Goal: Task Accomplishment & Management: Complete application form

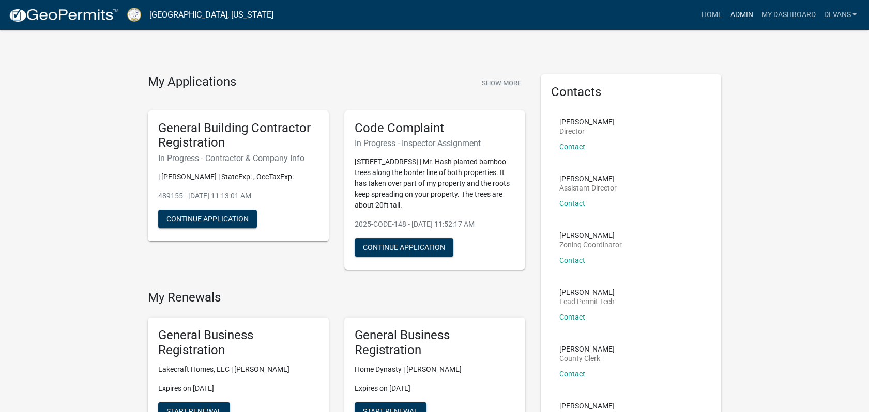
click at [739, 13] on link "Admin" at bounding box center [741, 15] width 31 height 20
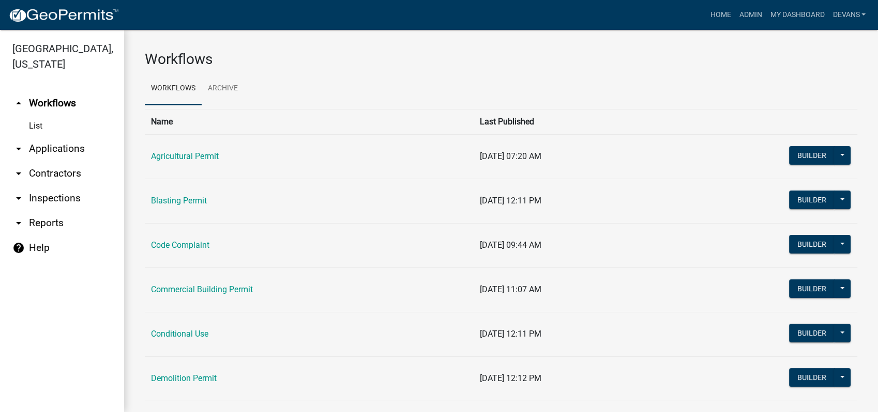
click at [54, 152] on link "arrow_drop_down Applications" at bounding box center [62, 148] width 124 height 25
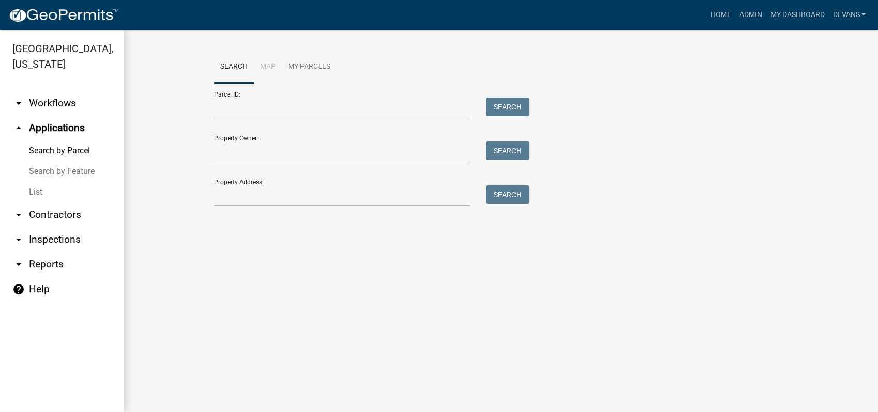
click at [34, 193] on link "List" at bounding box center [62, 192] width 124 height 21
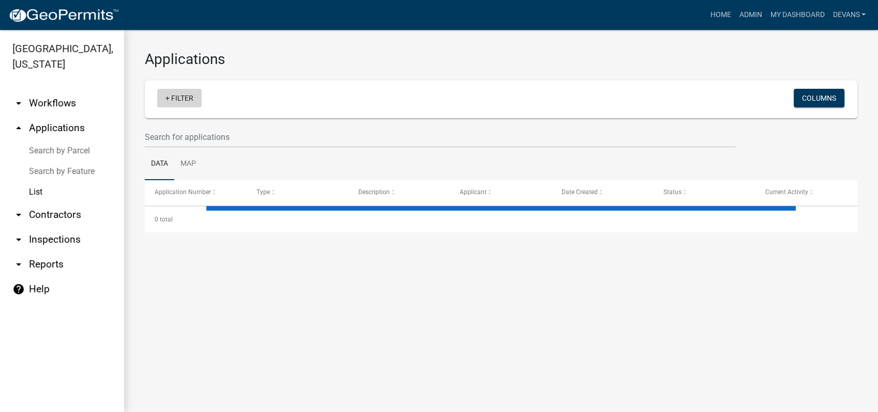
click at [178, 97] on link "+ Filter" at bounding box center [179, 98] width 44 height 19
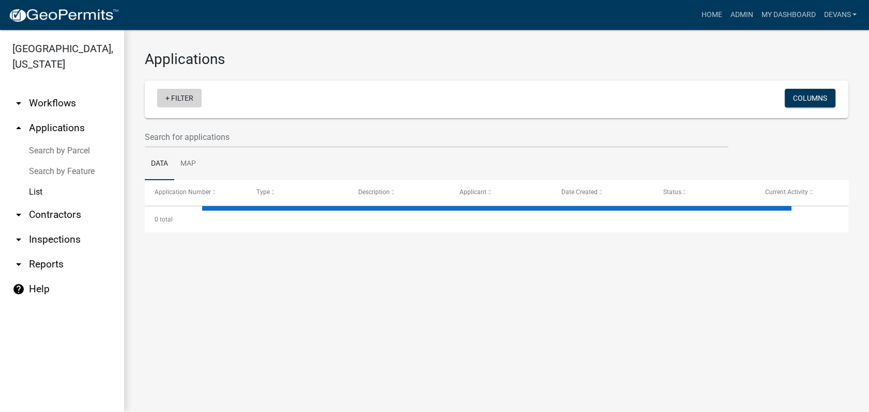
select select "1: 25"
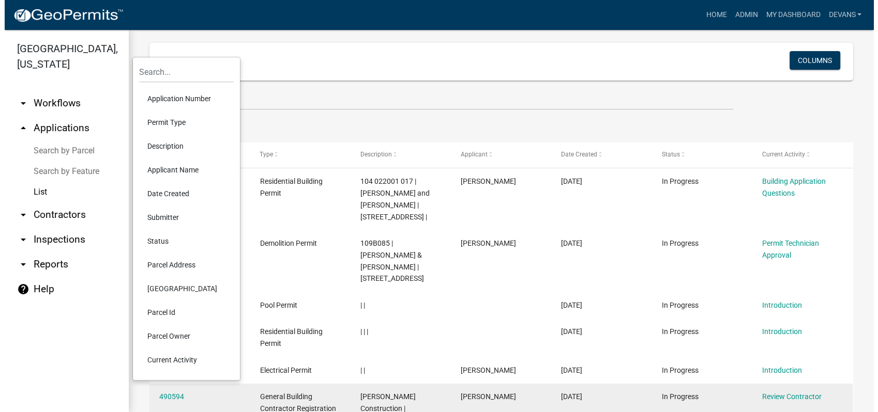
scroll to position [57, 0]
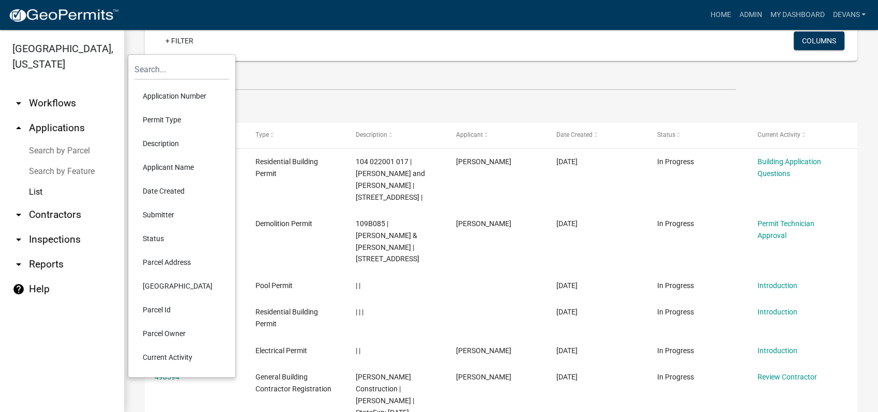
click at [185, 359] on li "Current Activity" at bounding box center [181, 358] width 95 height 24
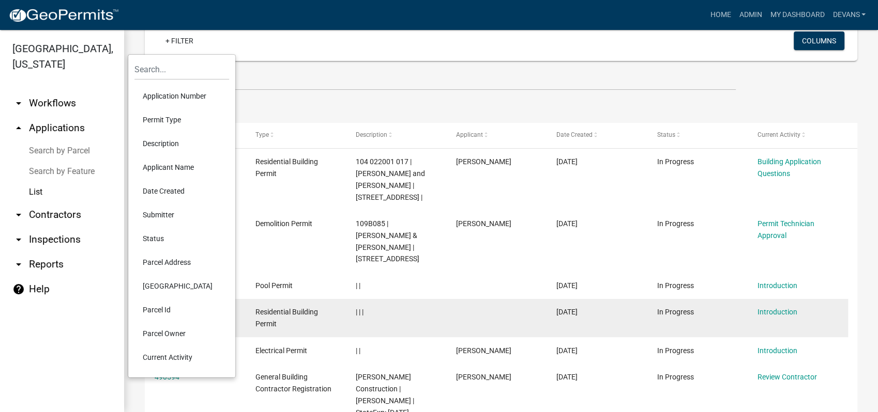
scroll to position [54, 0]
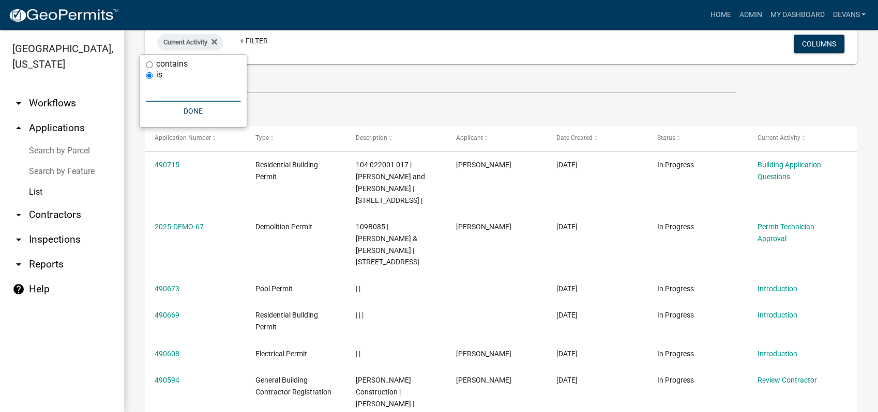
click at [186, 96] on input "text" at bounding box center [193, 91] width 95 height 21
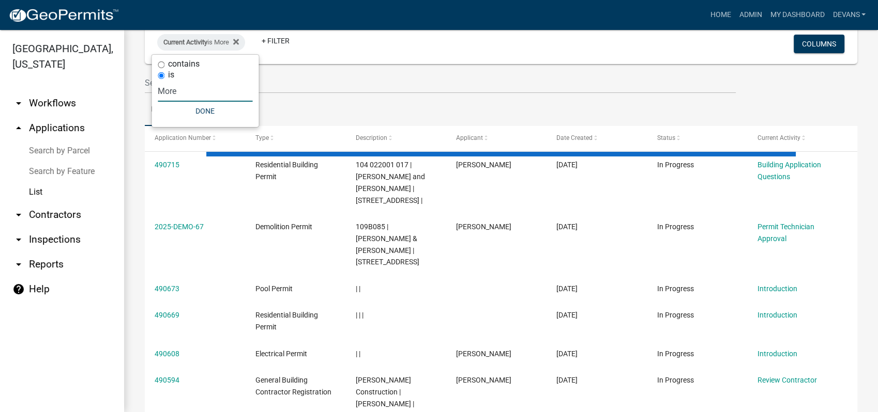
scroll to position [0, 0]
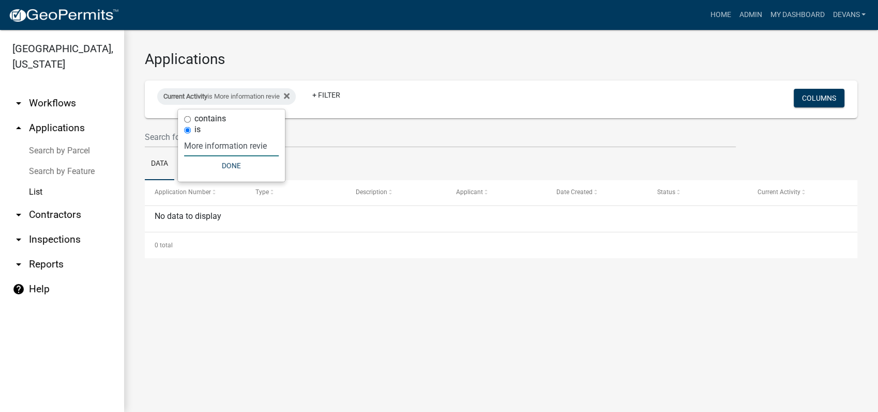
type input "More information review"
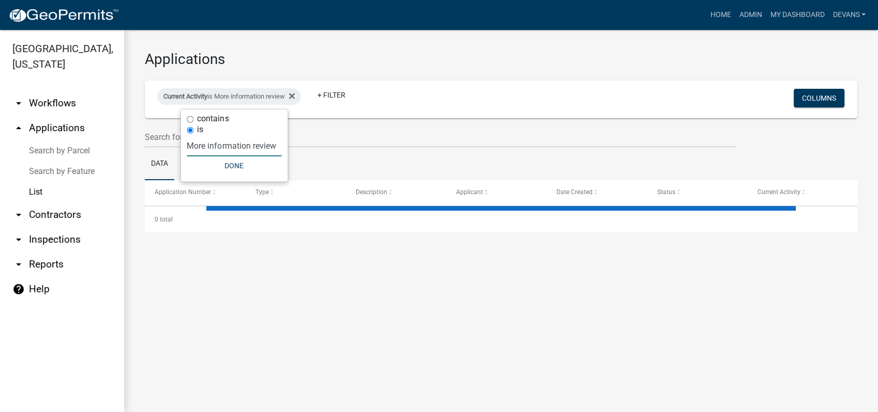
select select "1: 25"
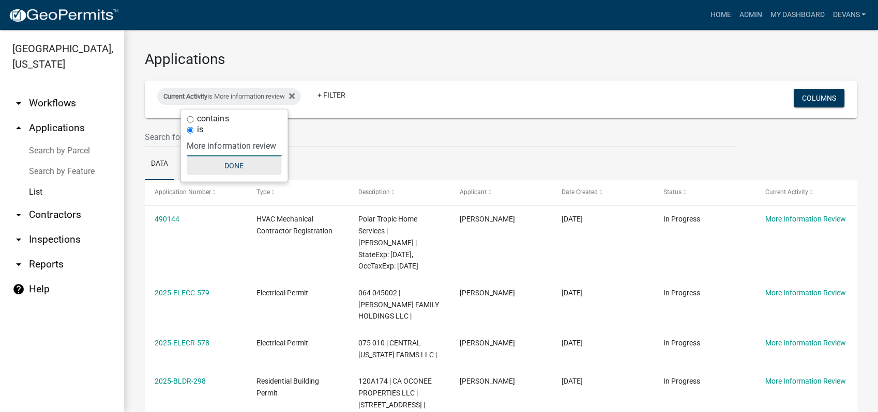
type input "More information review"
drag, startPoint x: 229, startPoint y: 167, endPoint x: 257, endPoint y: 178, distance: 29.7
click at [230, 167] on button "Done" at bounding box center [234, 166] width 95 height 19
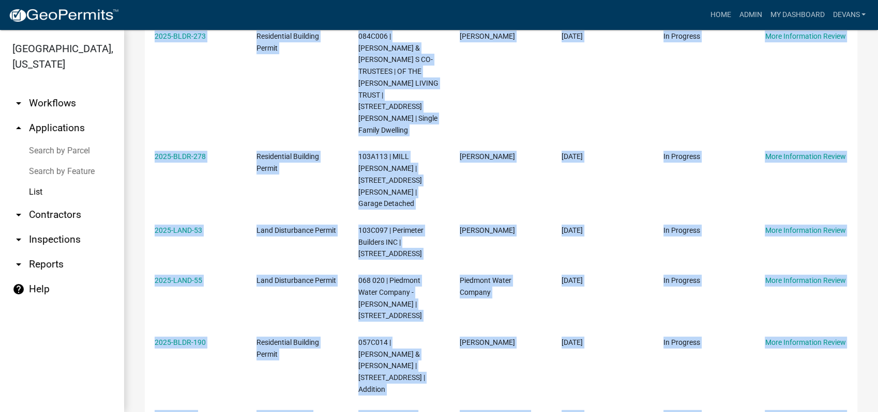
scroll to position [831, 0]
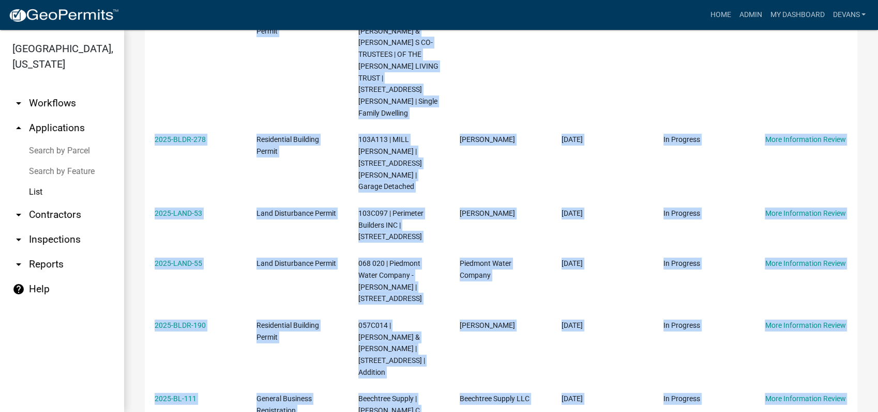
drag, startPoint x: 144, startPoint y: 219, endPoint x: 790, endPoint y: 393, distance: 668.6
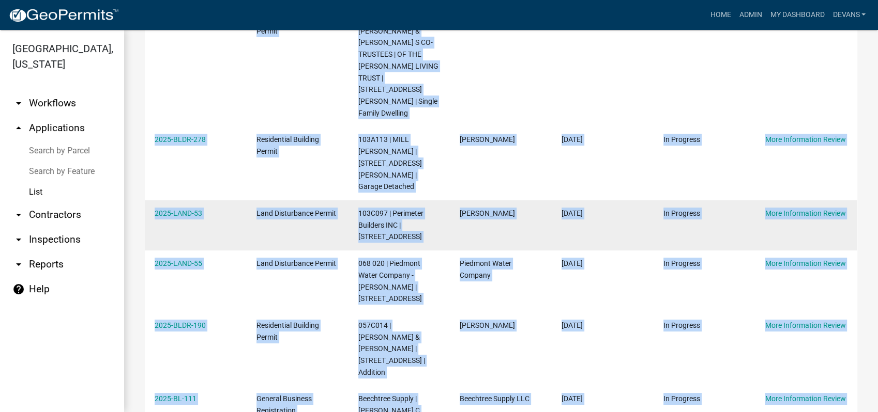
copy div "490144 HVAC Mechanical Contractor Registration Polar Tropic Home Services | Ang…"
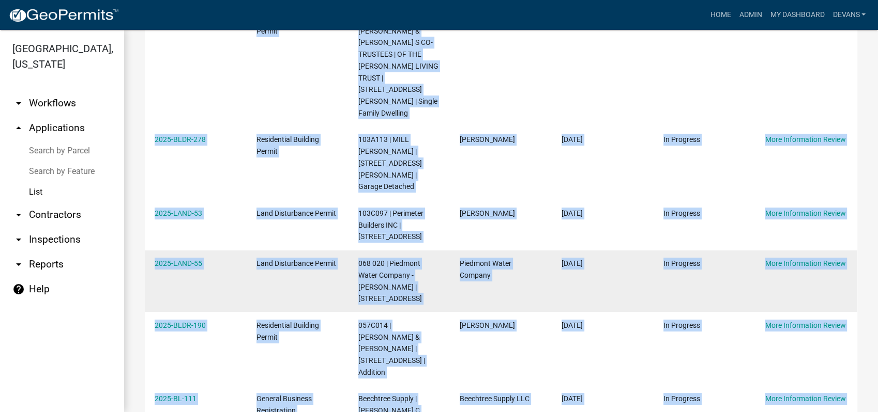
copy div "490144 HVAC Mechanical Contractor Registration Polar Tropic Home Services | Ang…"
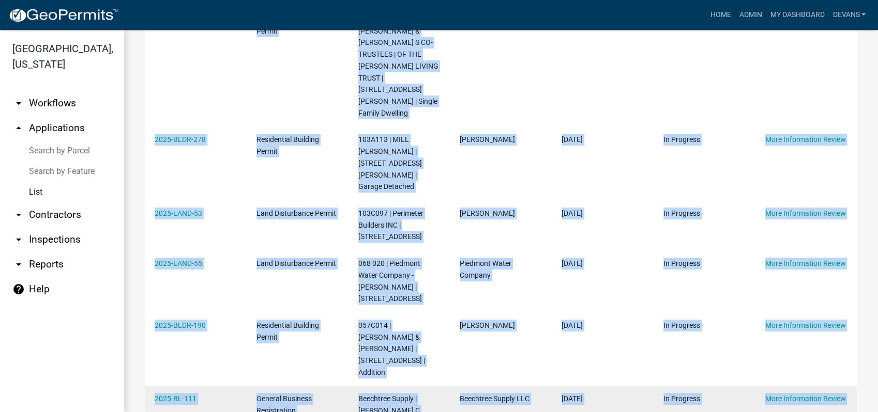
click at [229, 386] on datatable-body-cell "2025-BL-111" at bounding box center [196, 411] width 102 height 50
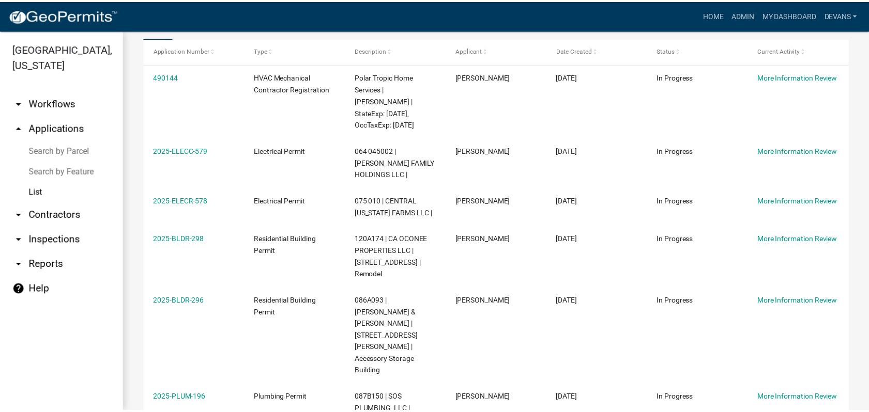
scroll to position [0, 0]
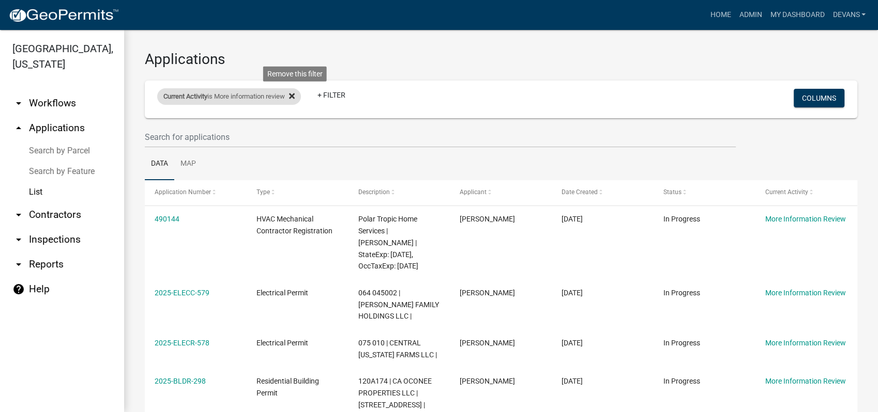
click at [295, 95] on icon at bounding box center [292, 96] width 6 height 6
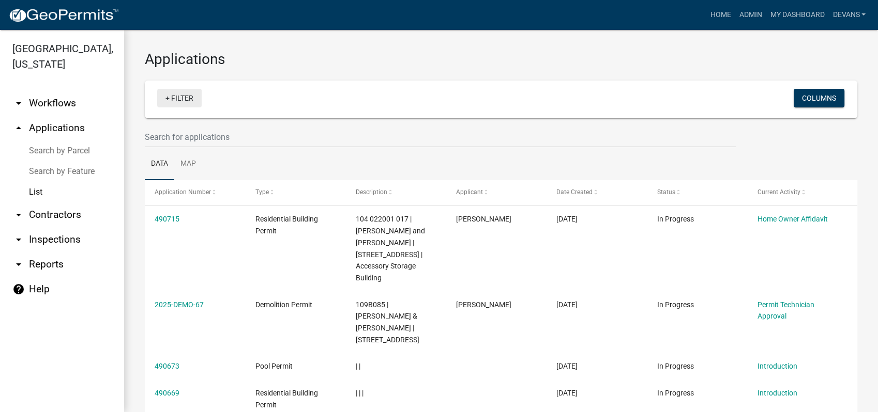
click at [180, 91] on link "+ Filter" at bounding box center [179, 98] width 44 height 19
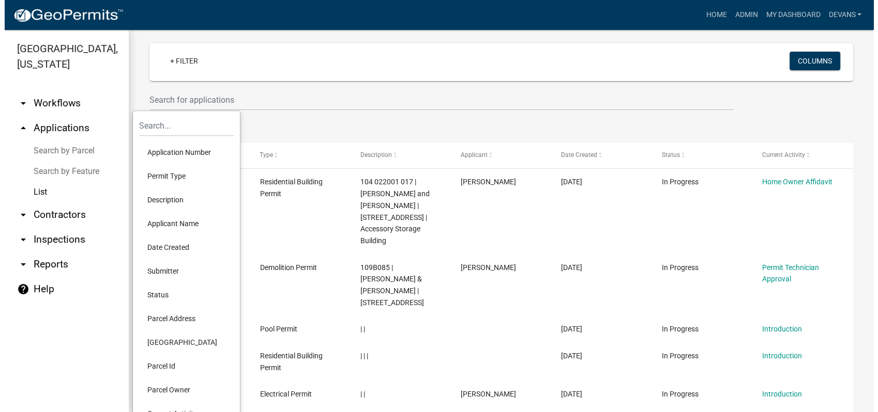
scroll to position [57, 0]
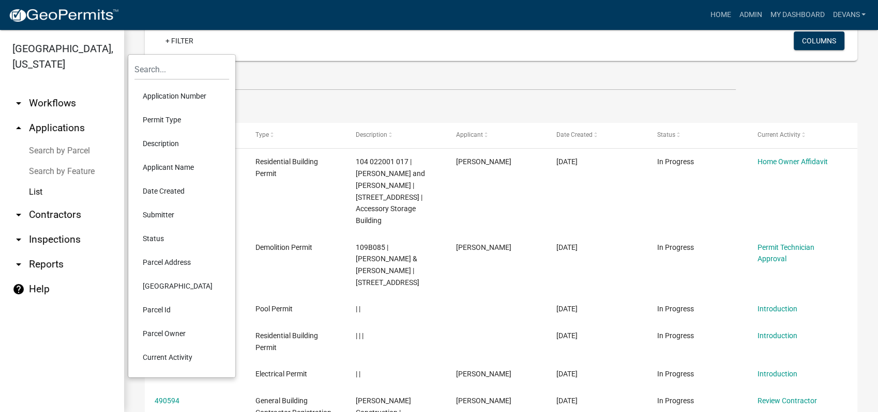
click at [182, 362] on li "Current Activity" at bounding box center [181, 358] width 95 height 24
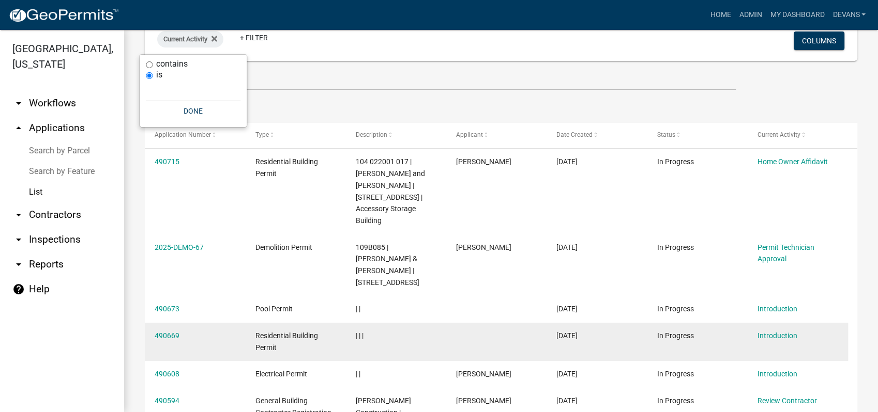
scroll to position [54, 0]
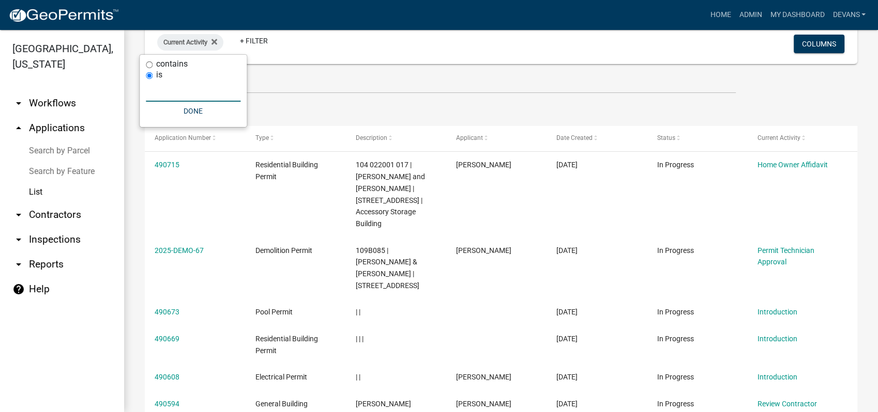
click at [168, 95] on input "text" at bounding box center [193, 91] width 95 height 21
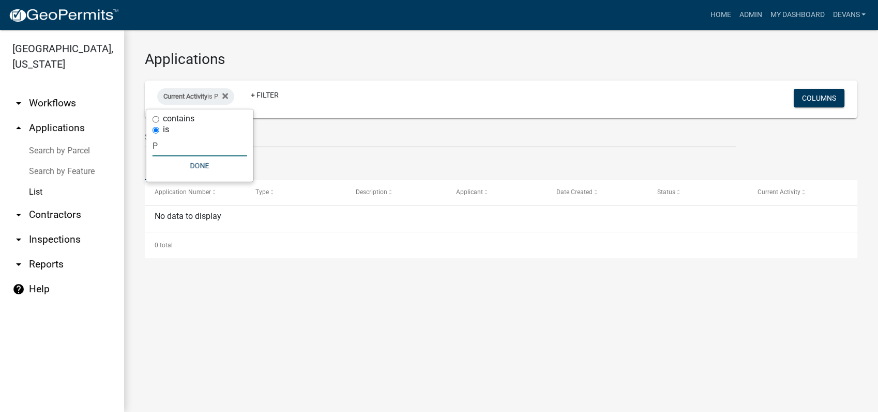
scroll to position [0, 0]
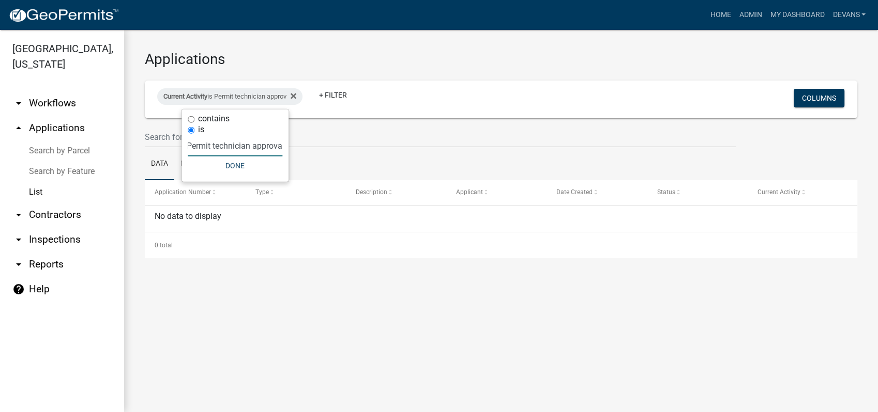
type input "Permit technician approval"
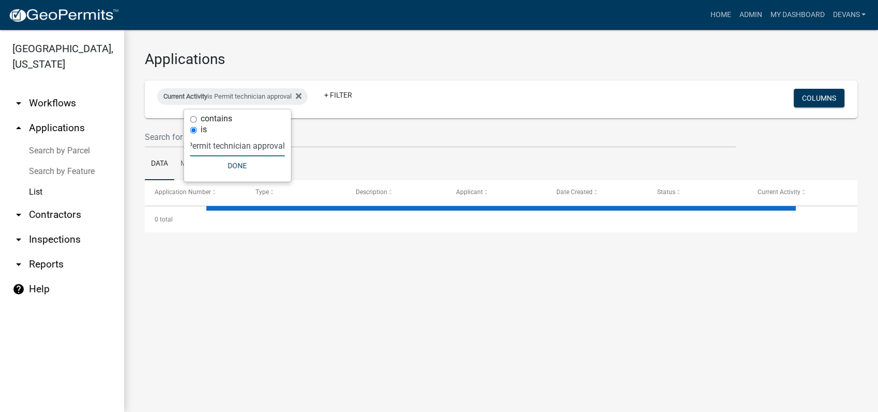
select select "1: 25"
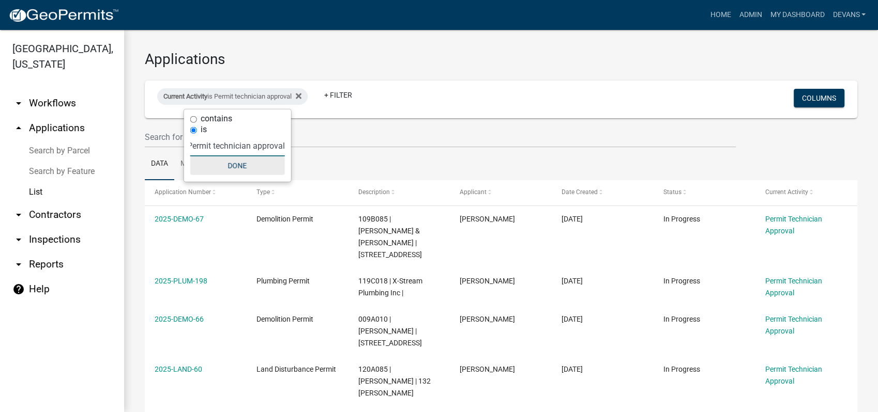
type input "Permit technician approval"
click at [232, 166] on button "Done" at bounding box center [237, 166] width 95 height 19
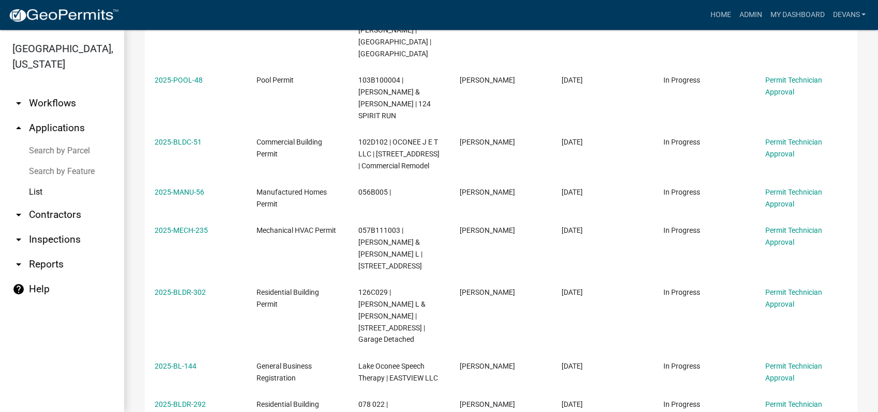
scroll to position [714, 0]
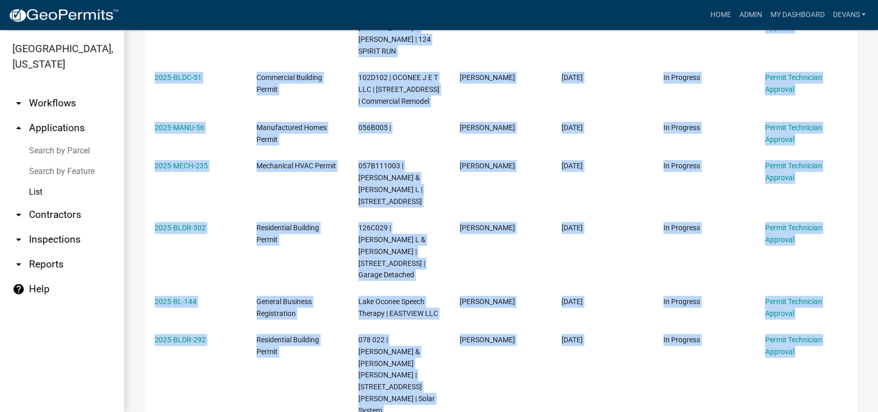
drag, startPoint x: 143, startPoint y: 214, endPoint x: 846, endPoint y: 408, distance: 729.1
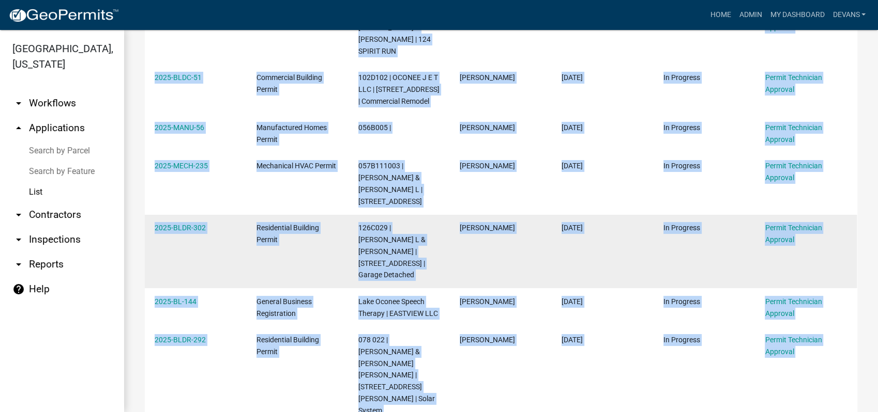
copy div "2025-DEMO-67 Demolition Permit 109B085 | PLOWDEN HERMAN & LINDA | 160 Thunder R…"
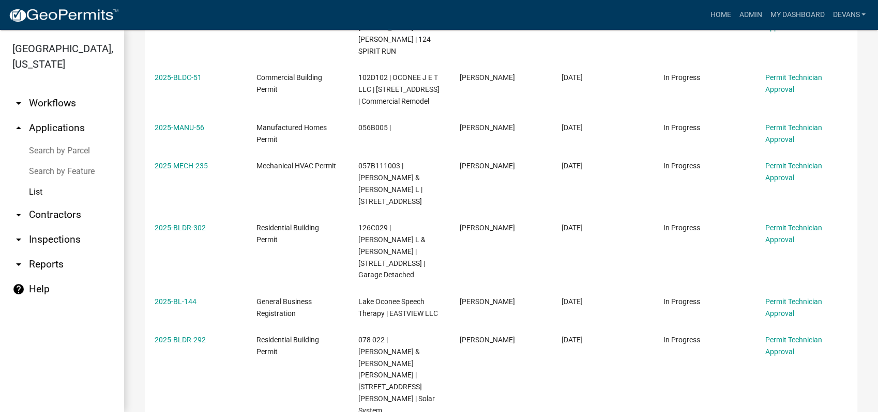
click at [738, 12] on link "Admin" at bounding box center [749, 15] width 31 height 20
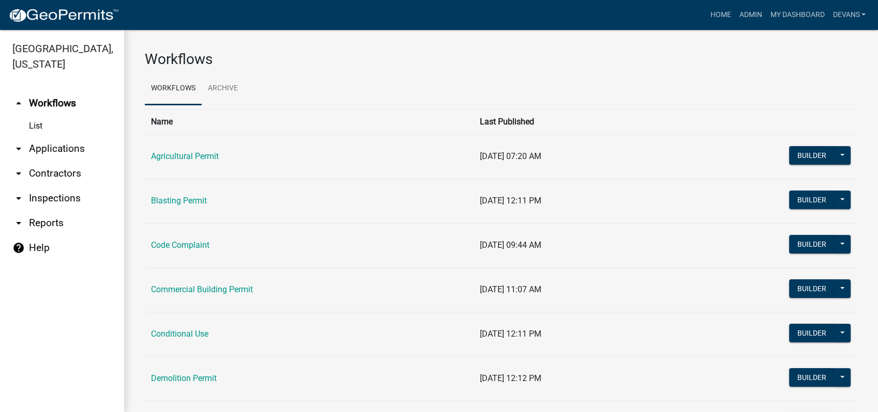
click at [72, 154] on link "arrow_drop_down Applications" at bounding box center [62, 148] width 124 height 25
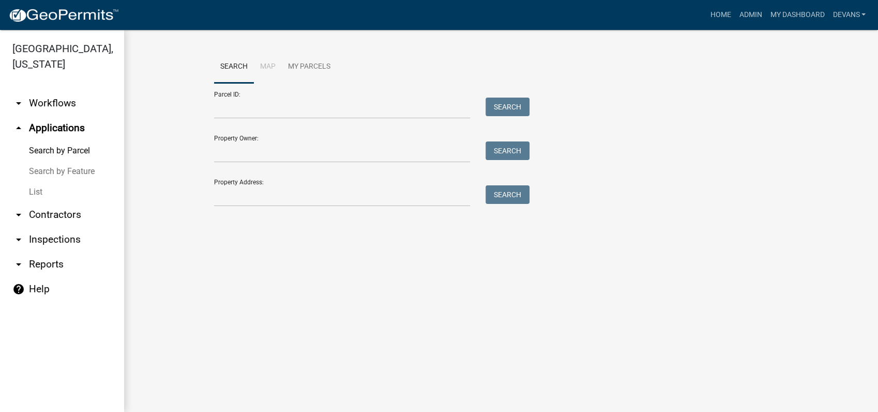
click at [37, 194] on link "List" at bounding box center [62, 192] width 124 height 21
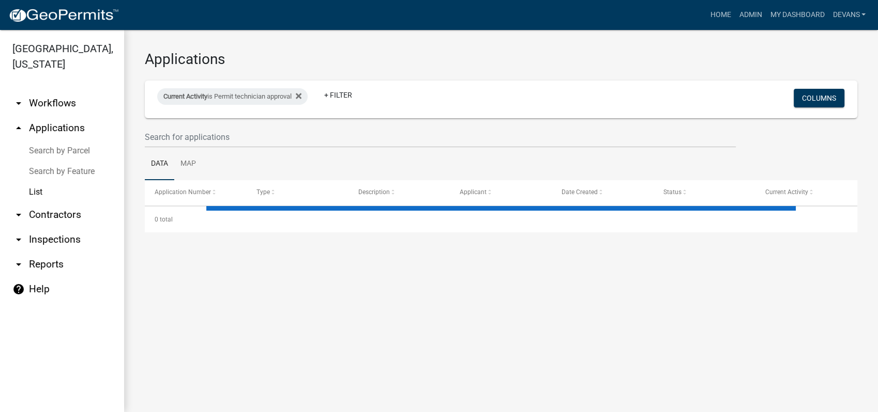
select select "1: 25"
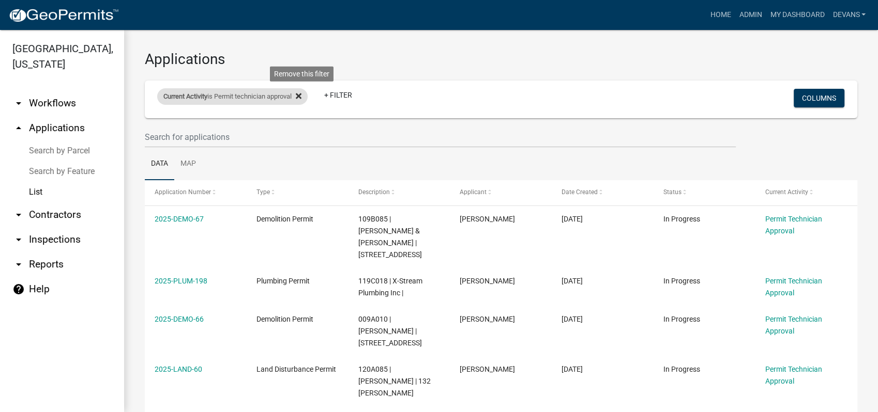
click at [301, 93] on icon at bounding box center [299, 96] width 6 height 8
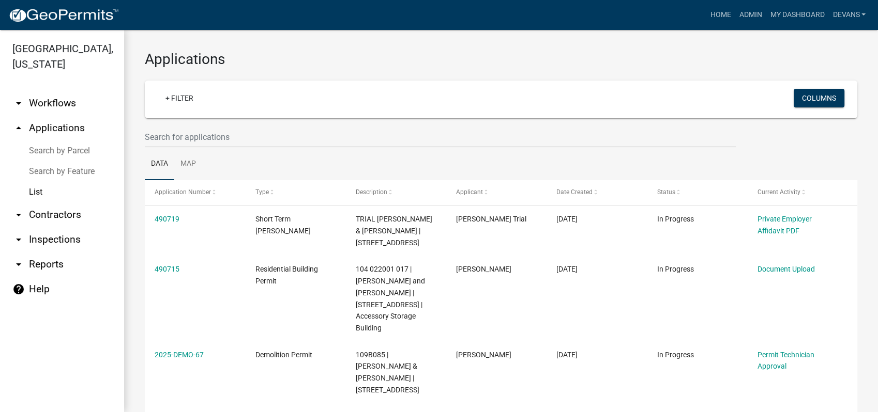
click at [626, 84] on div "+ Filter Columns" at bounding box center [500, 100] width 703 height 38
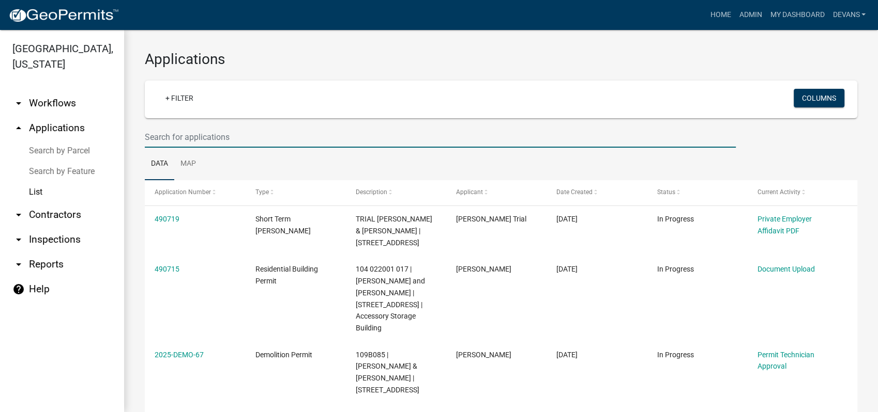
click at [194, 128] on input "text" at bounding box center [440, 137] width 591 height 21
click at [183, 141] on input "text" at bounding box center [440, 137] width 591 height 21
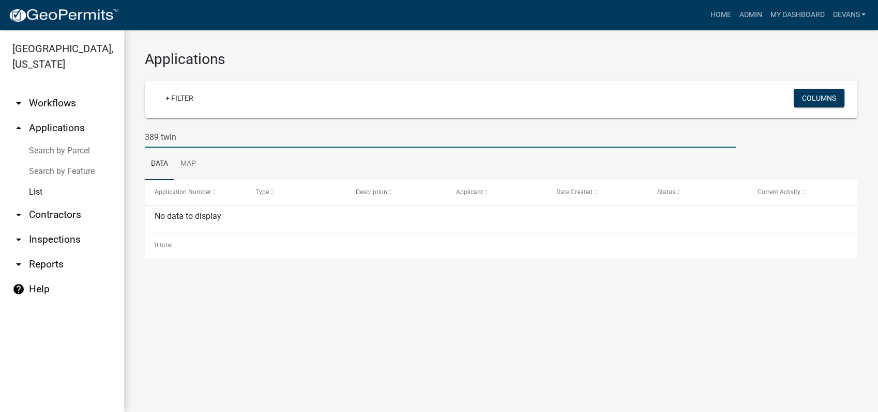
click at [158, 132] on input "389 twin" at bounding box center [440, 137] width 591 height 21
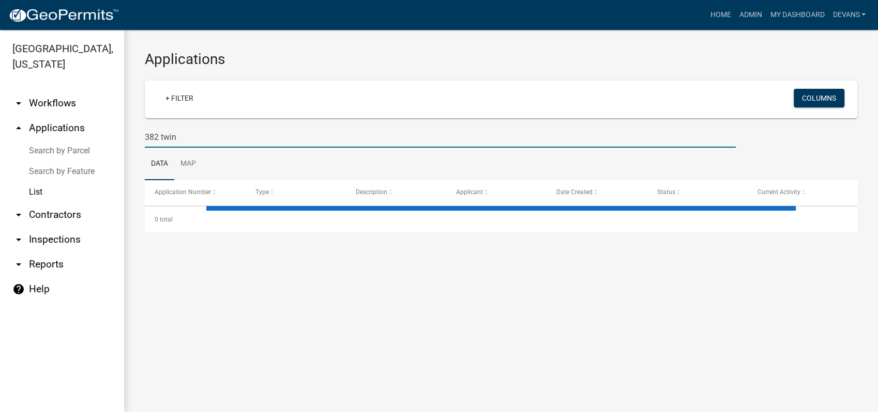
type input "382 twin"
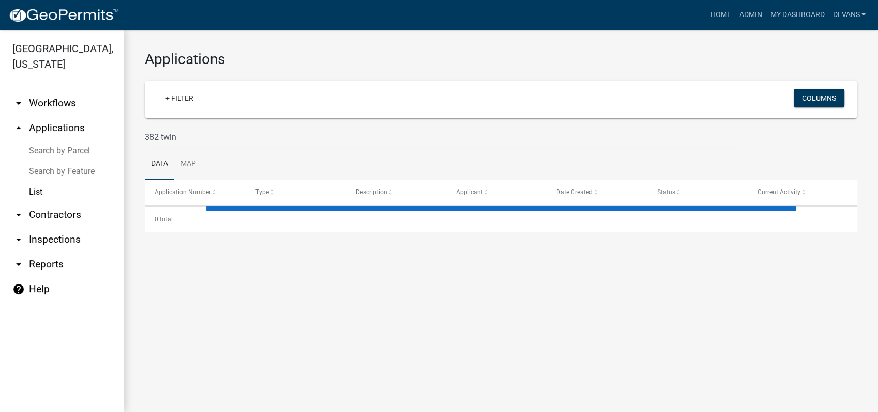
drag, startPoint x: 58, startPoint y: 106, endPoint x: 64, endPoint y: 127, distance: 21.4
click at [58, 106] on link "arrow_drop_down Workflows" at bounding box center [62, 103] width 124 height 25
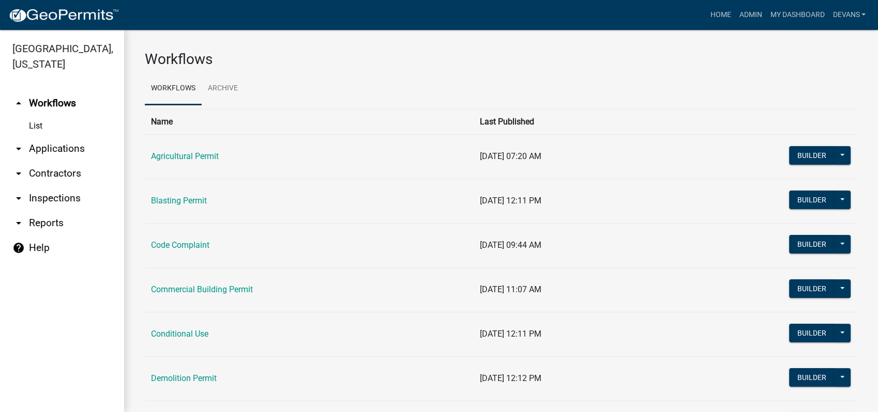
click at [48, 147] on link "arrow_drop_down Applications" at bounding box center [62, 148] width 124 height 25
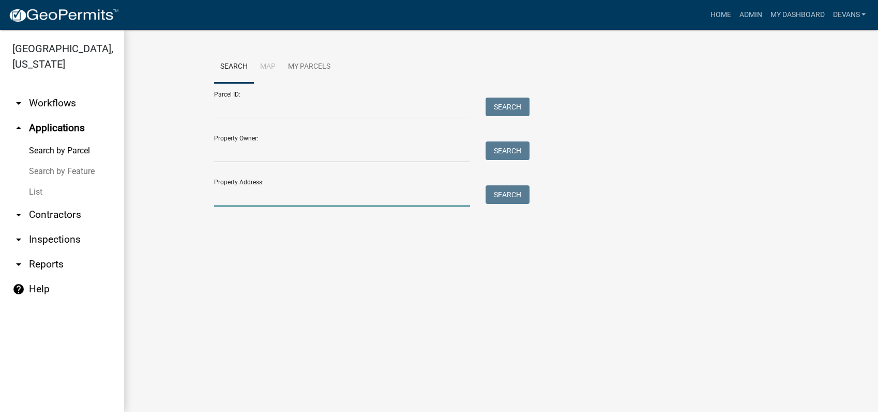
click at [279, 192] on input "Property Address:" at bounding box center [342, 196] width 256 height 21
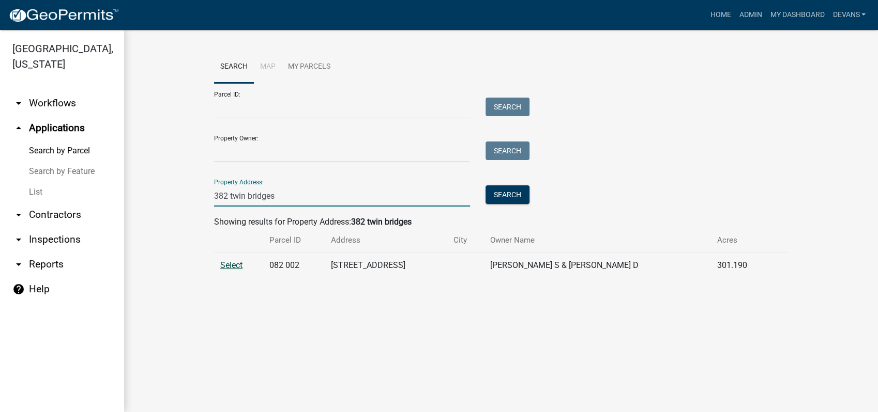
type input "382 twin bridges"
click at [235, 264] on span "Select" at bounding box center [231, 265] width 22 height 10
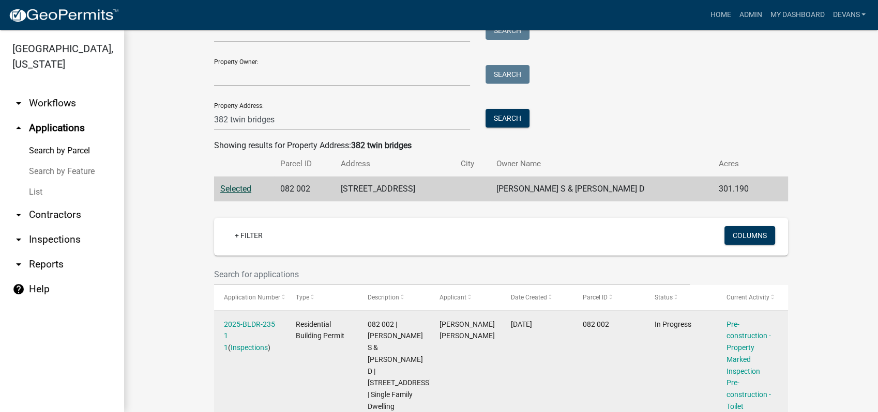
scroll to position [205, 0]
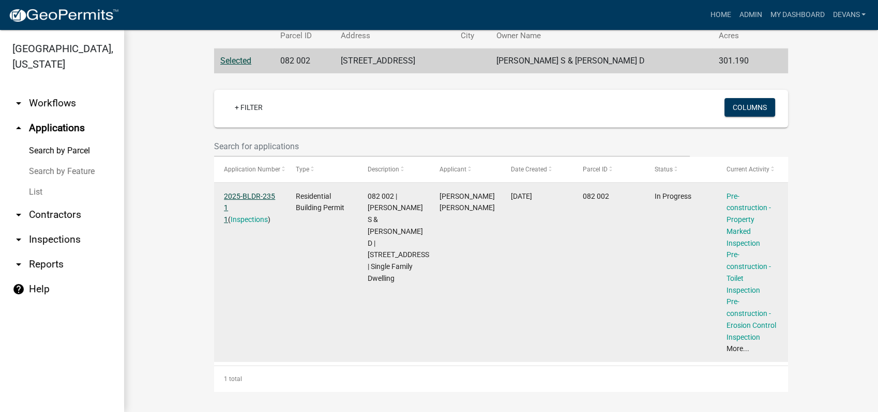
click at [236, 198] on link "2025-BLDR-235 1 1" at bounding box center [249, 208] width 51 height 32
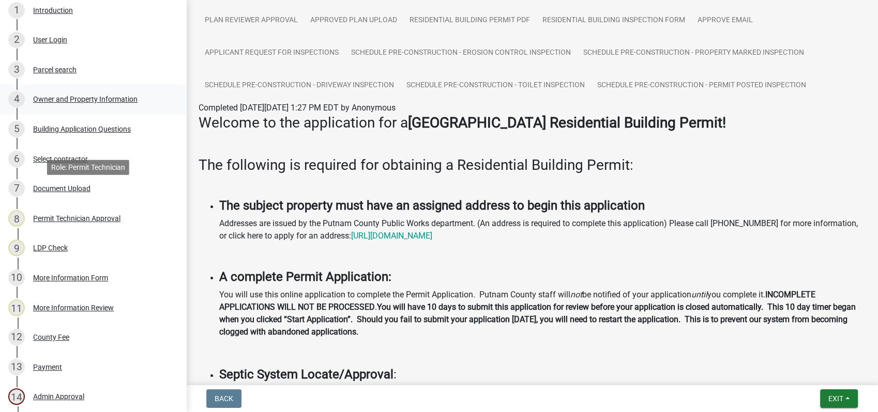
scroll to position [177, 0]
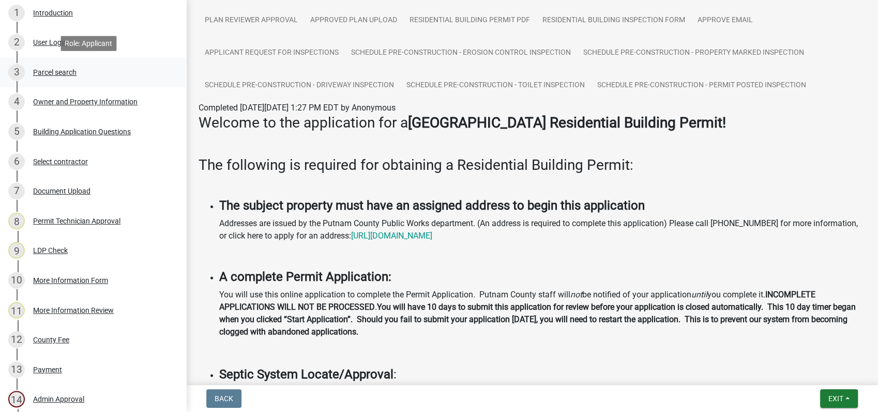
click at [66, 69] on div "Parcel search" at bounding box center [54, 72] width 43 height 7
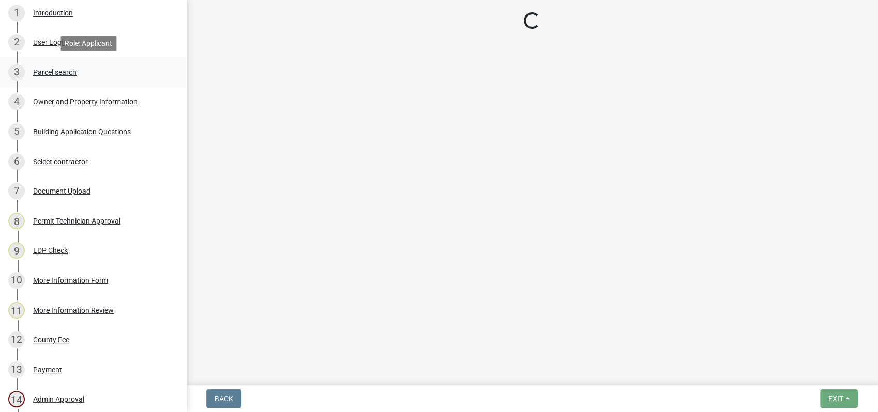
scroll to position [0, 0]
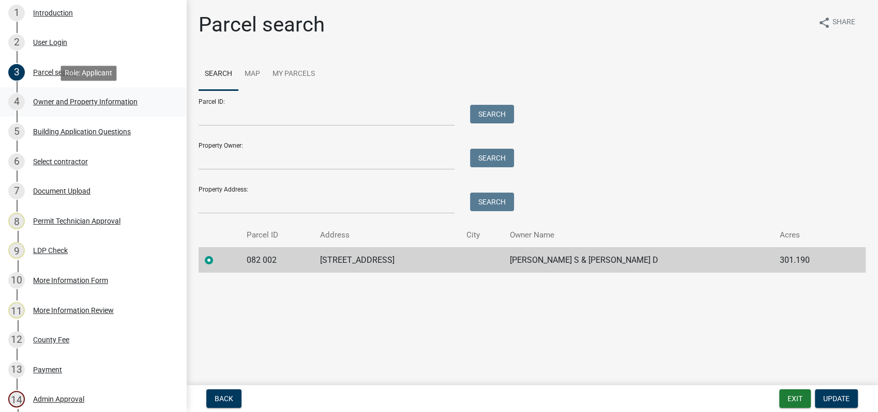
click at [88, 97] on div "4 Owner and Property Information" at bounding box center [88, 102] width 161 height 17
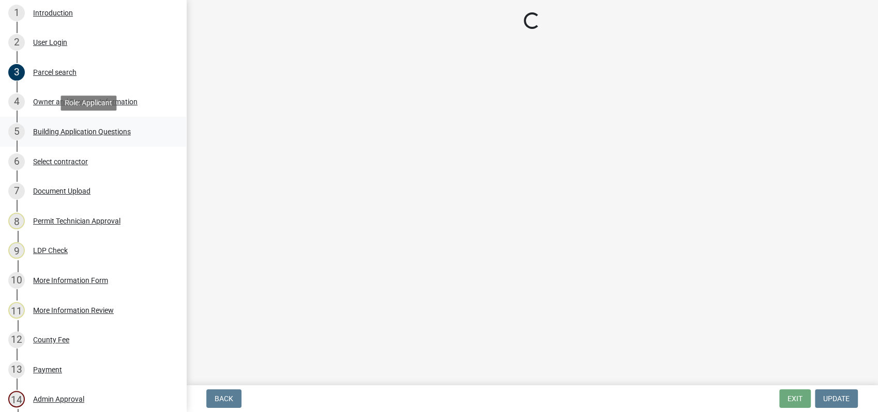
select select "a4366e26-0f82-401b-a682-956e4112ff86"
select select "83394b22-4a11-496c-8e5c-75ade2e72faf"
select select "295c155f-de53-4b68-9fdd-08c8883e9b6f"
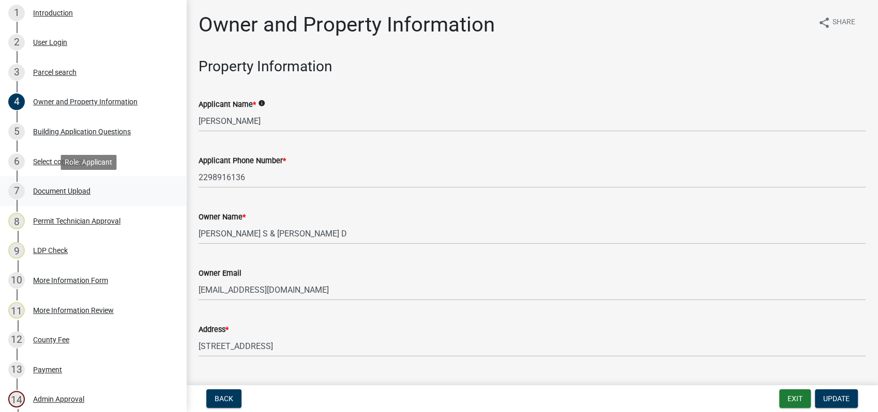
click at [83, 188] on div "Document Upload" at bounding box center [61, 191] width 57 height 7
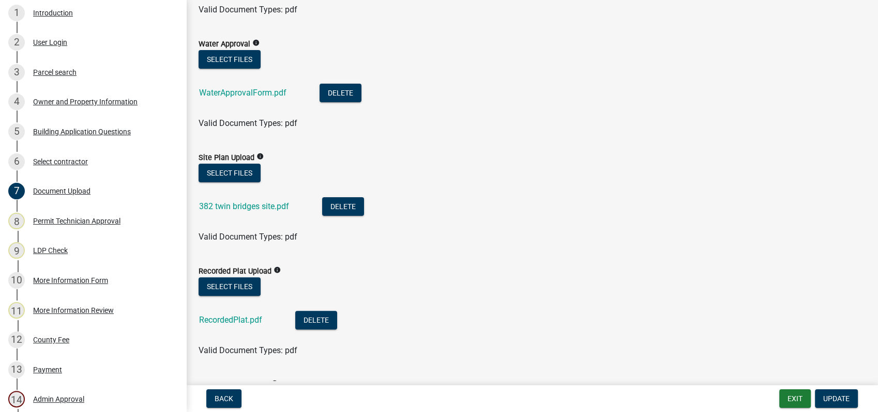
scroll to position [229, 0]
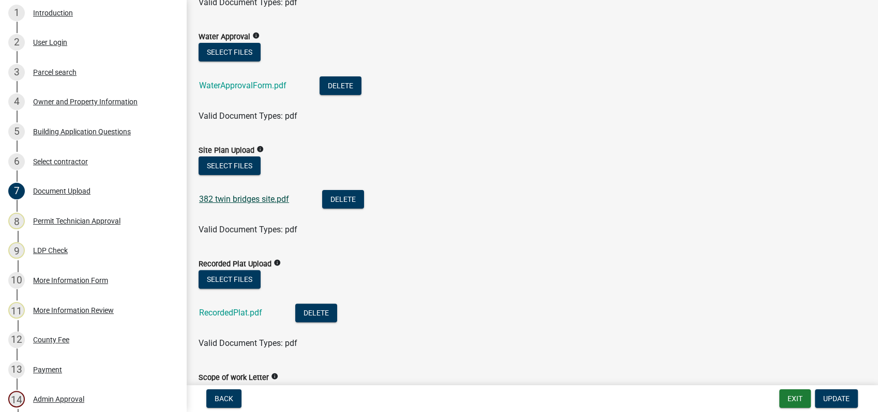
click at [226, 200] on link "382 twin bridges site.pdf" at bounding box center [244, 199] width 90 height 10
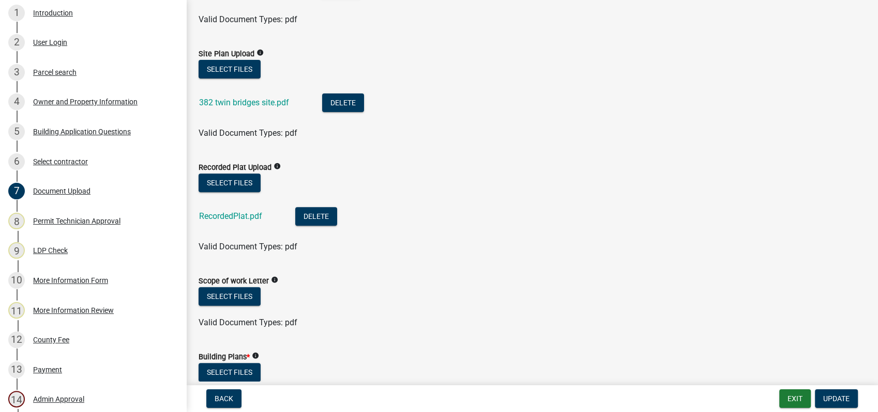
scroll to position [344, 0]
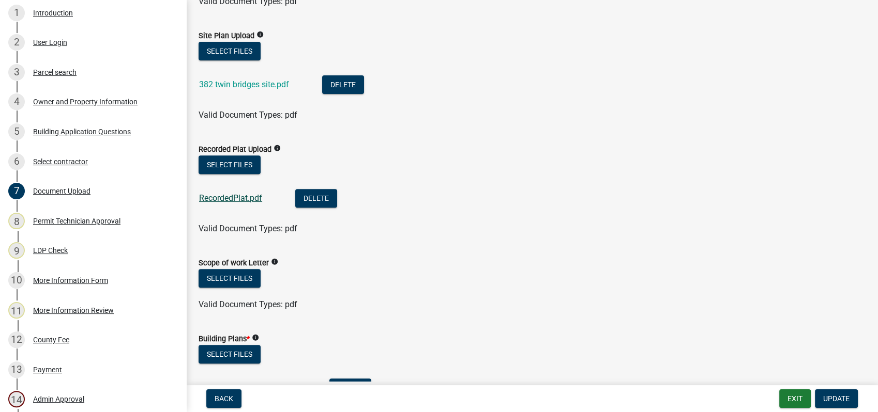
click at [221, 193] on link "RecordedPlat.pdf" at bounding box center [230, 198] width 63 height 10
click at [232, 195] on link "RecordedPlat.pdf" at bounding box center [230, 198] width 63 height 10
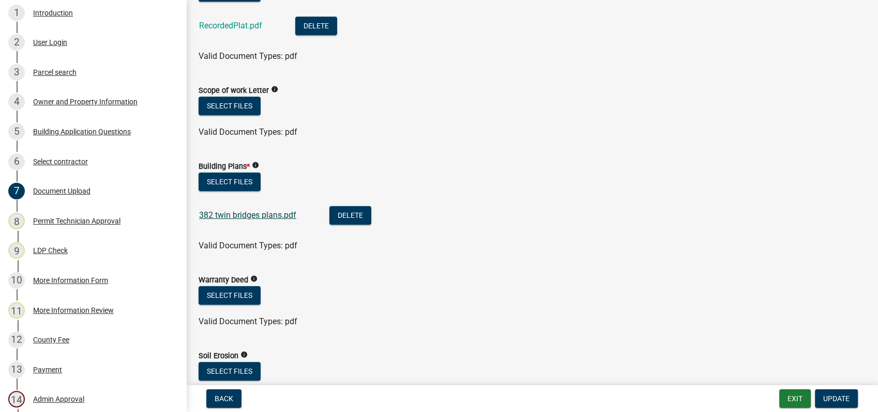
click at [247, 213] on link "382 twin bridges plans.pdf" at bounding box center [247, 215] width 97 height 10
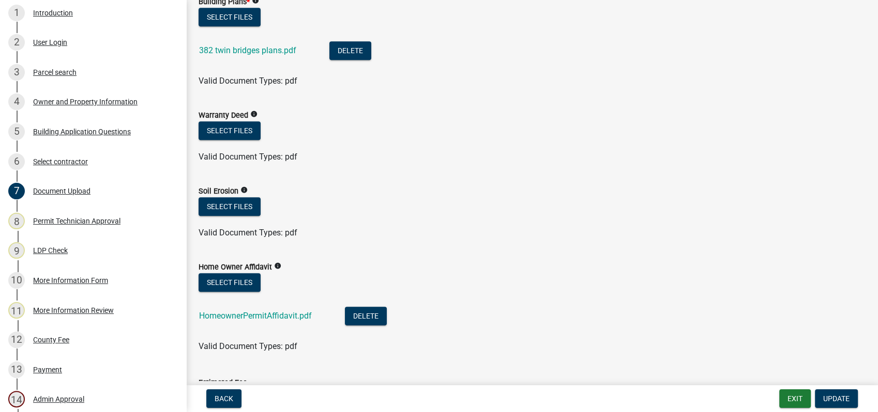
scroll to position [689, 0]
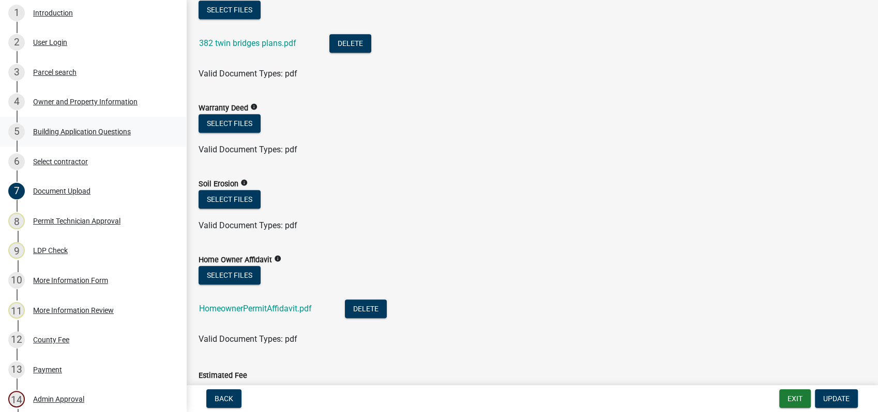
click at [95, 134] on div "Building Application Questions" at bounding box center [82, 131] width 98 height 7
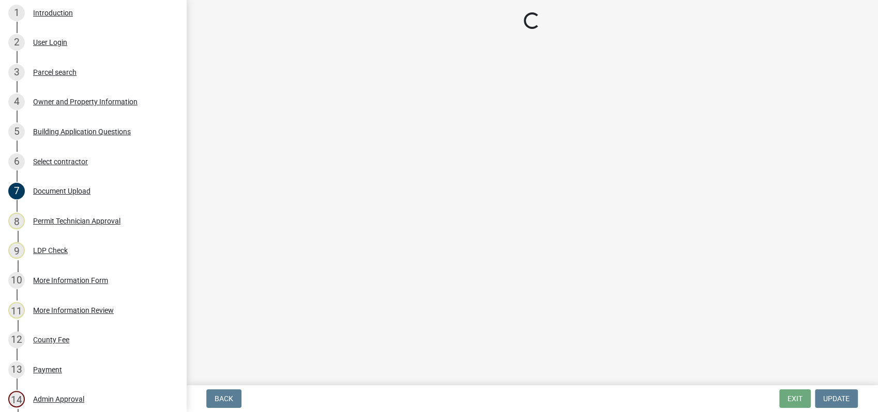
scroll to position [0, 0]
select select "2ec94193-6885-4dbb-8fbc-a6ee81e417fe"
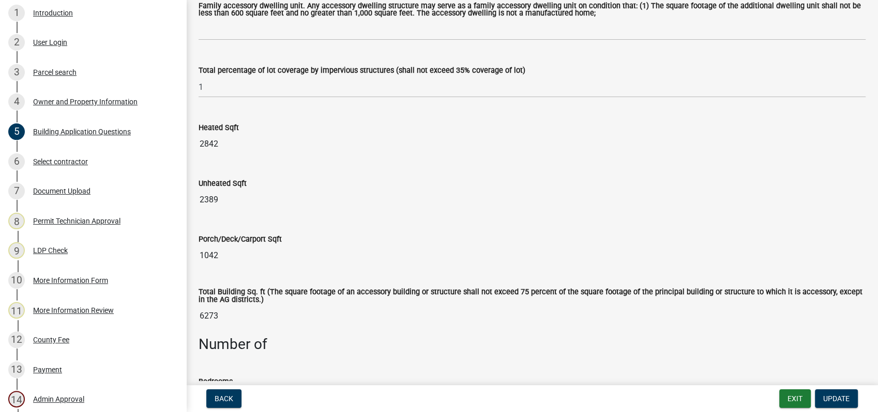
scroll to position [344, 0]
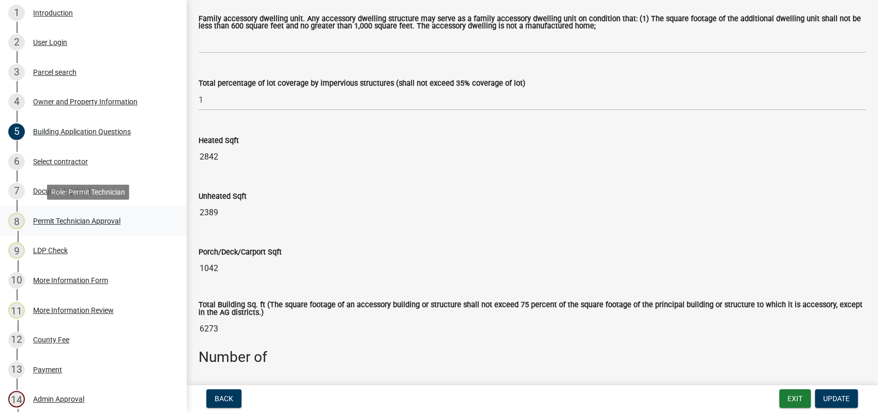
click at [88, 220] on div "Permit Technician Approval" at bounding box center [76, 221] width 87 height 7
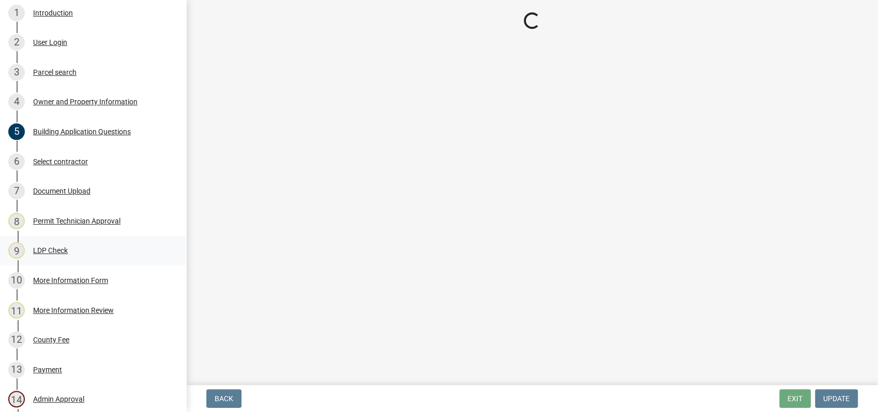
select select "a4366e26-0f82-401b-a682-956e4112ff86"
select select "83394b22-4a11-496c-8e5c-75ade2e72faf"
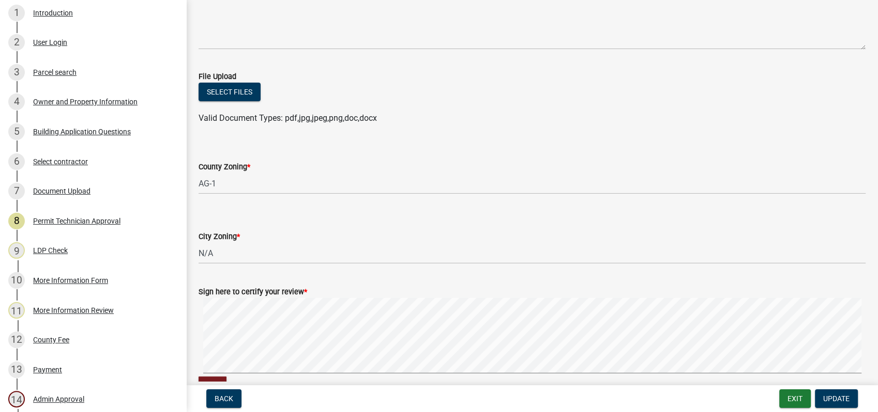
scroll to position [203, 0]
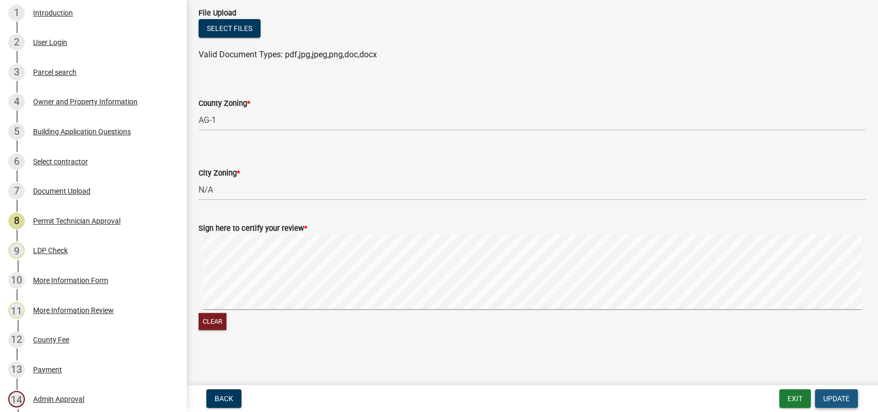
click at [833, 398] on span "Update" at bounding box center [836, 399] width 26 height 8
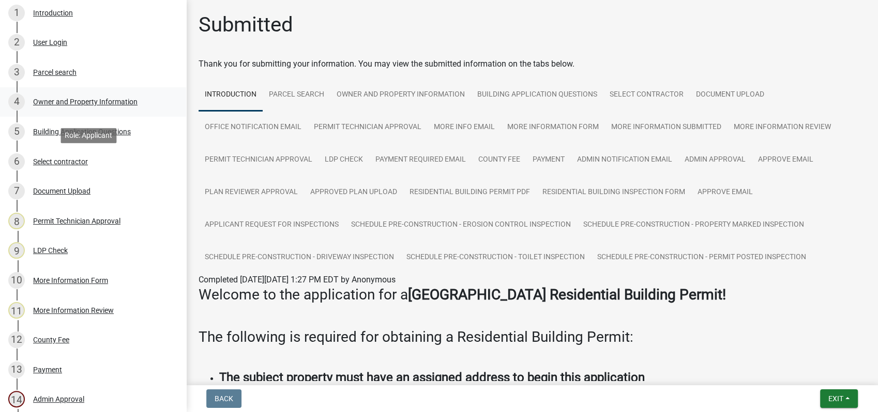
scroll to position [0, 0]
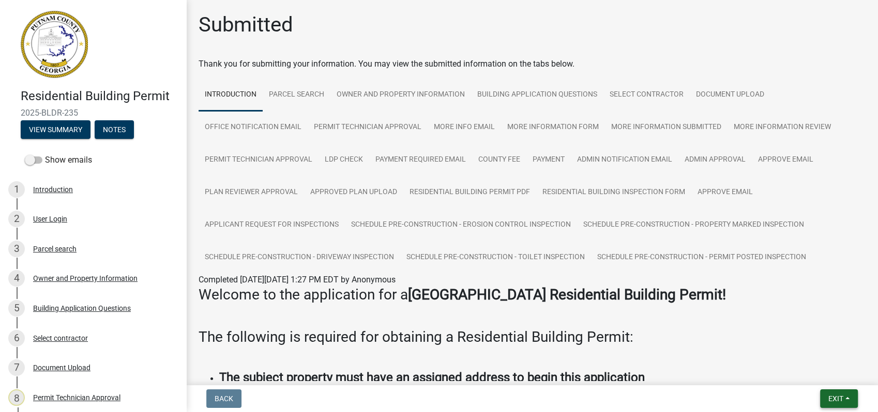
click at [835, 404] on button "Exit" at bounding box center [839, 399] width 38 height 19
click at [796, 370] on button "Save & Exit" at bounding box center [816, 372] width 83 height 25
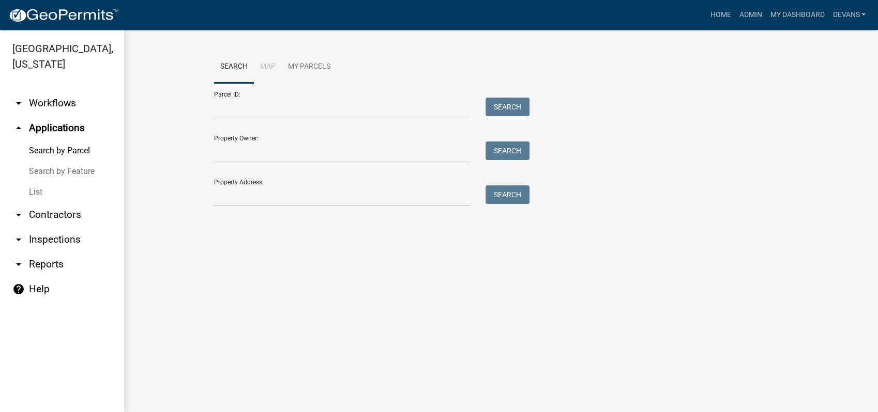
click at [29, 191] on link "List" at bounding box center [62, 192] width 124 height 21
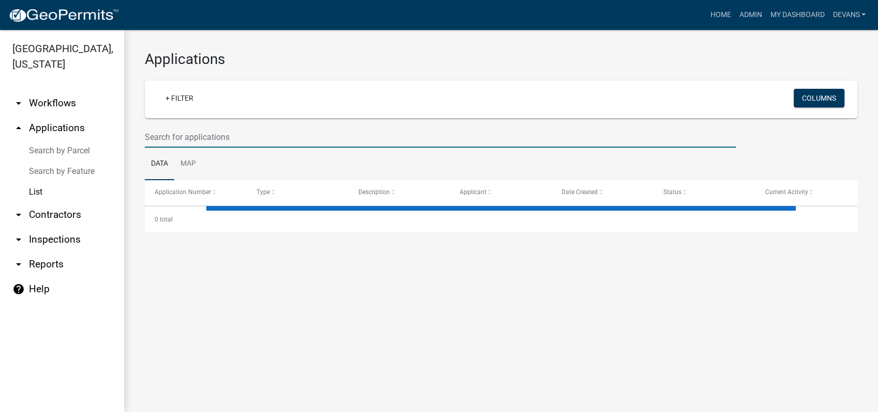
click at [175, 133] on input "text" at bounding box center [440, 137] width 591 height 21
select select "1: 25"
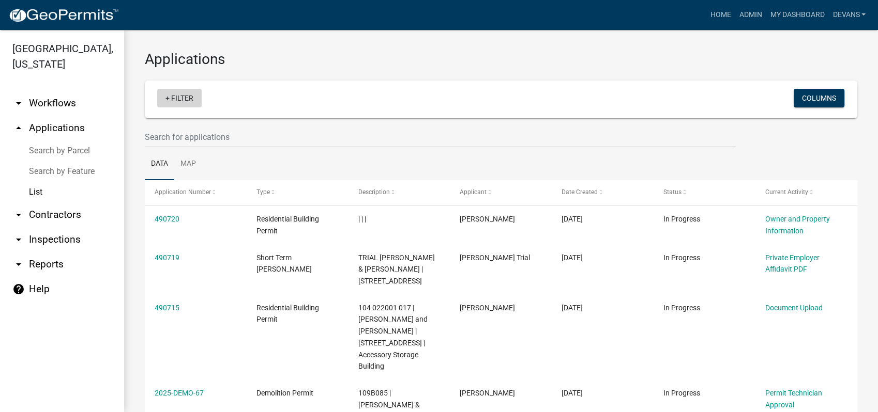
click at [189, 94] on link "+ Filter" at bounding box center [179, 98] width 44 height 19
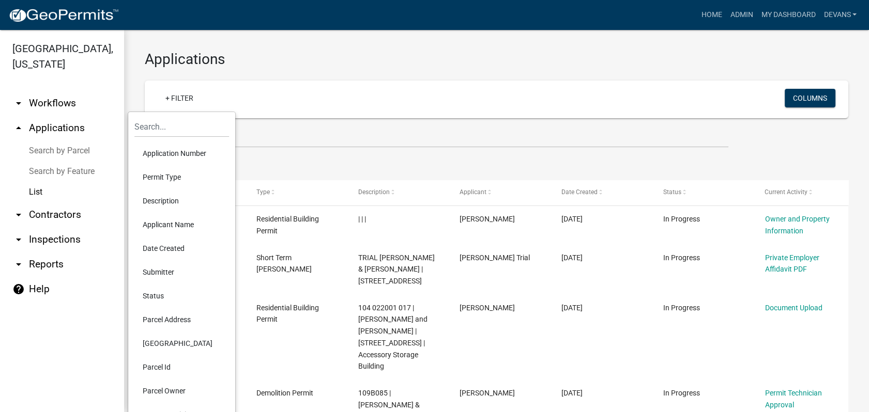
click at [184, 411] on li "Current Activity" at bounding box center [181, 415] width 95 height 24
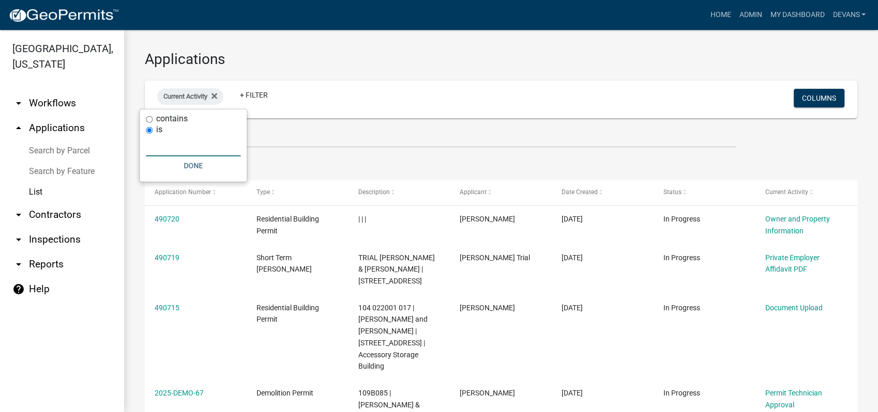
click at [175, 142] on input "text" at bounding box center [193, 145] width 95 height 21
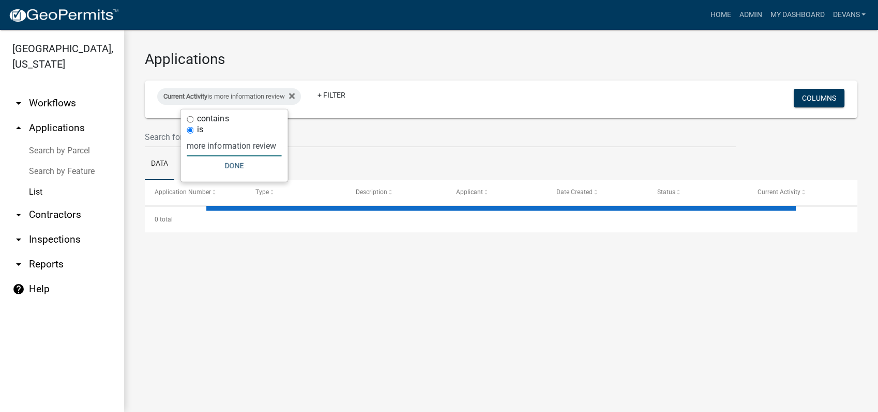
type input "more information review"
select select "1: 25"
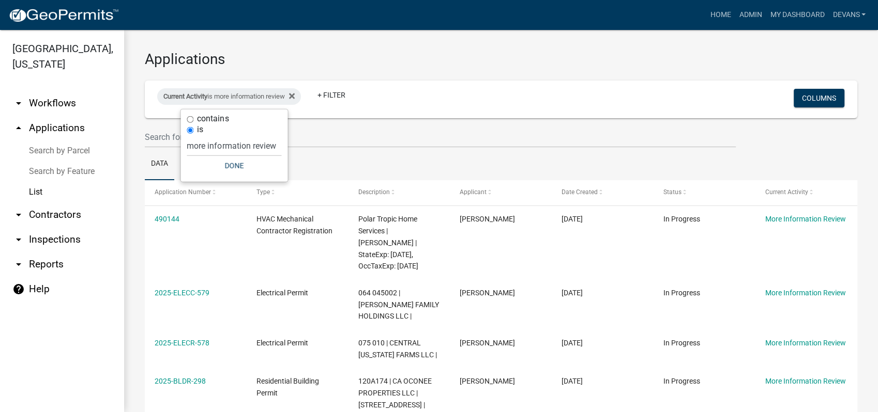
click at [312, 149] on ul "Data Map" at bounding box center [501, 164] width 712 height 33
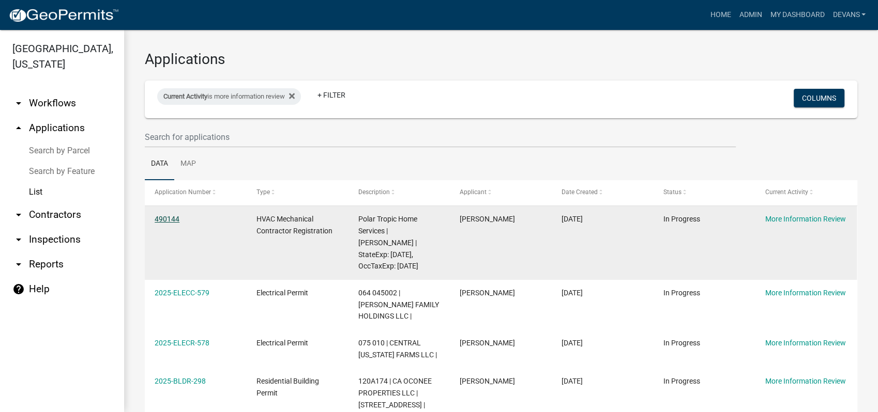
click at [165, 221] on link "490144" at bounding box center [167, 219] width 25 height 8
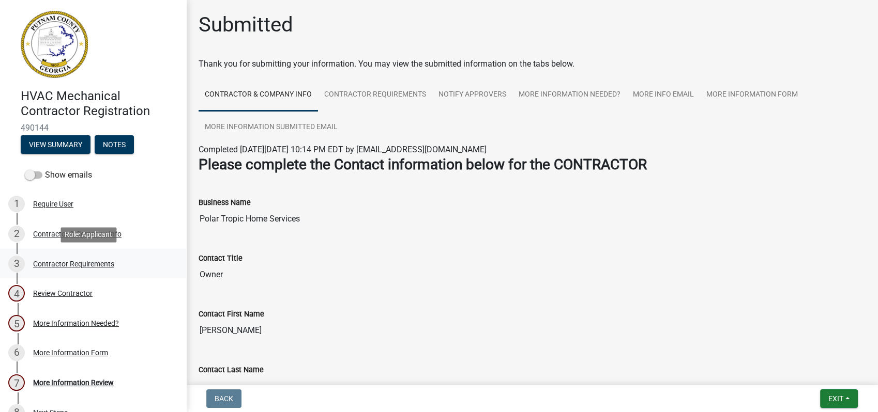
scroll to position [19, 0]
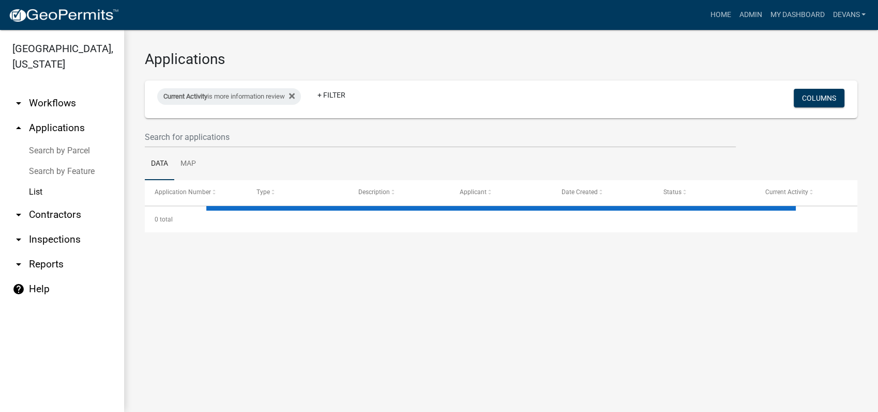
select select "1: 25"
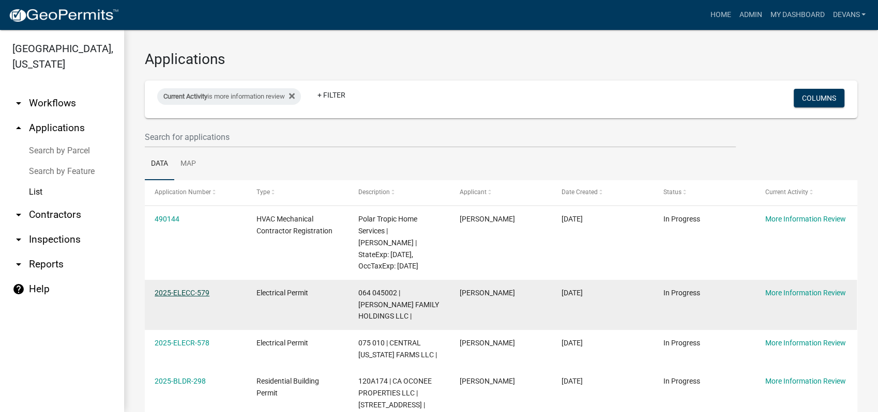
click at [177, 289] on link "2025-ELECC-579" at bounding box center [182, 293] width 55 height 8
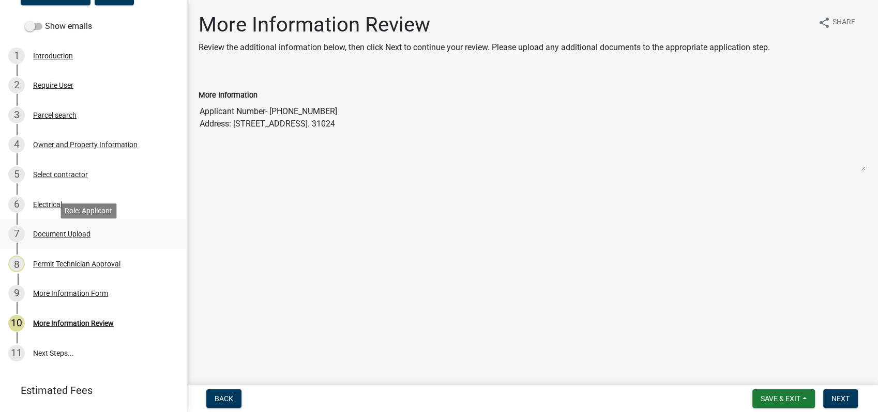
scroll to position [162, 0]
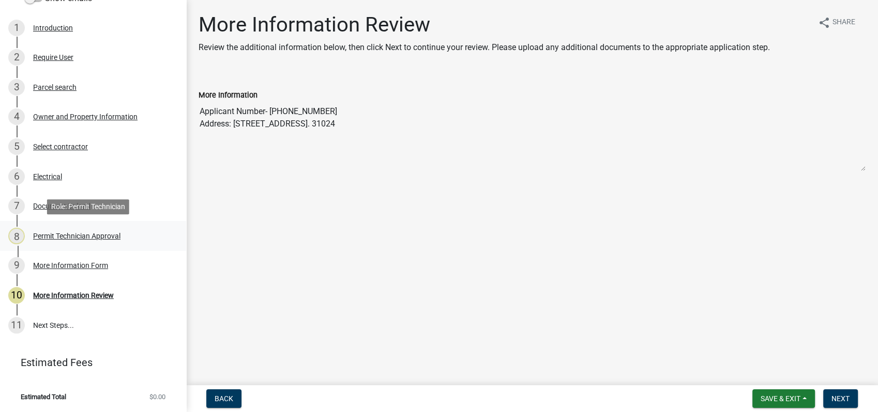
click at [75, 239] on div "Permit Technician Approval" at bounding box center [76, 236] width 87 height 7
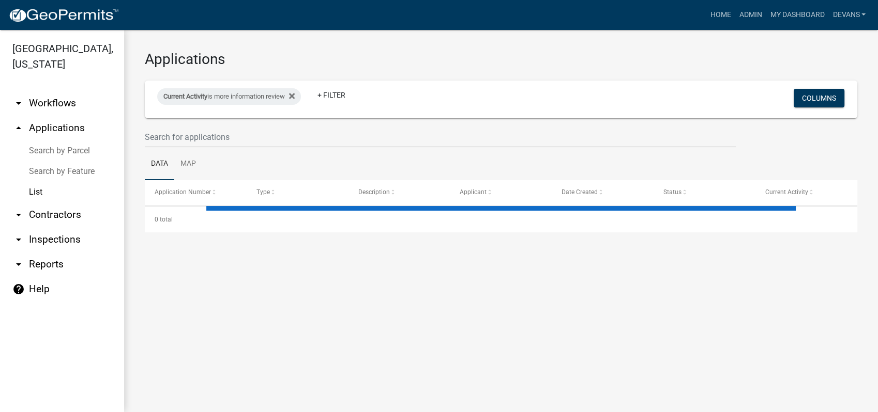
select select "1: 25"
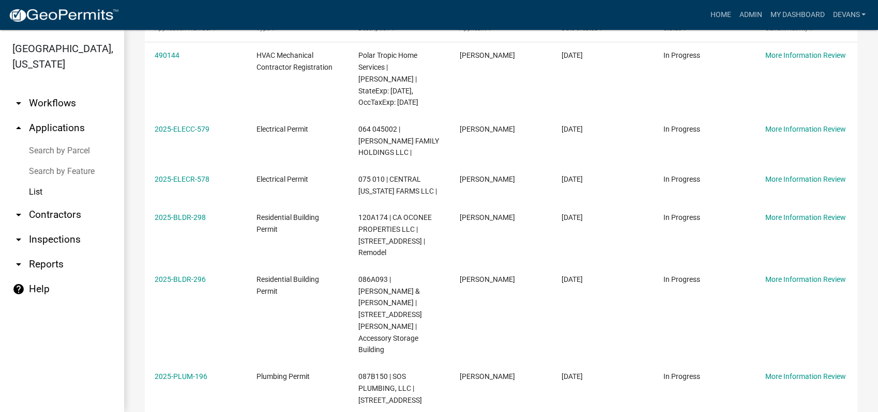
scroll to position [172, 0]
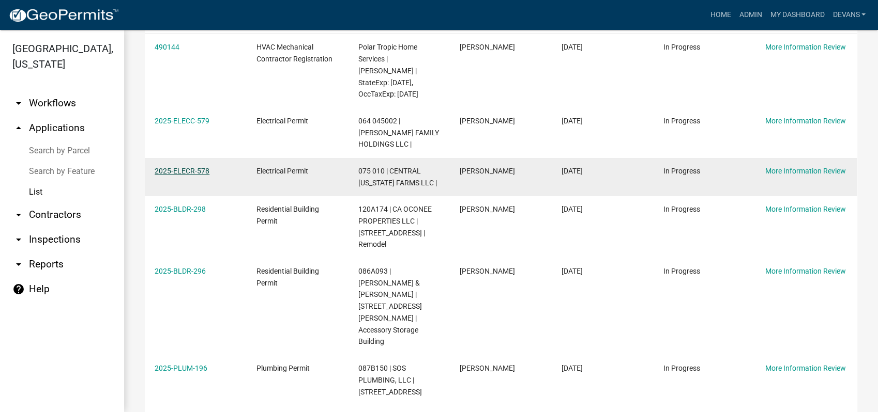
click at [173, 167] on link "2025-ELECR-578" at bounding box center [182, 171] width 55 height 8
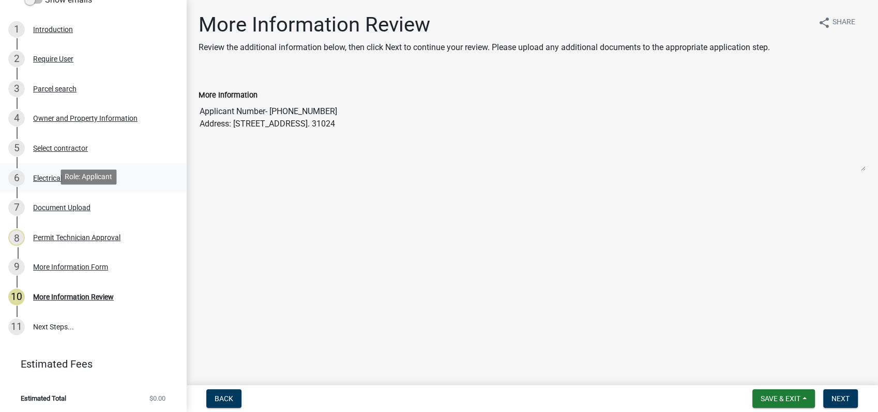
scroll to position [162, 0]
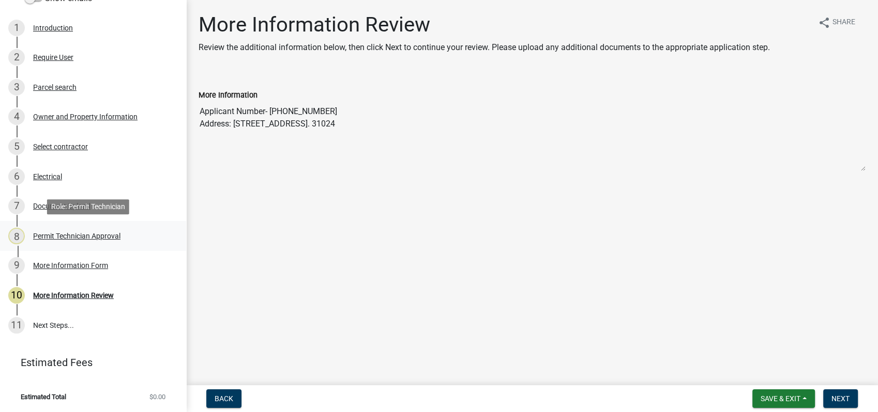
click at [77, 235] on div "Permit Technician Approval" at bounding box center [76, 236] width 87 height 7
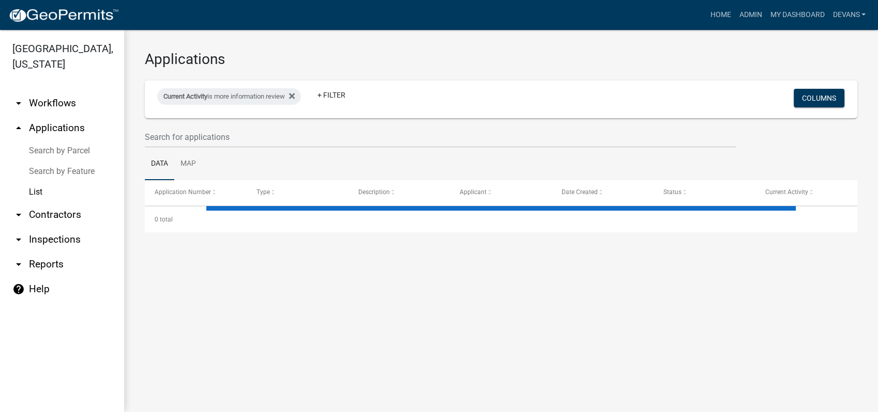
select select "1: 25"
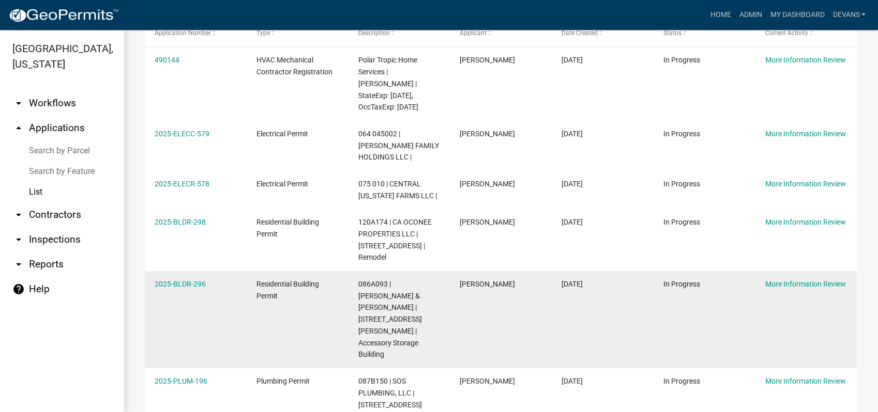
scroll to position [172, 0]
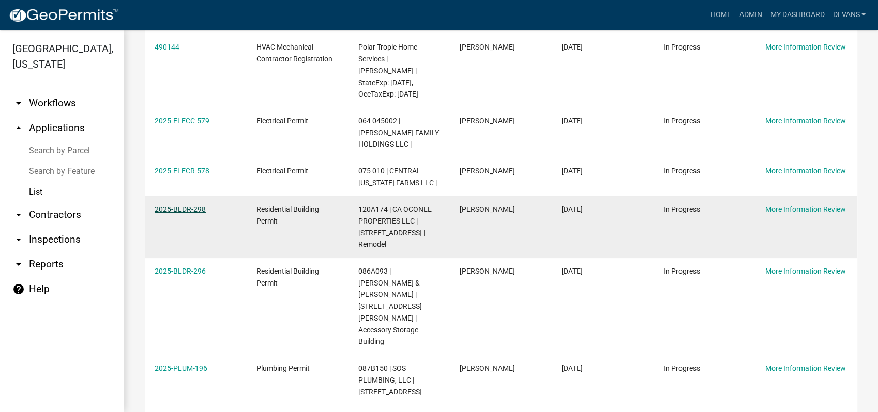
click at [176, 205] on link "2025-BLDR-298" at bounding box center [180, 209] width 51 height 8
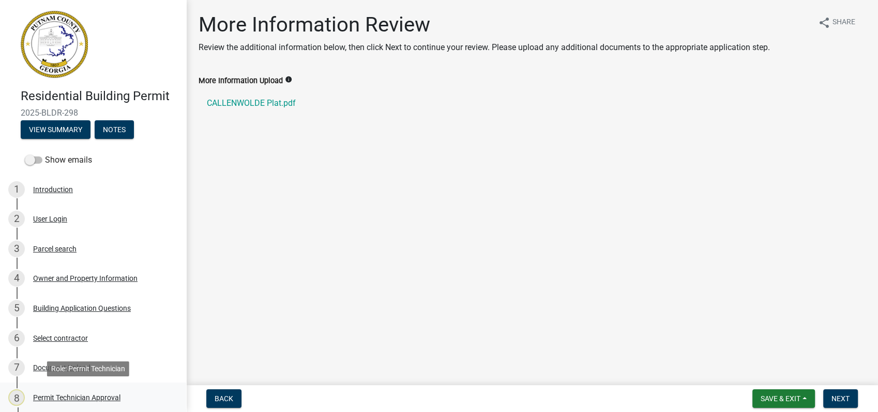
click at [84, 396] on div "Permit Technician Approval" at bounding box center [76, 397] width 87 height 7
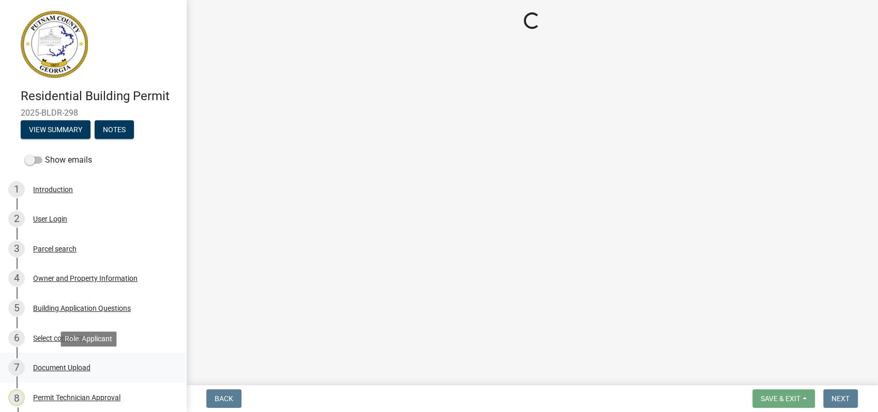
select select "0688c8c3-ca83-4764-a677-531fbc17e6cb"
select select "83394b22-4a11-496c-8e5c-75ade2e72faf"
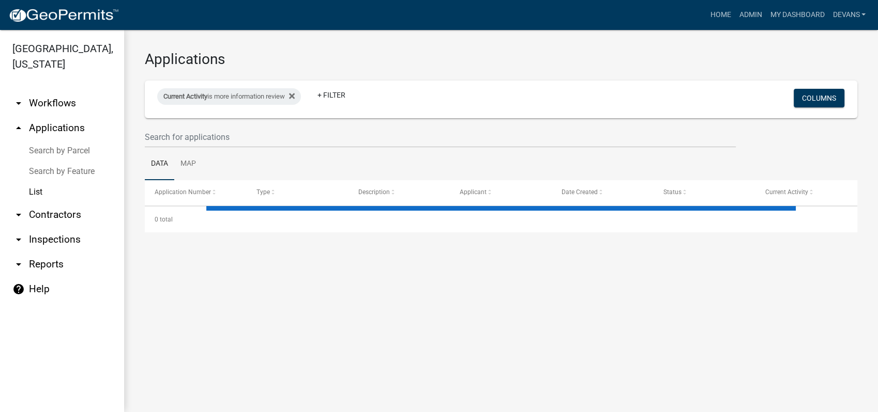
select select "1: 25"
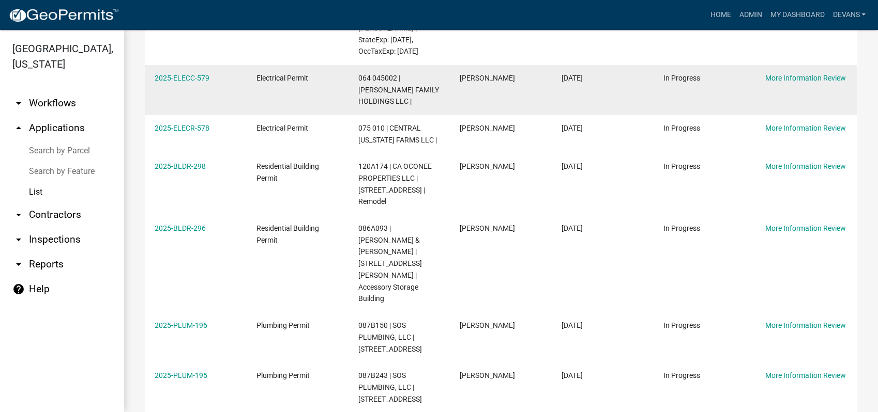
scroll to position [229, 0]
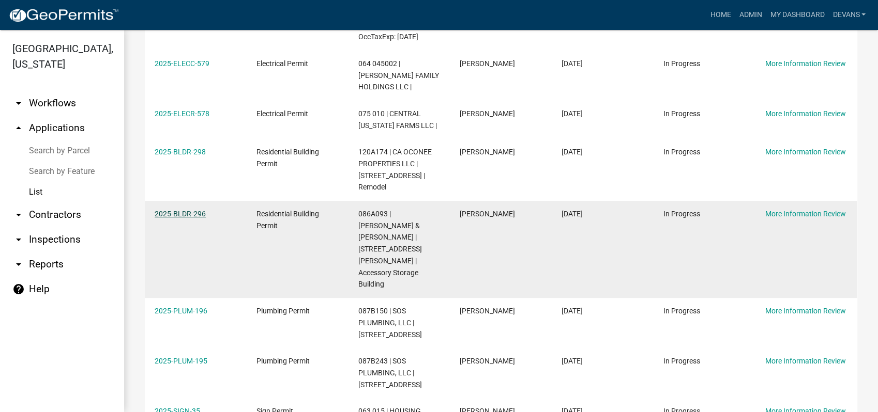
click at [180, 210] on link "2025-BLDR-296" at bounding box center [180, 214] width 51 height 8
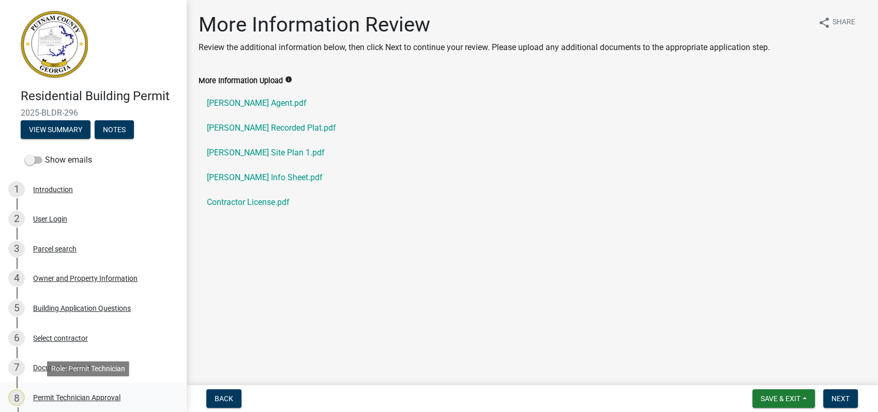
click at [101, 398] on div "Permit Technician Approval" at bounding box center [76, 397] width 87 height 7
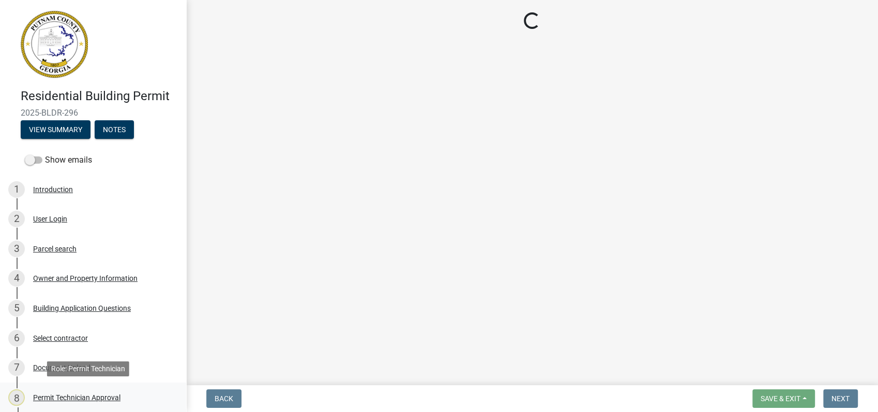
select select "34fe85c2-5f76-4343-b6bb-8ca387e0bed7"
select select "83394b22-4a11-496c-8e5c-75ade2e72faf"
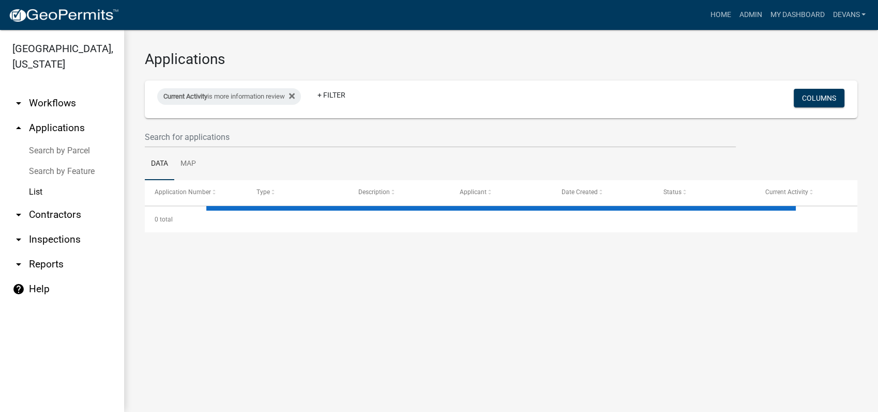
select select "1: 25"
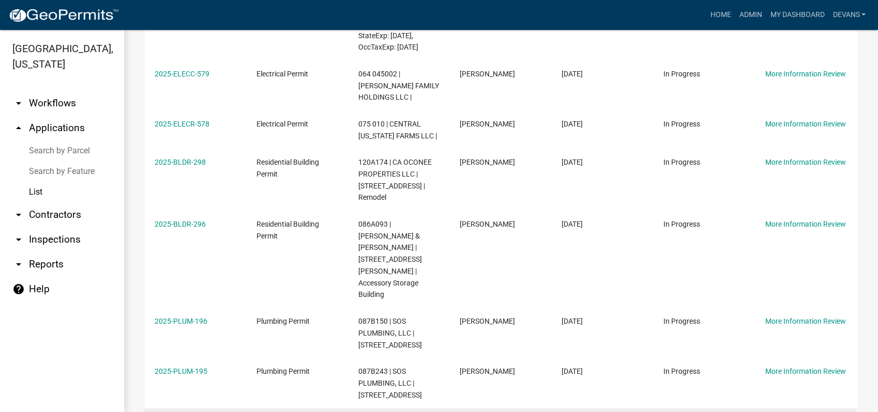
scroll to position [287, 0]
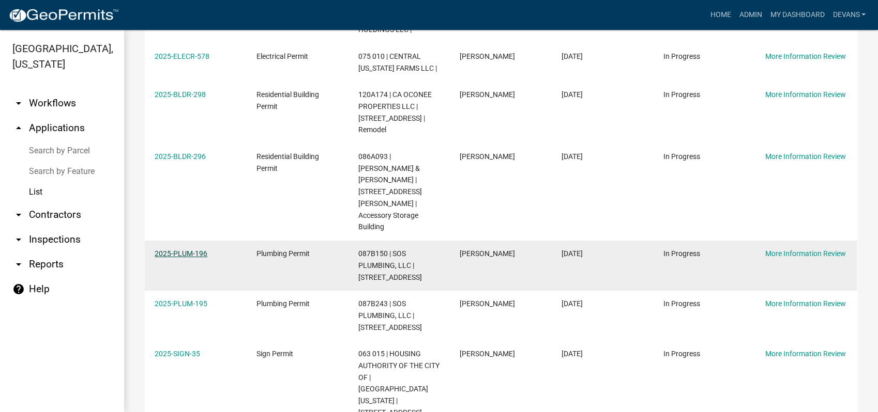
click at [175, 250] on link "2025-PLUM-196" at bounding box center [181, 254] width 53 height 8
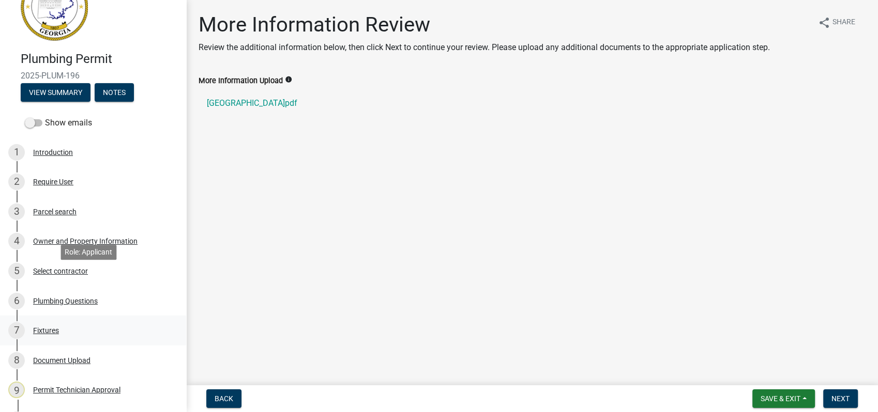
scroll to position [57, 0]
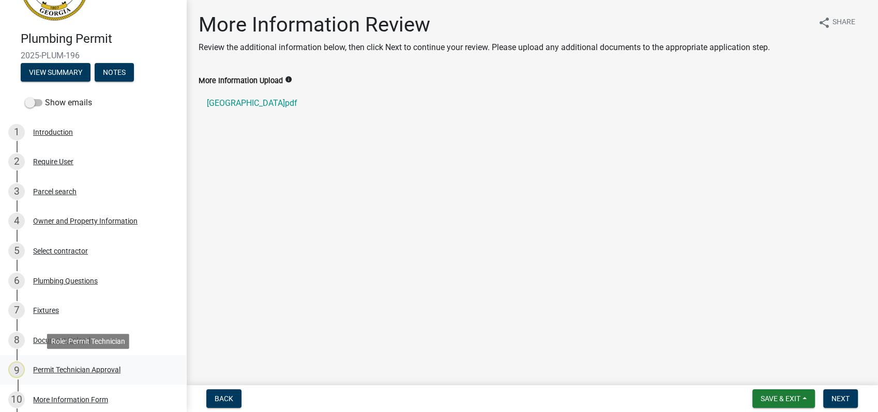
click at [86, 372] on div "Permit Technician Approval" at bounding box center [76, 369] width 87 height 7
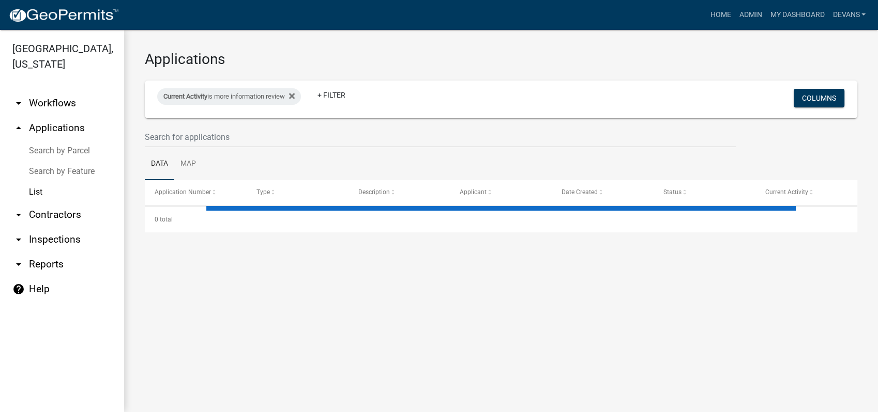
select select "1: 25"
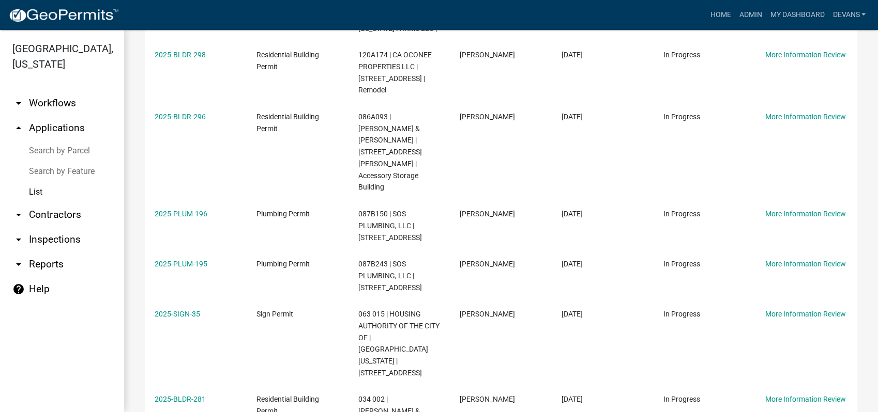
scroll to position [344, 0]
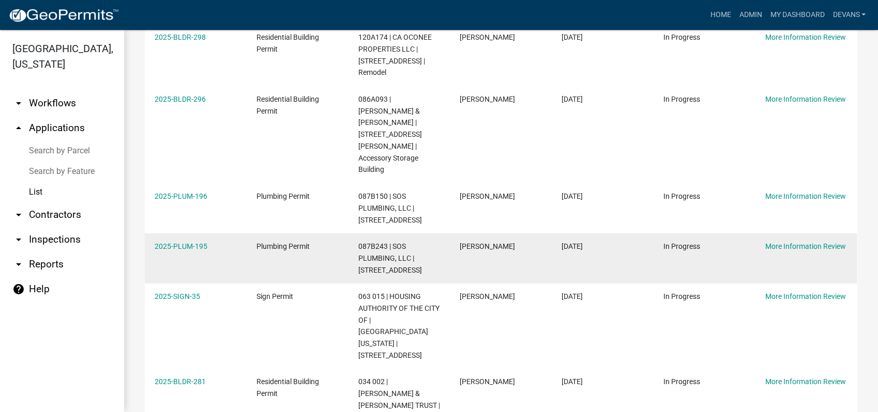
click at [191, 234] on datatable-body-cell "2025-PLUM-195" at bounding box center [196, 259] width 102 height 50
click at [183, 242] on link "2025-PLUM-195" at bounding box center [181, 246] width 53 height 8
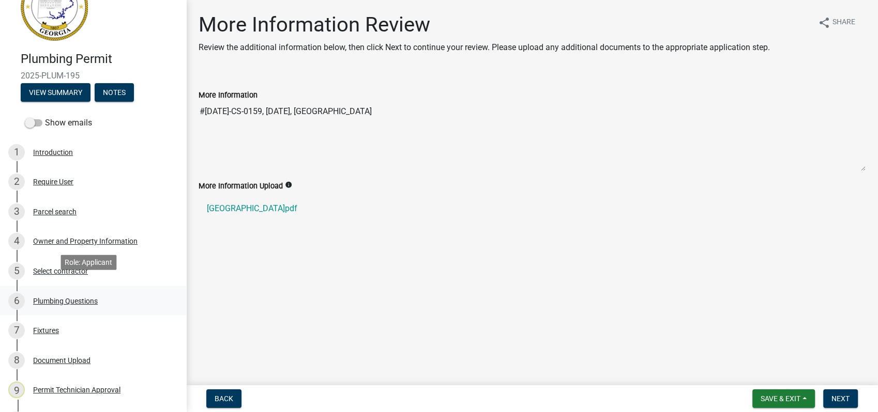
scroll to position [115, 0]
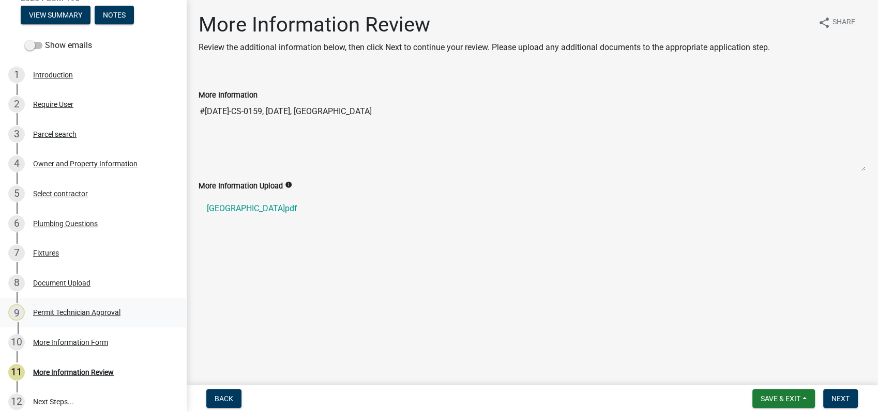
click at [73, 315] on div "Permit Technician Approval" at bounding box center [76, 312] width 87 height 7
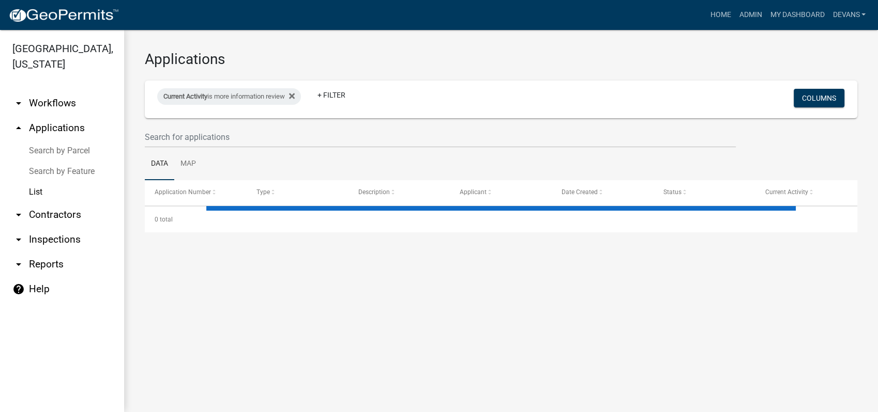
select select "1: 25"
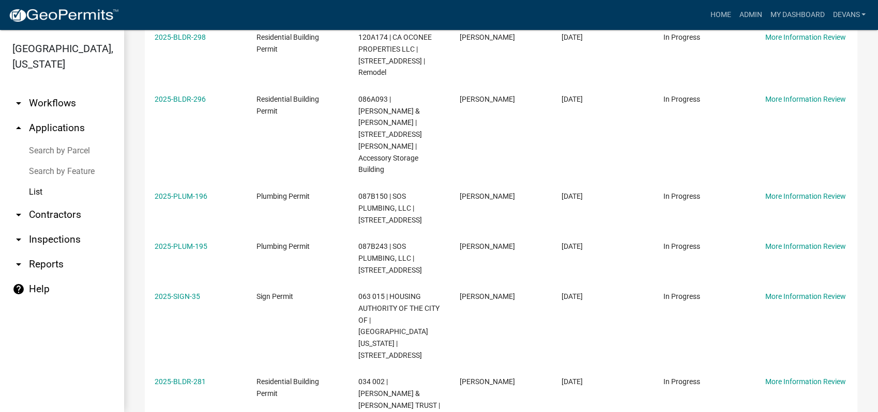
scroll to position [574, 0]
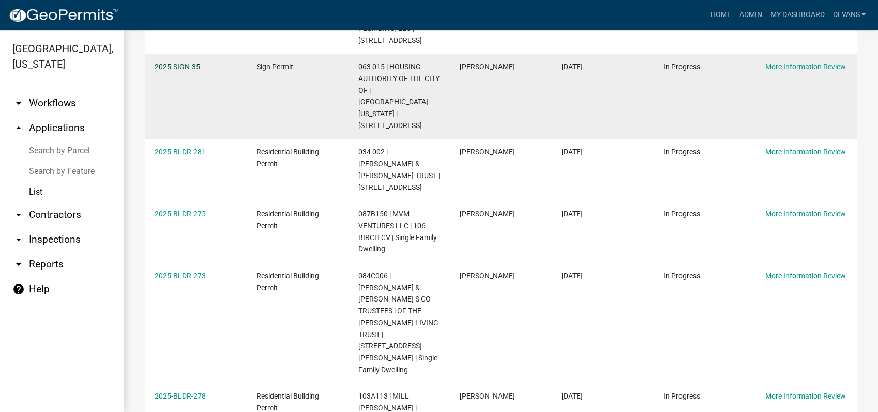
click at [174, 63] on link "2025-SIGN-35" at bounding box center [177, 67] width 45 height 8
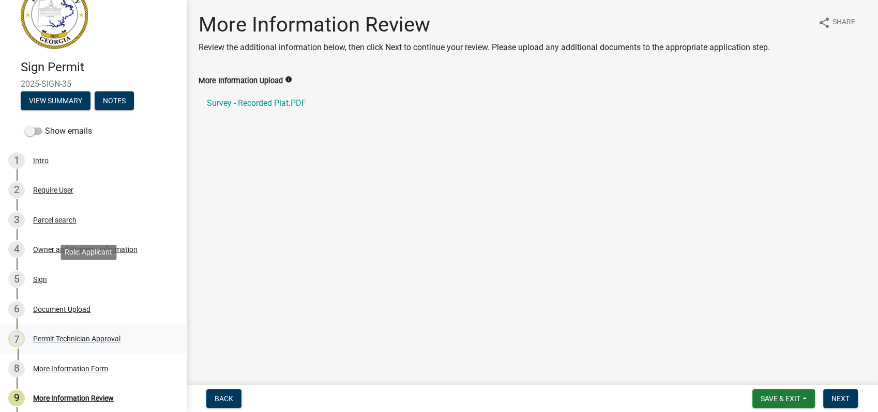
scroll to position [57, 0]
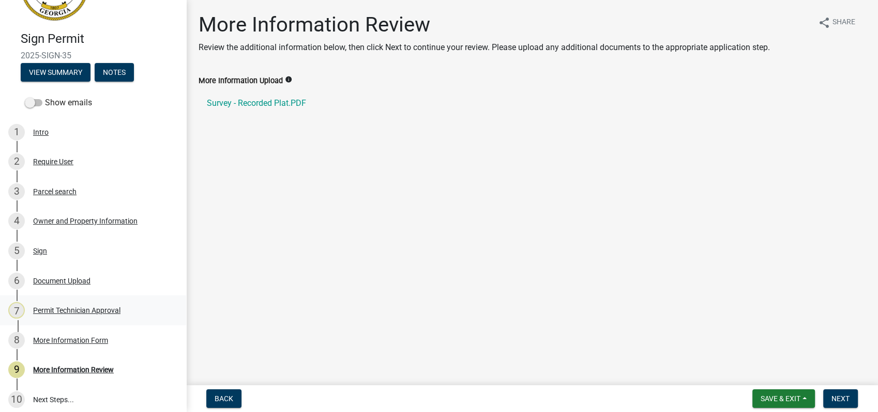
click at [74, 307] on div "Permit Technician Approval" at bounding box center [76, 310] width 87 height 7
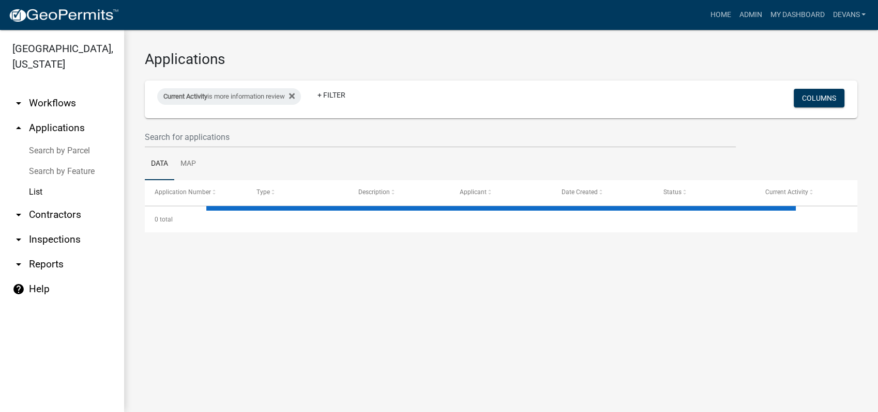
select select "1: 25"
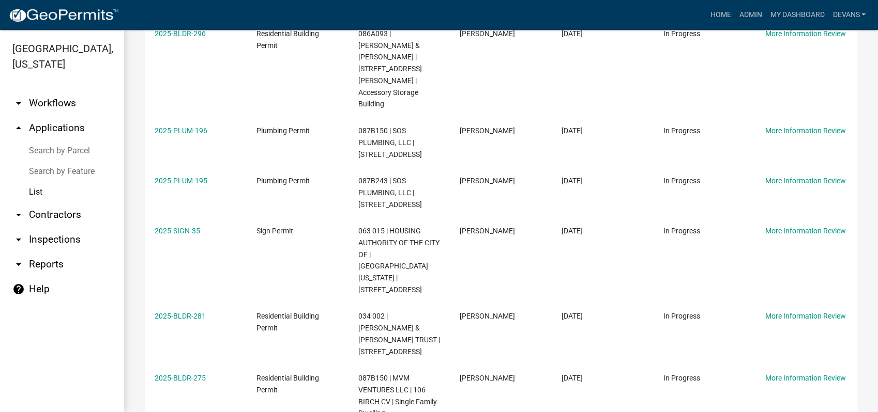
scroll to position [517, 0]
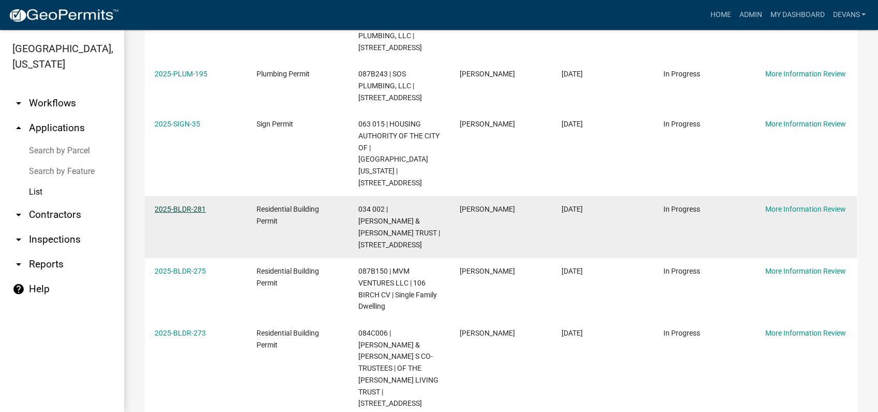
click at [181, 205] on link "2025-BLDR-281" at bounding box center [180, 209] width 51 height 8
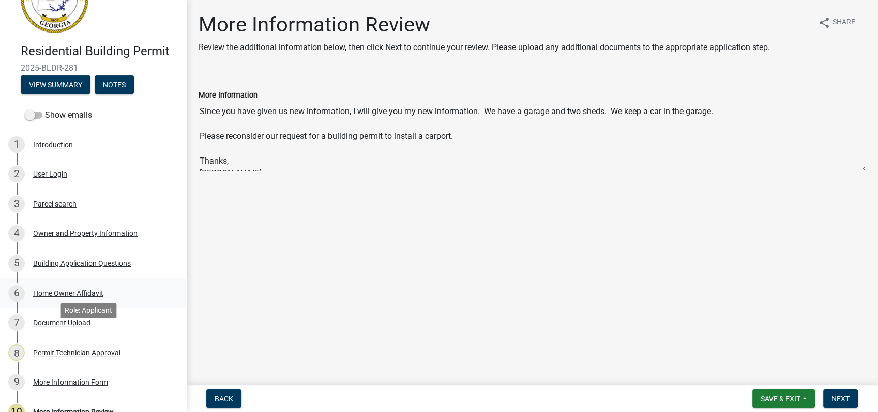
scroll to position [115, 0]
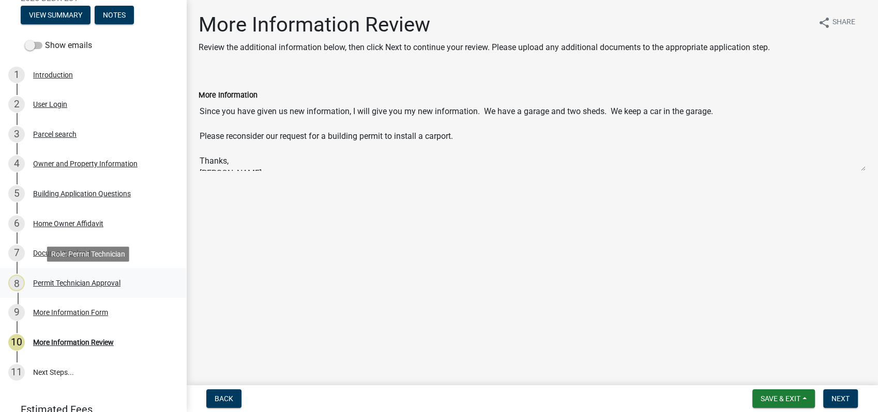
click at [100, 282] on div "Permit Technician Approval" at bounding box center [76, 283] width 87 height 7
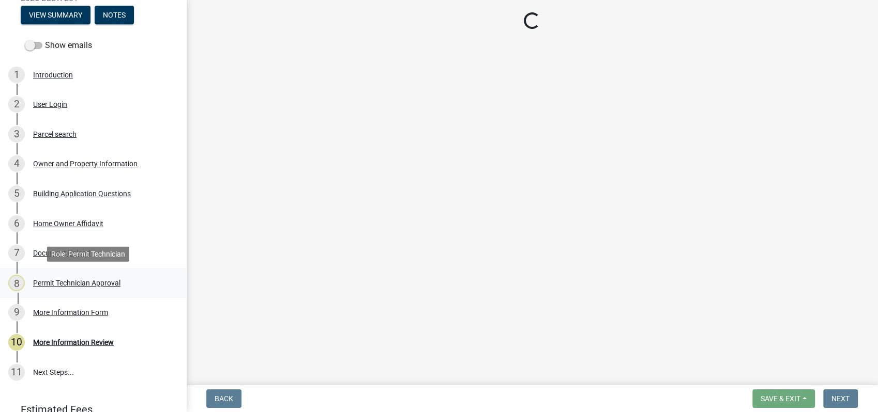
select select "34fe85c2-5f76-4343-b6bb-8ca387e0bed7"
select select "83394b22-4a11-496c-8e5c-75ade2e72faf"
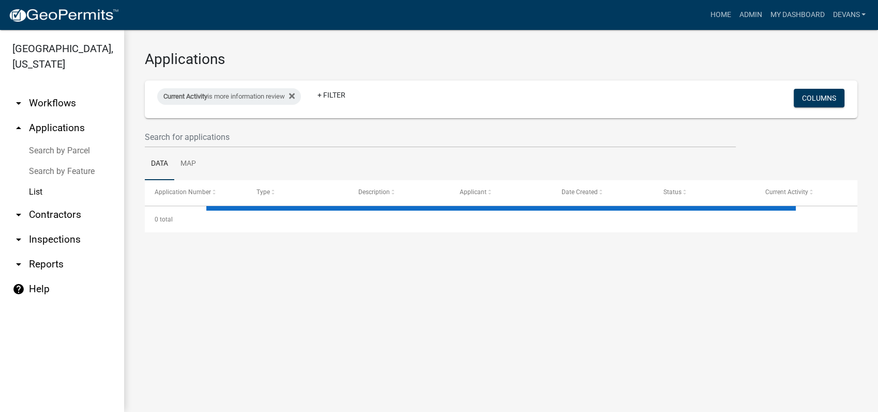
select select "1: 25"
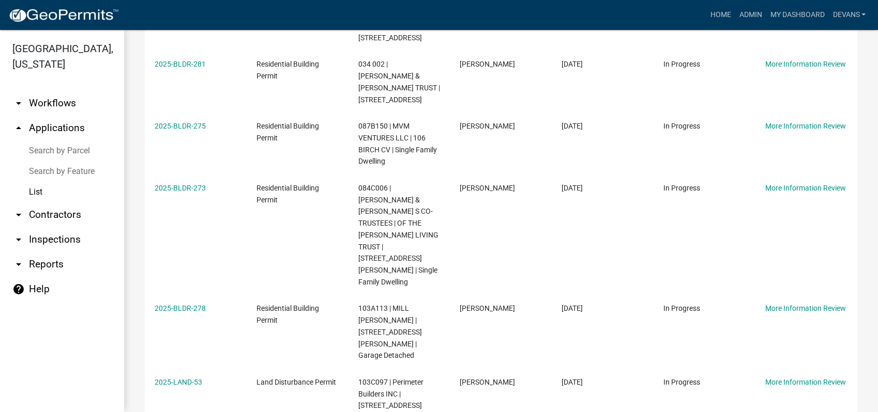
scroll to position [689, 0]
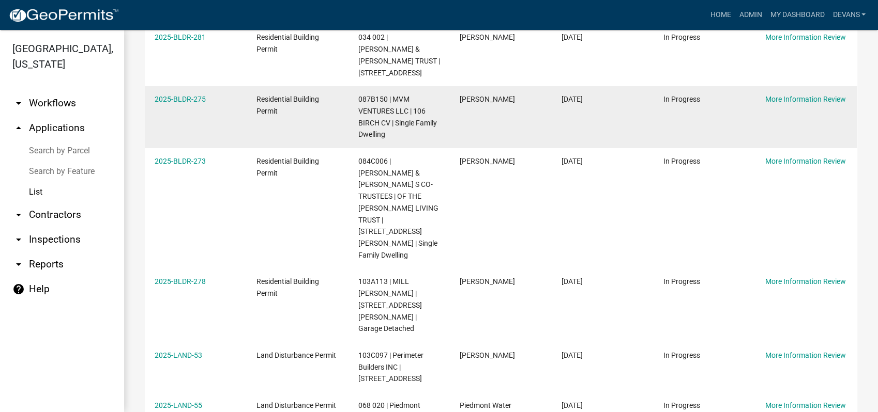
click at [208, 94] on div "2025-BLDR-275" at bounding box center [196, 100] width 82 height 12
click at [176, 95] on link "2025-BLDR-275" at bounding box center [180, 99] width 51 height 8
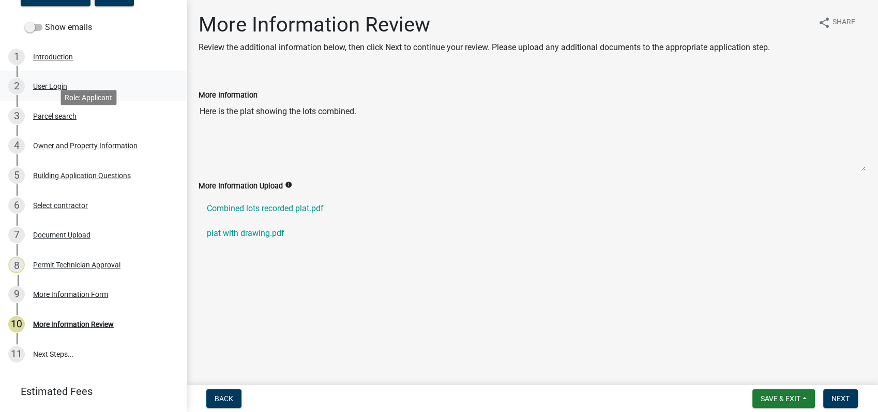
scroll to position [162, 0]
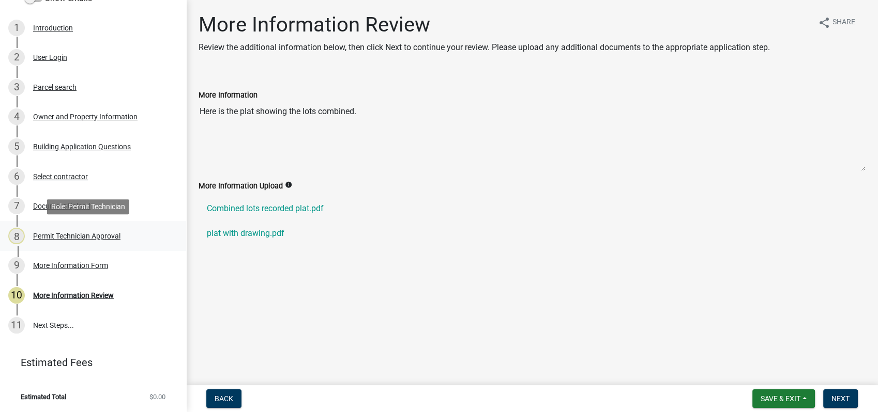
click at [103, 231] on div "8 Permit Technician Approval" at bounding box center [88, 236] width 161 height 17
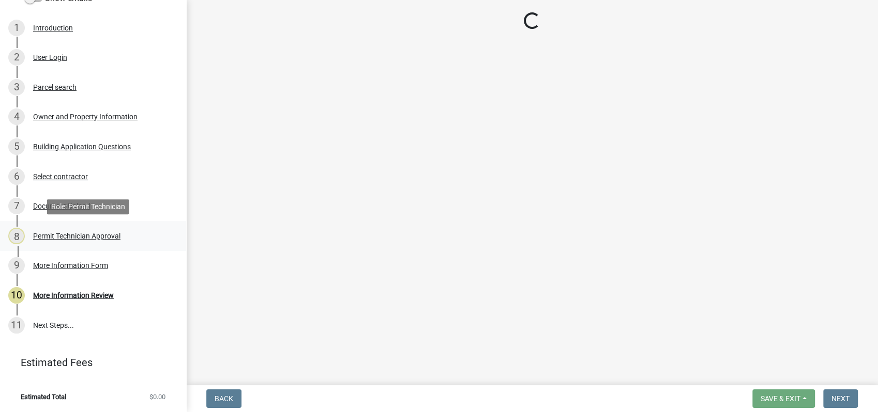
select select "34fe85c2-5f76-4343-b6bb-8ca387e0bed7"
select select "83394b22-4a11-496c-8e5c-75ade2e72faf"
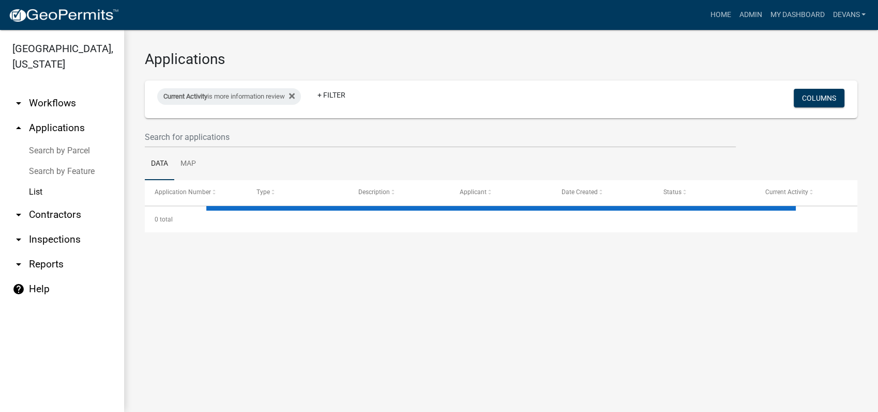
select select "1: 25"
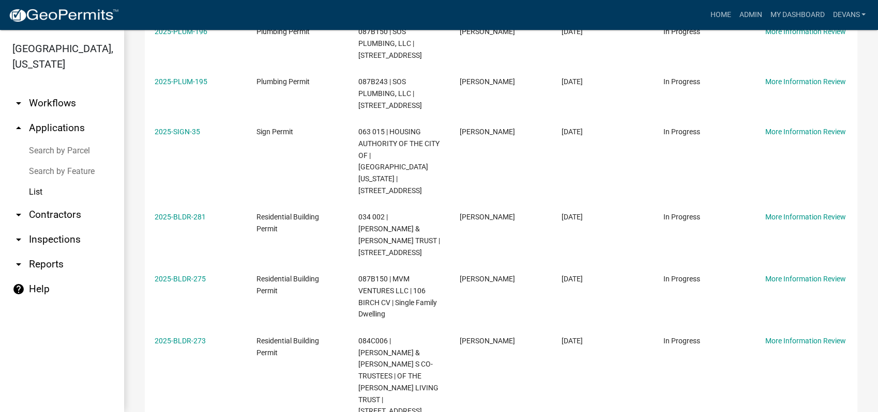
scroll to position [517, 0]
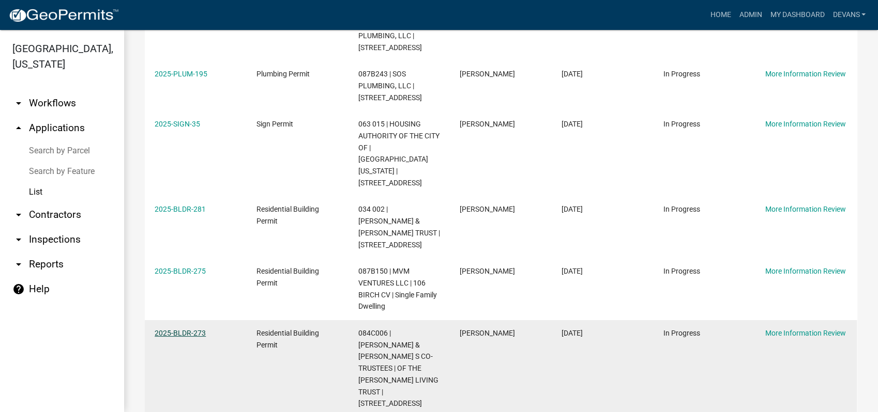
click at [172, 329] on link "2025-BLDR-273" at bounding box center [180, 333] width 51 height 8
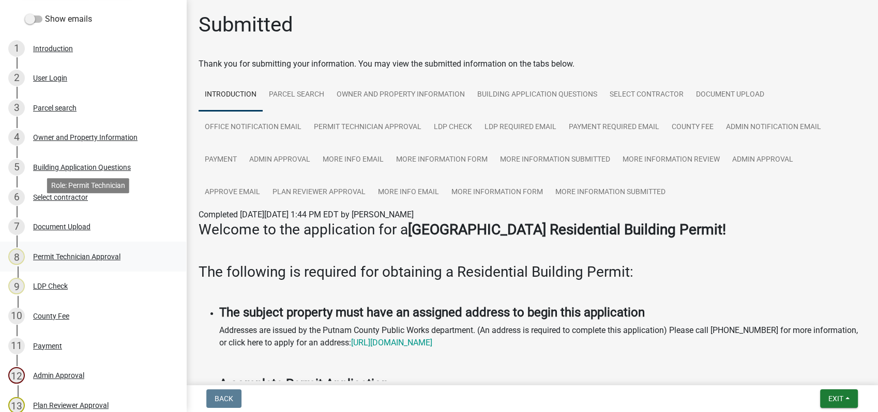
scroll to position [344, 0]
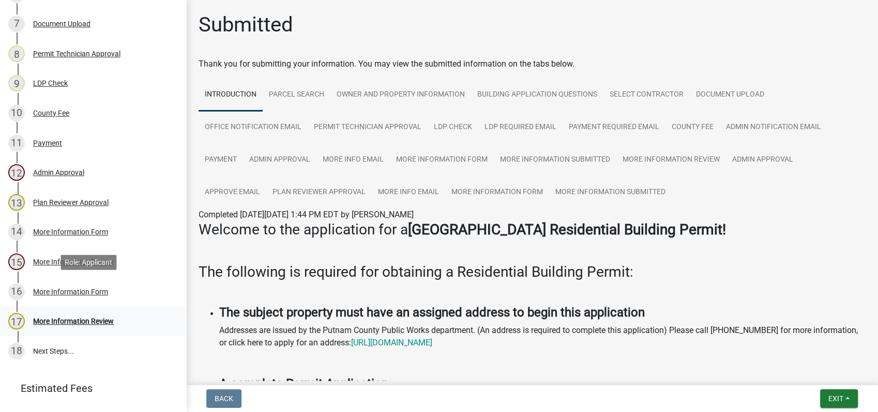
drag, startPoint x: 93, startPoint y: 232, endPoint x: 166, endPoint y: 334, distance: 126.1
click at [166, 334] on ul "1 Introduction 2 User Login 3 Parcel search 4 Owner and Property Information 5 …" at bounding box center [93, 98] width 186 height 544
drag, startPoint x: 166, startPoint y: 334, endPoint x: 101, endPoint y: 205, distance: 145.2
click at [101, 205] on div "Plan Reviewer Approval" at bounding box center [70, 202] width 75 height 7
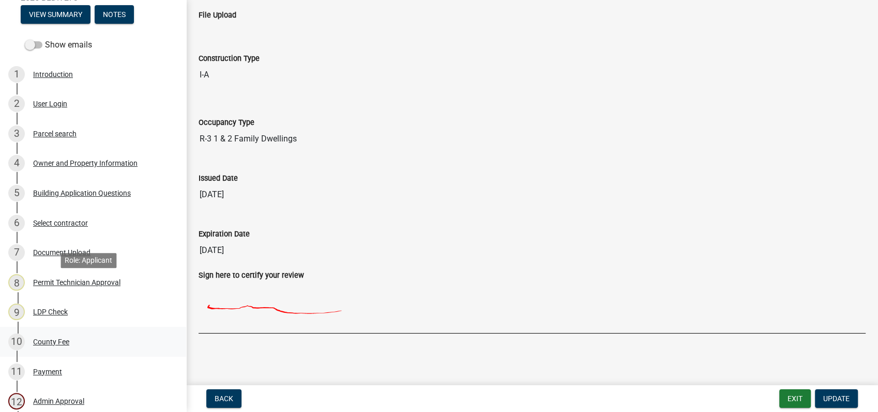
scroll to position [115, 0]
click at [47, 14] on button "View Summary" at bounding box center [56, 15] width 70 height 19
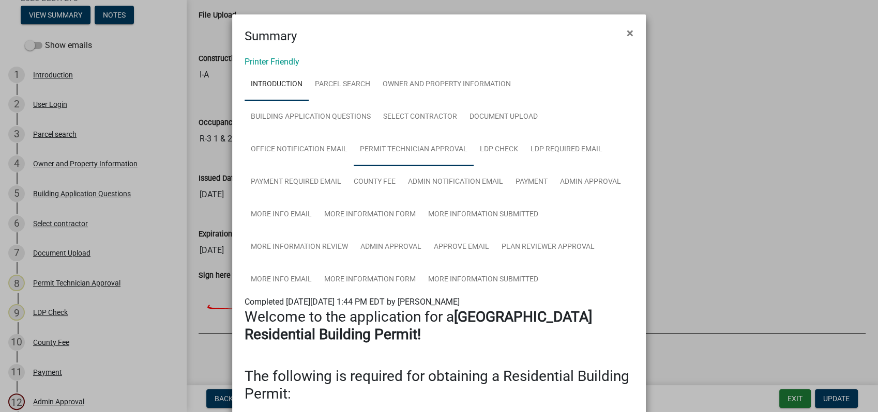
click at [401, 150] on link "Permit Technician Approval" at bounding box center [414, 149] width 120 height 33
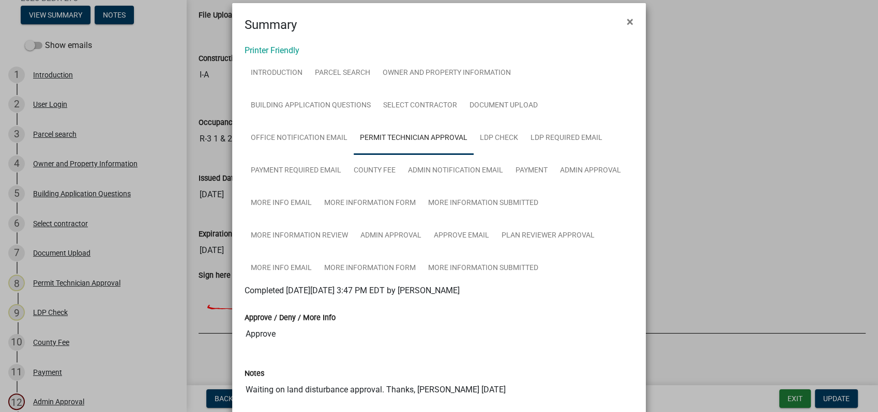
scroll to position [0, 0]
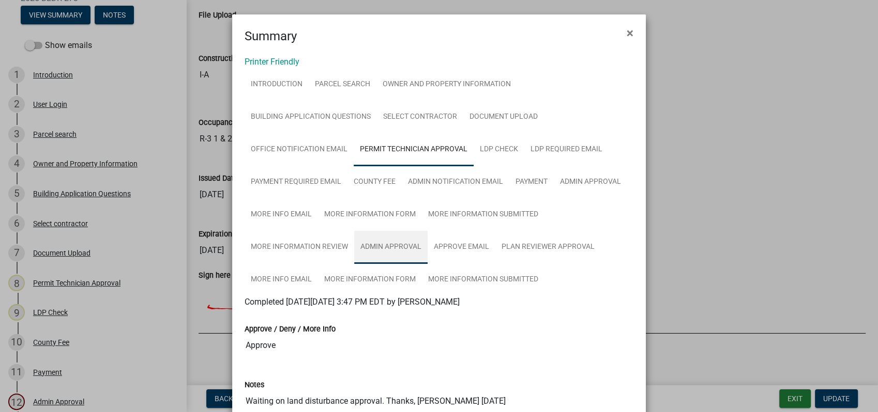
click at [389, 246] on link "Admin Approval" at bounding box center [390, 247] width 73 height 33
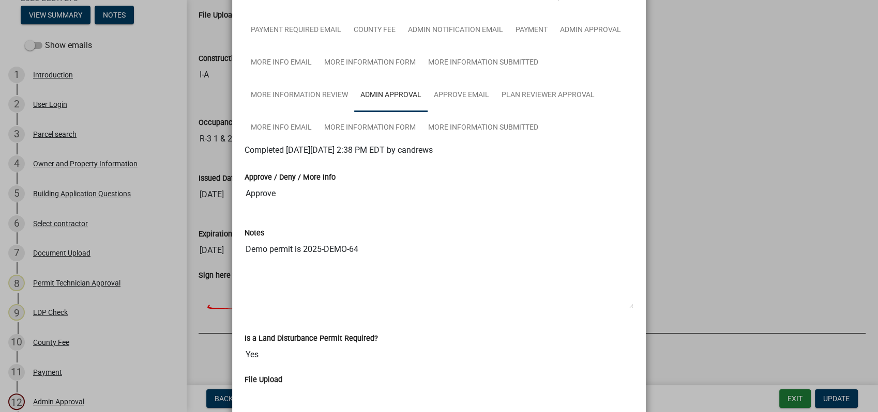
scroll to position [115, 0]
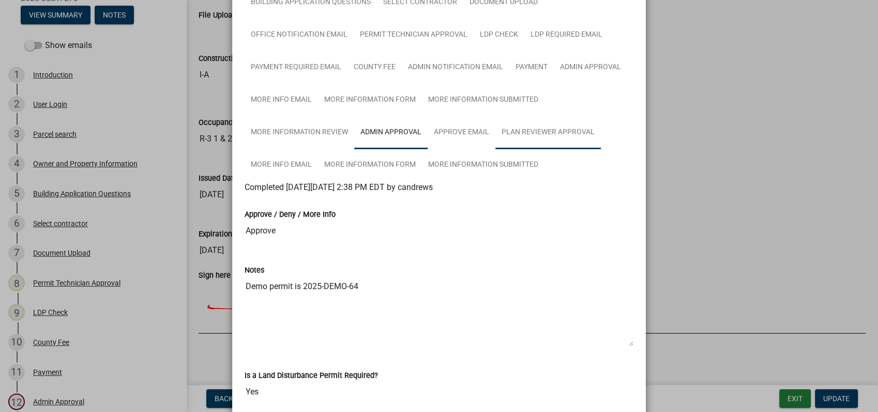
click at [541, 130] on link "Plan Reviewer Approval" at bounding box center [547, 132] width 105 height 33
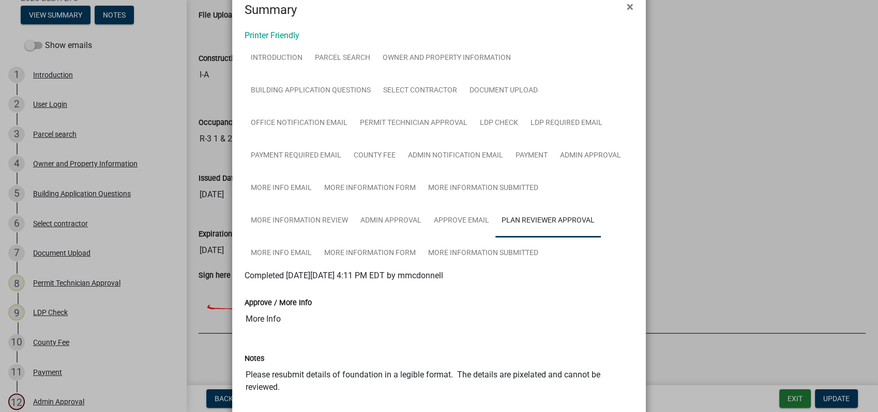
scroll to position [0, 0]
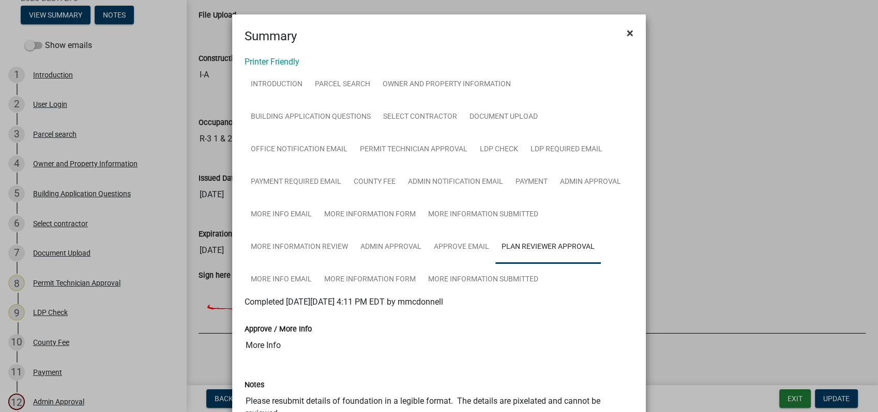
click at [626, 36] on span "×" at bounding box center [629, 33] width 7 height 14
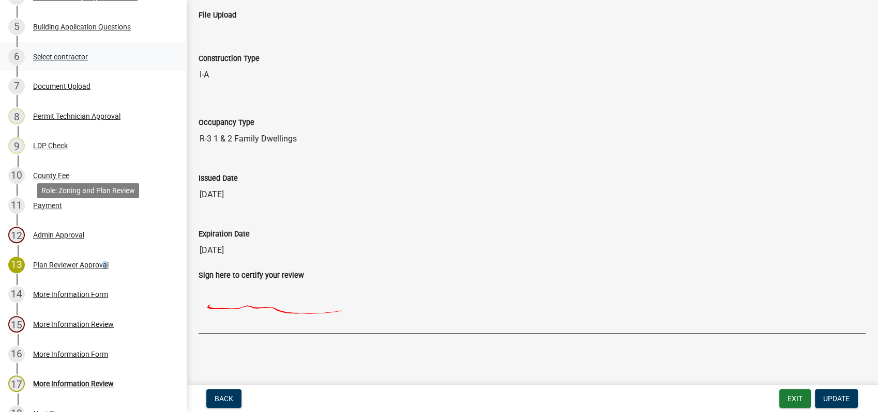
scroll to position [344, 0]
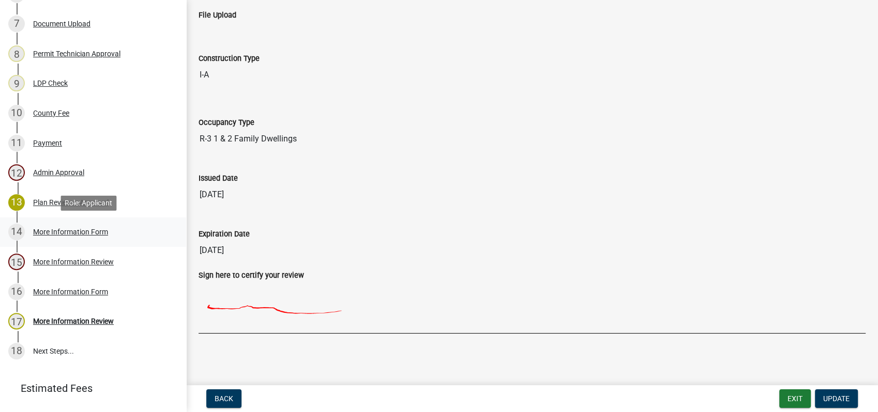
click at [72, 235] on div "More Information Form" at bounding box center [70, 231] width 75 height 7
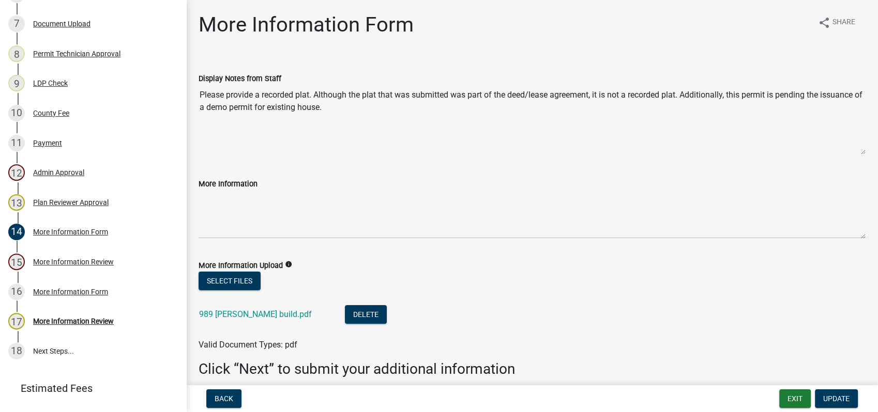
scroll to position [45, 0]
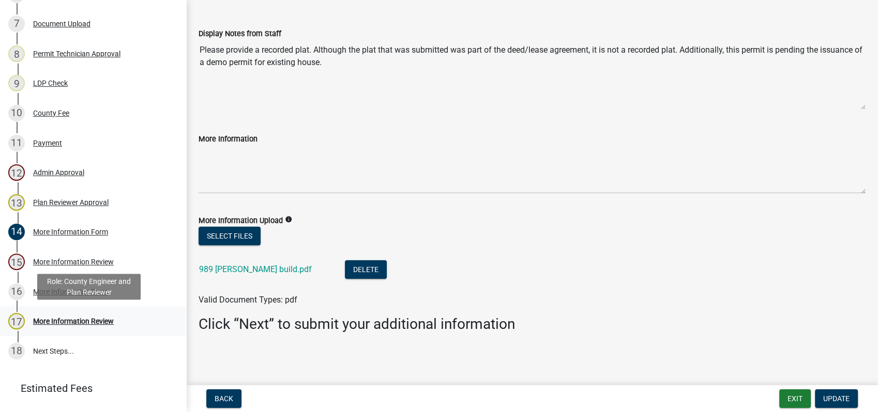
click at [69, 320] on div "More Information Review" at bounding box center [73, 321] width 81 height 7
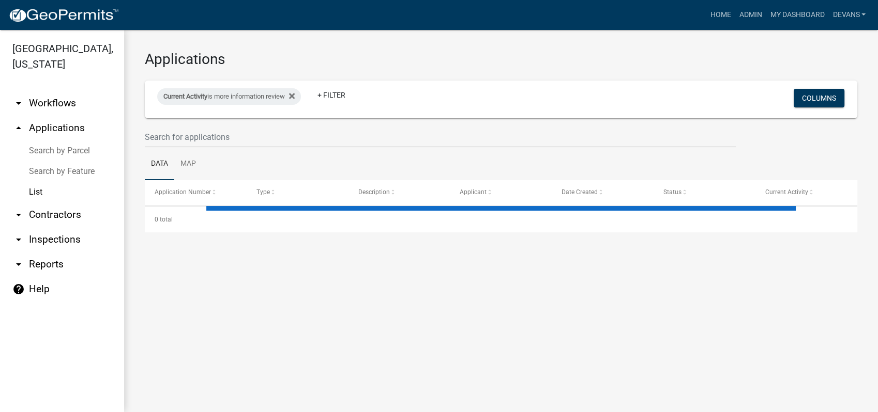
select select "1: 25"
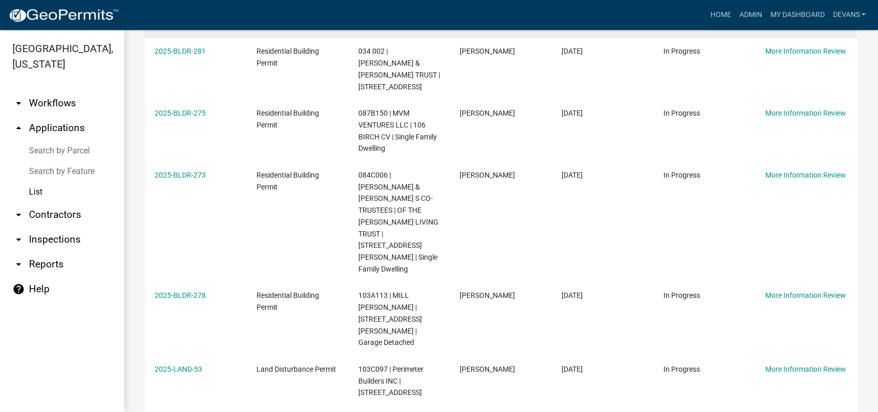
scroll to position [689, 0]
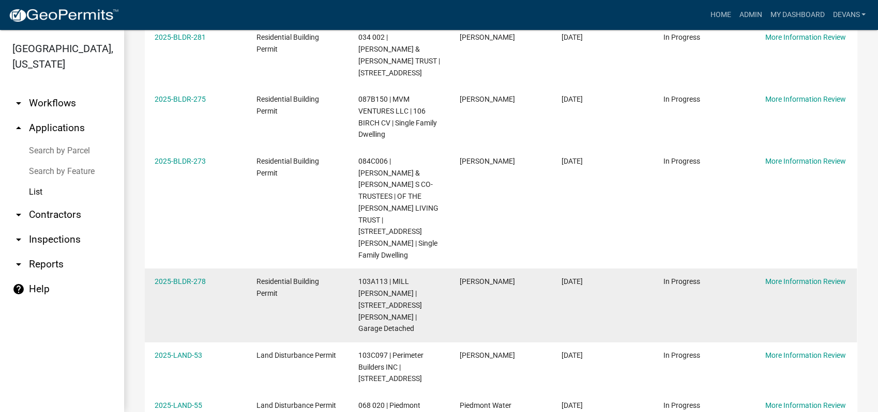
click at [158, 276] on div "2025-BLDR-278" at bounding box center [196, 282] width 82 height 12
click at [168, 278] on link "2025-BLDR-278" at bounding box center [180, 282] width 51 height 8
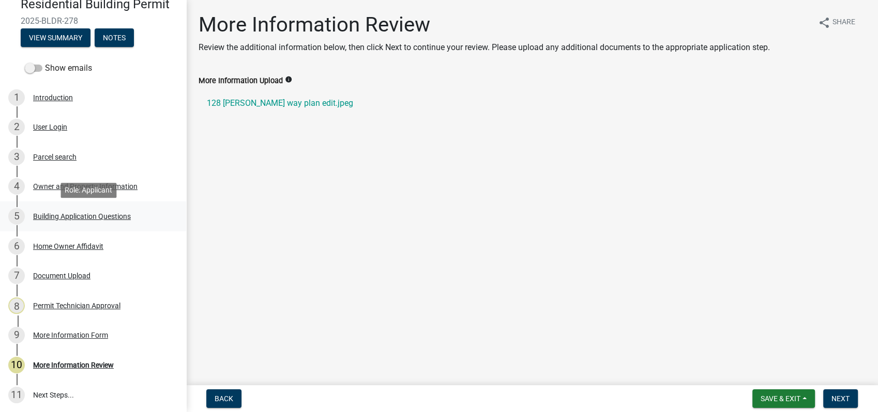
scroll to position [162, 0]
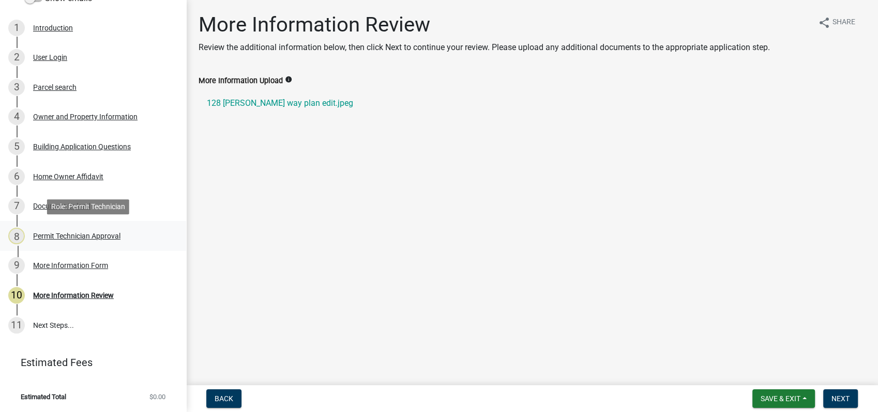
click at [96, 237] on div "Permit Technician Approval" at bounding box center [76, 236] width 87 height 7
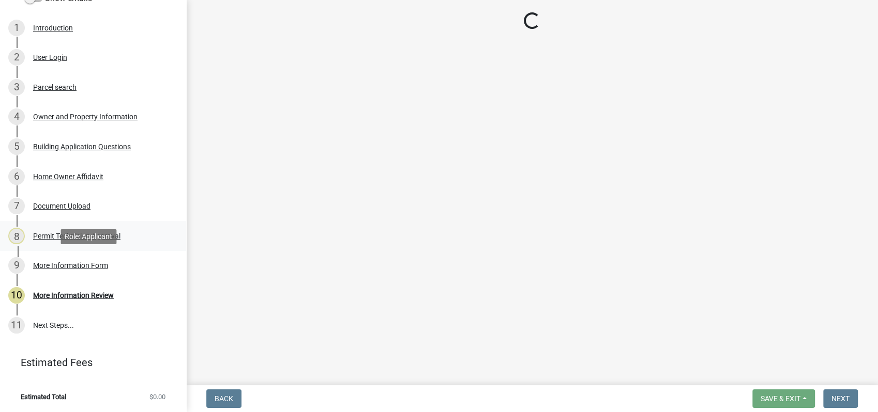
select select "a6b90f04-145f-43dc-a4e6-6d5ec8e28ec9"
select select "83394b22-4a11-496c-8e5c-75ade2e72faf"
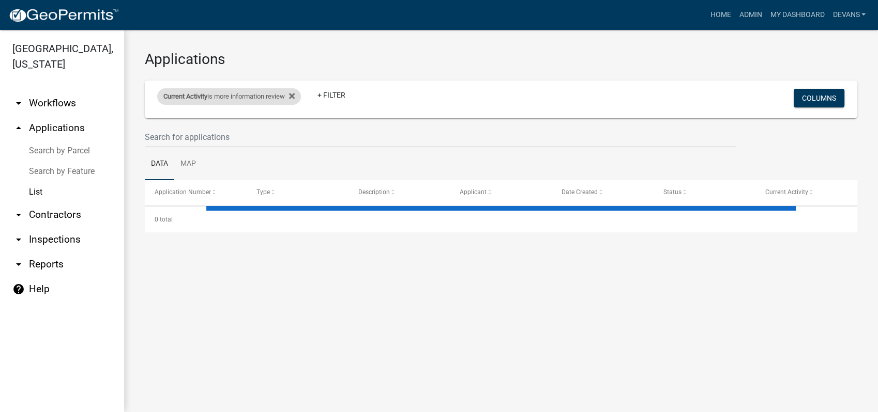
select select "1: 25"
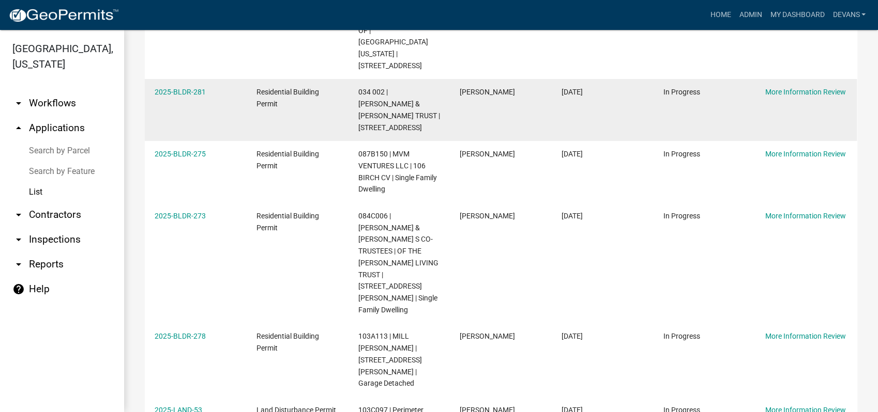
scroll to position [746, 0]
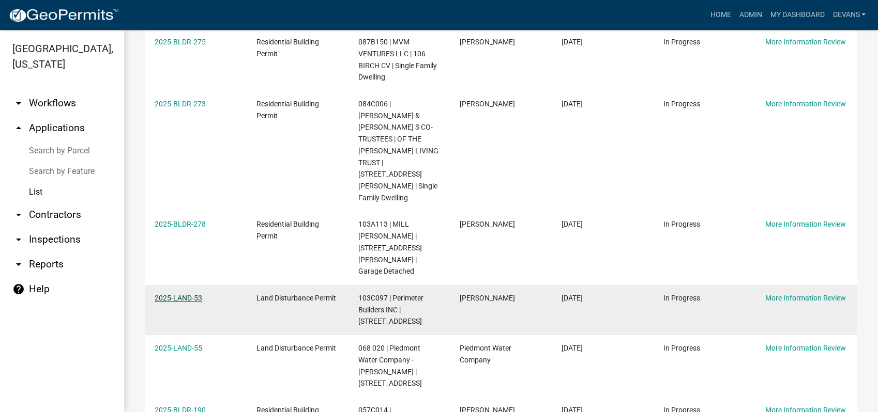
click at [176, 294] on link "2025-LAND-53" at bounding box center [179, 298] width 48 height 8
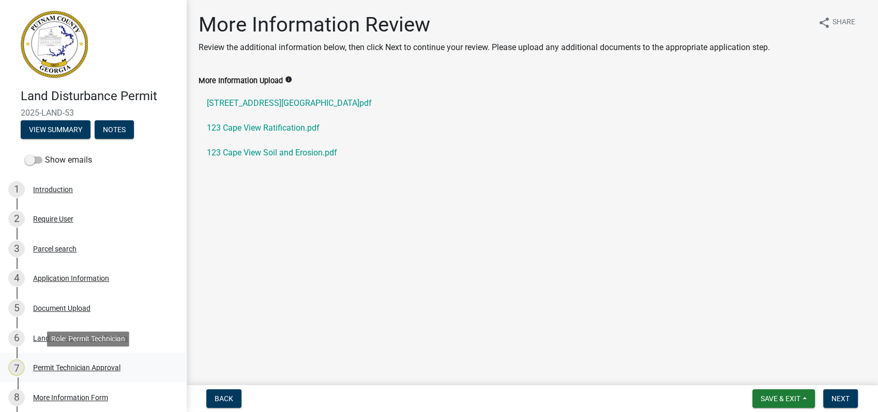
click at [76, 360] on div "7 Permit Technician Approval" at bounding box center [88, 368] width 161 height 17
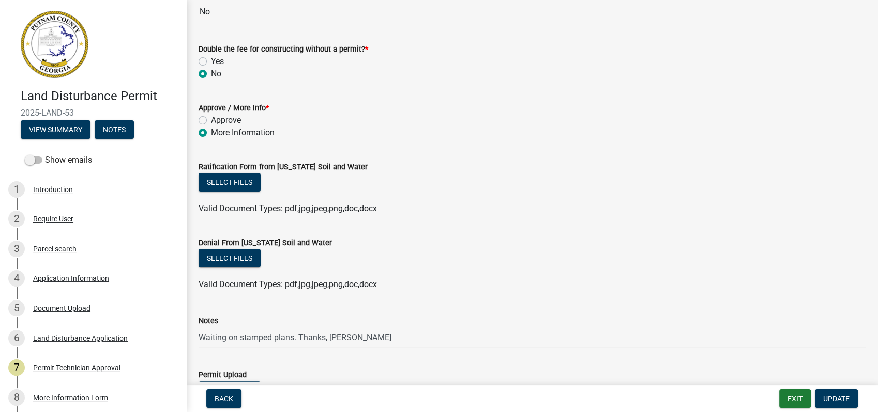
scroll to position [75, 0]
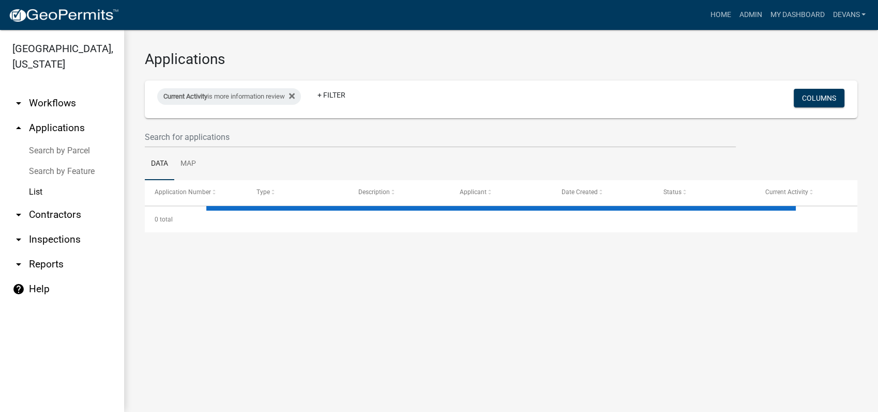
select select "1: 25"
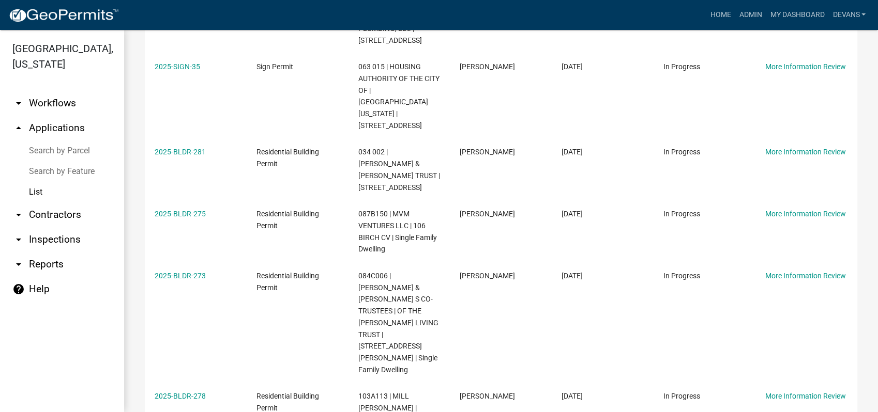
scroll to position [804, 0]
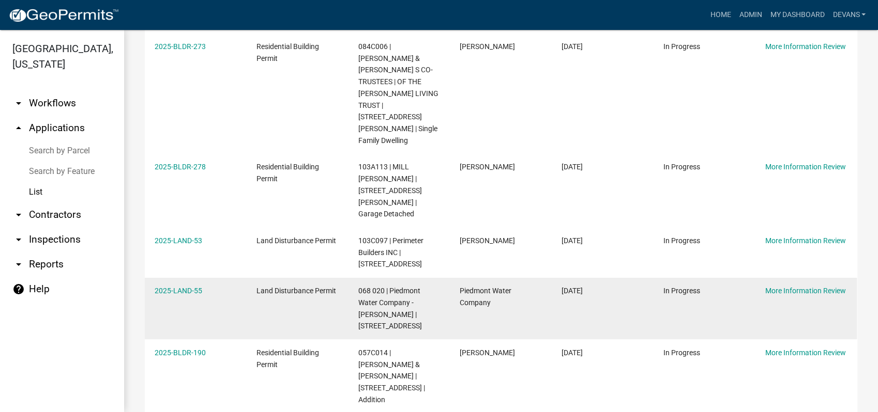
click at [175, 285] on div "2025-LAND-55" at bounding box center [196, 291] width 82 height 12
click at [179, 287] on link "2025-LAND-55" at bounding box center [179, 291] width 48 height 8
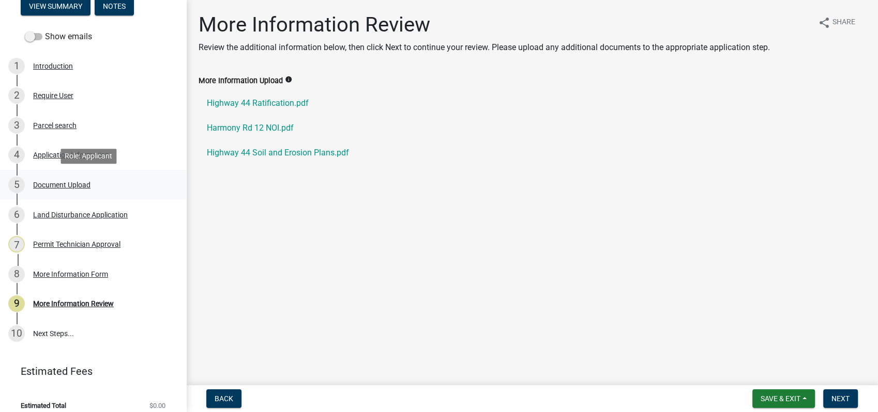
scroll to position [132, 0]
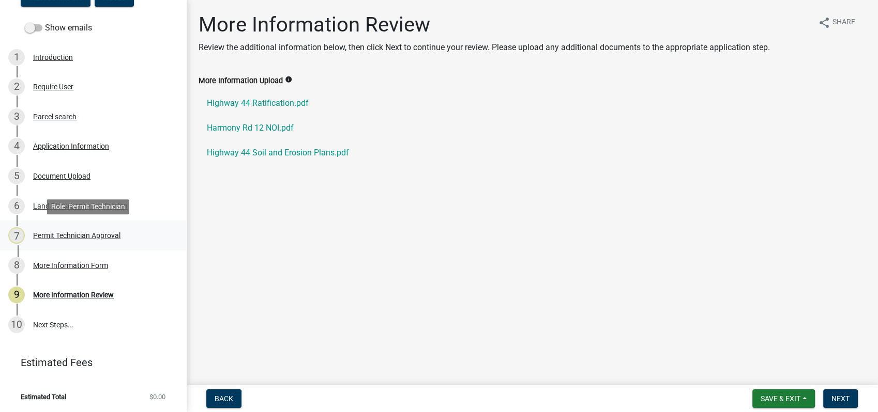
click at [87, 234] on div "Permit Technician Approval" at bounding box center [76, 235] width 87 height 7
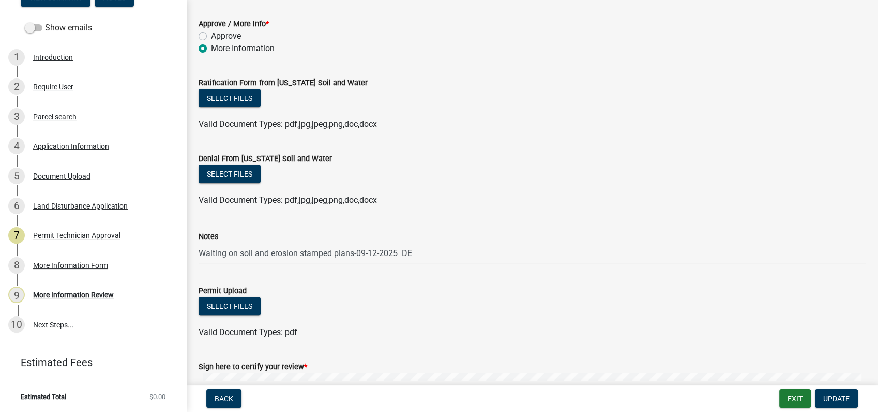
scroll to position [229, 0]
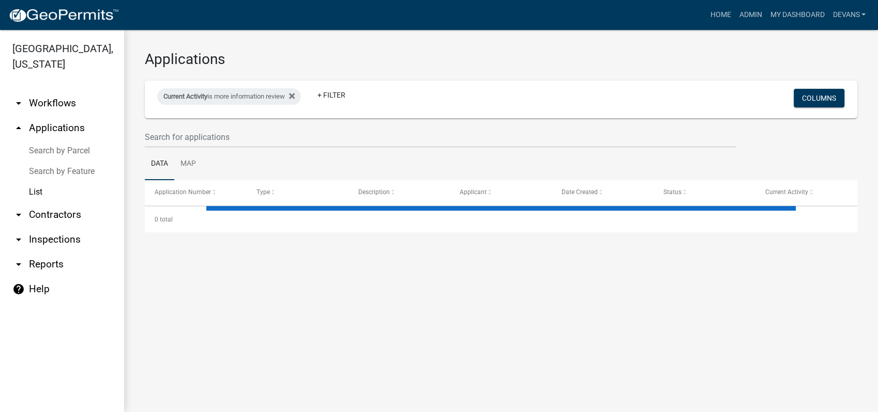
select select "1: 25"
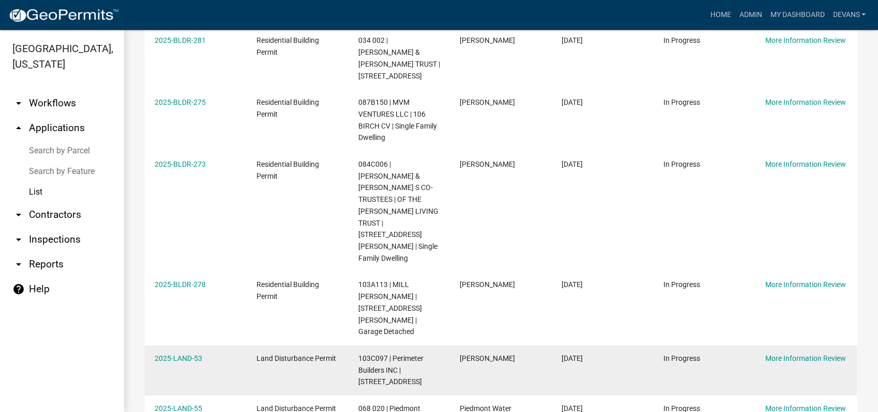
scroll to position [804, 0]
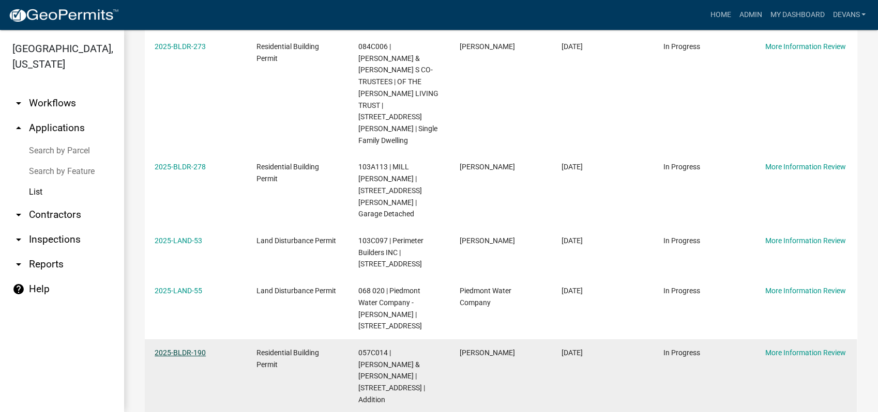
click at [180, 349] on link "2025-BLDR-190" at bounding box center [180, 353] width 51 height 8
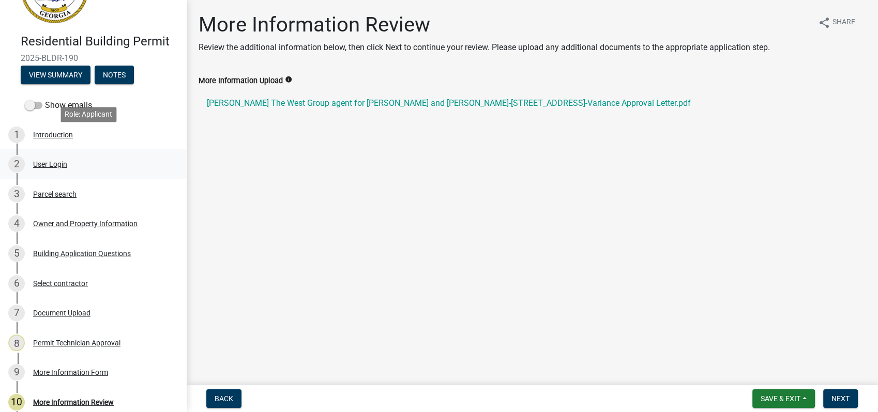
scroll to position [162, 0]
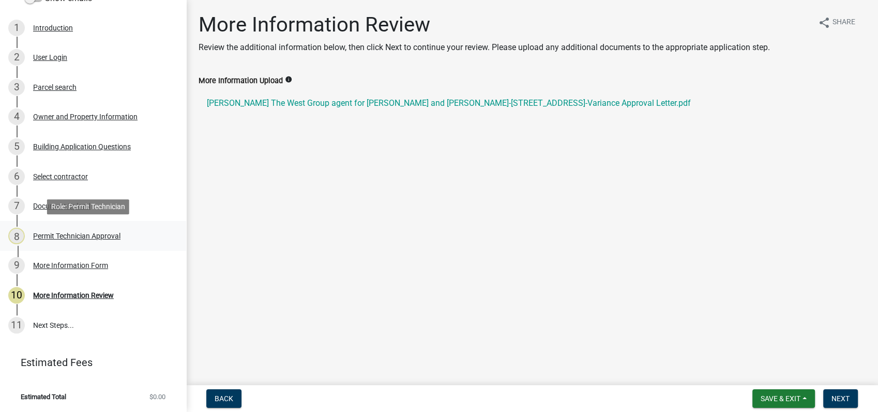
click at [87, 234] on div "Permit Technician Approval" at bounding box center [76, 236] width 87 height 7
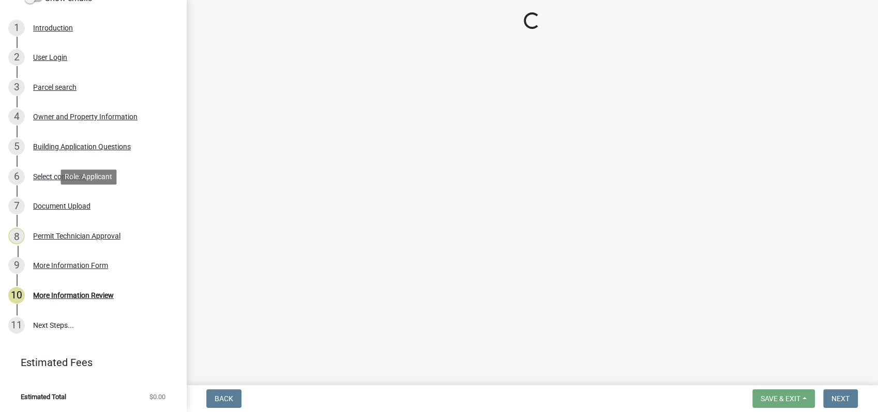
select select "ef7a1fc2-7a7a-426d-b1f0-c9b9b6ca7ff4"
select select "83394b22-4a11-496c-8e5c-75ade2e72faf"
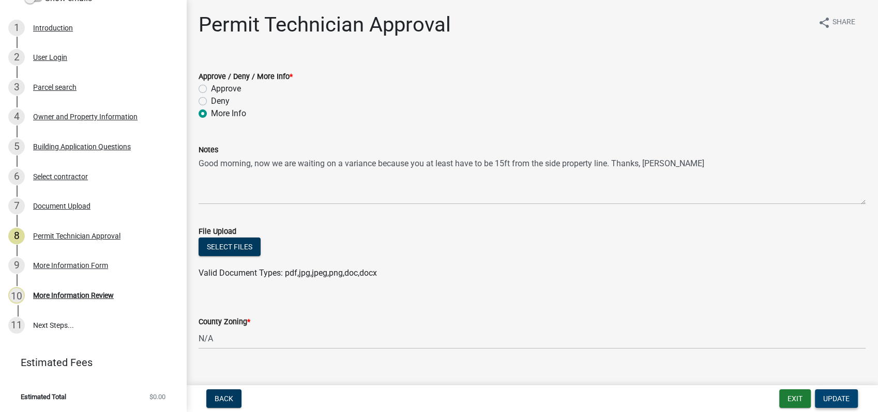
click at [831, 400] on span "Update" at bounding box center [836, 399] width 26 height 8
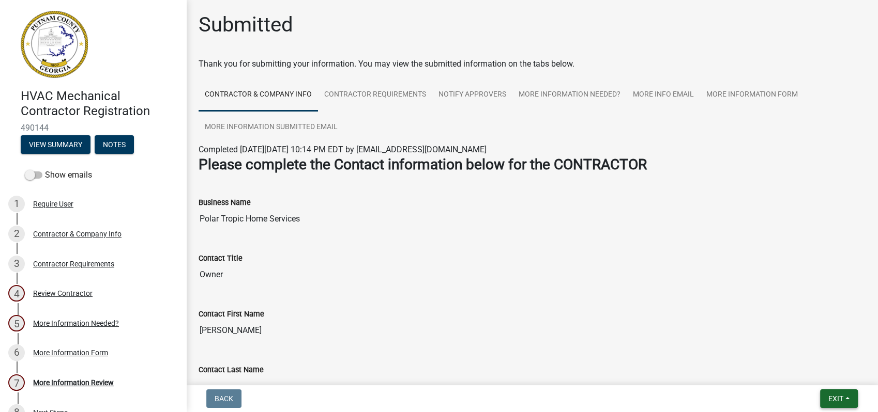
click at [832, 397] on span "Exit" at bounding box center [835, 399] width 15 height 8
click at [797, 371] on button "Save & Exit" at bounding box center [816, 372] width 83 height 25
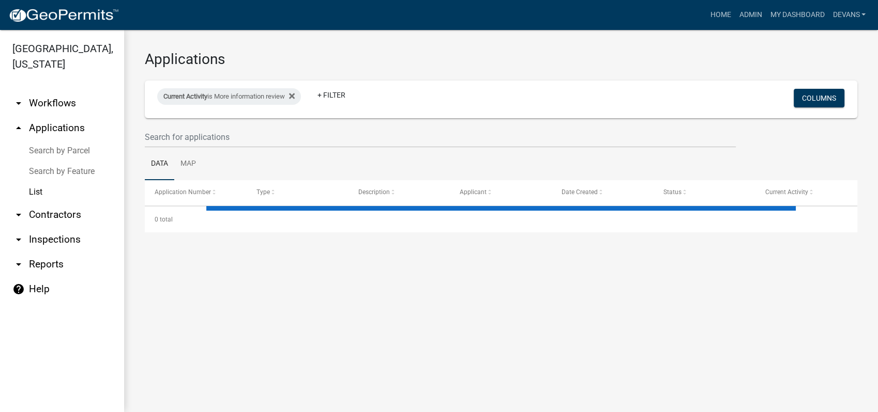
select select "1: 25"
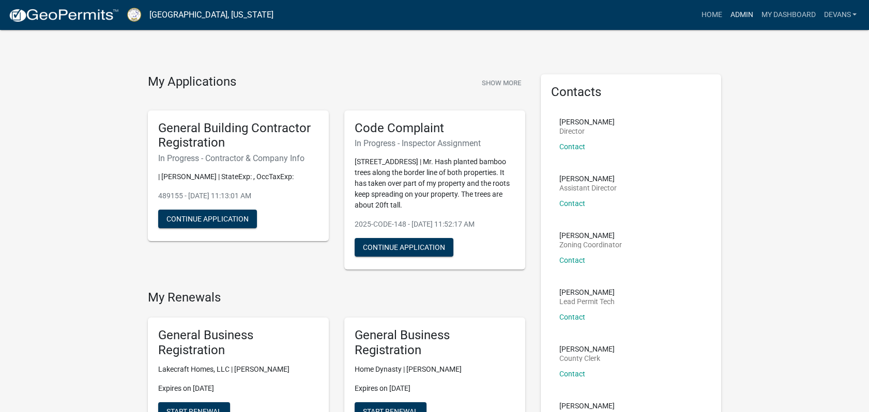
click at [742, 13] on link "Admin" at bounding box center [741, 15] width 31 height 20
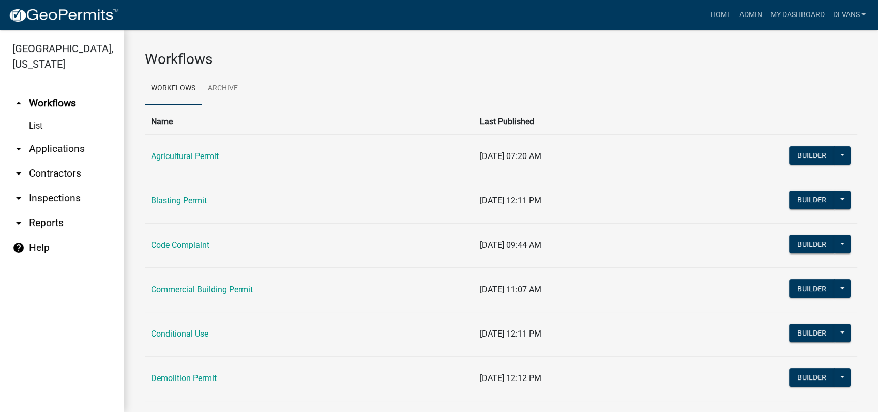
click at [45, 148] on link "arrow_drop_down Applications" at bounding box center [62, 148] width 124 height 25
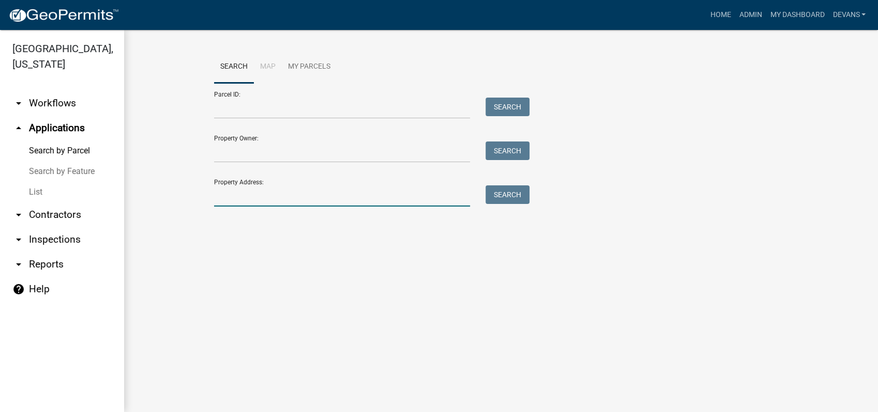
click at [262, 201] on input "Property Address:" at bounding box center [342, 196] width 256 height 21
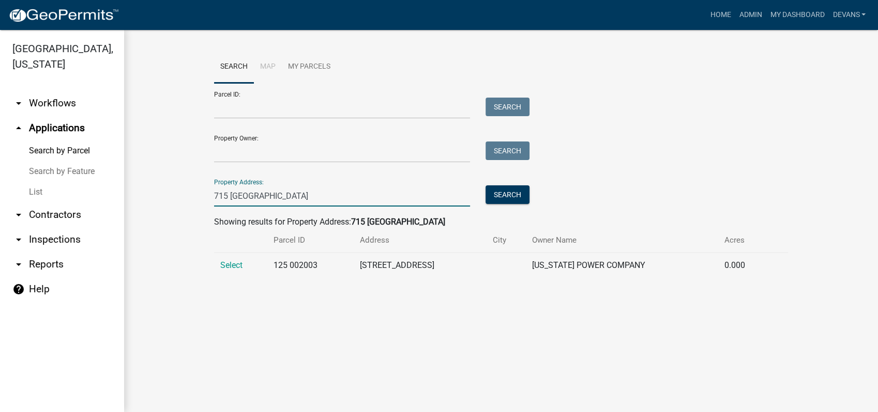
type input "715 rockville"
drag, startPoint x: 215, startPoint y: 262, endPoint x: 232, endPoint y: 264, distance: 16.7
click at [232, 264] on td "Select" at bounding box center [240, 265] width 53 height 25
click at [233, 264] on span "Select" at bounding box center [231, 265] width 22 height 10
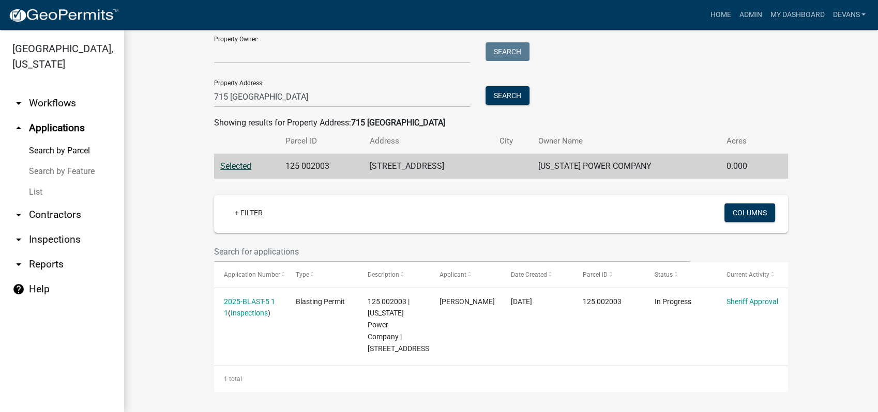
scroll to position [122, 0]
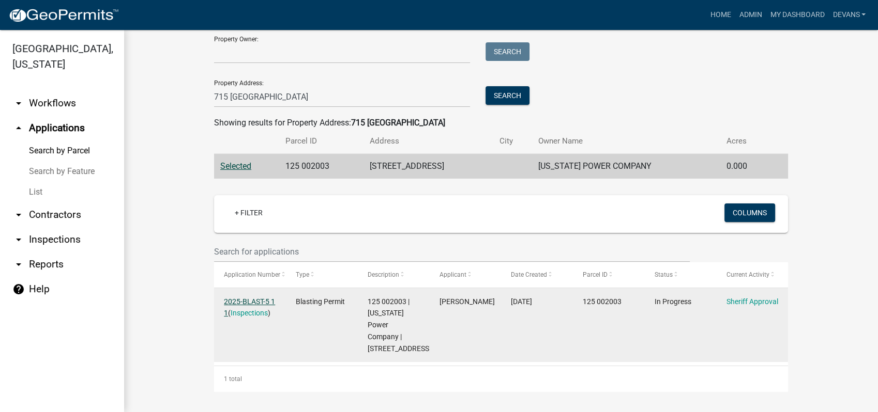
click at [232, 298] on link "2025-BLAST-5 1 1" at bounding box center [249, 308] width 51 height 20
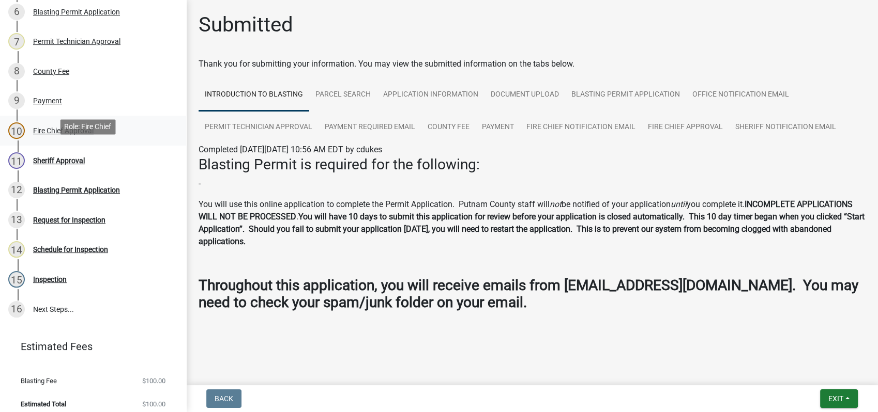
scroll to position [334, 0]
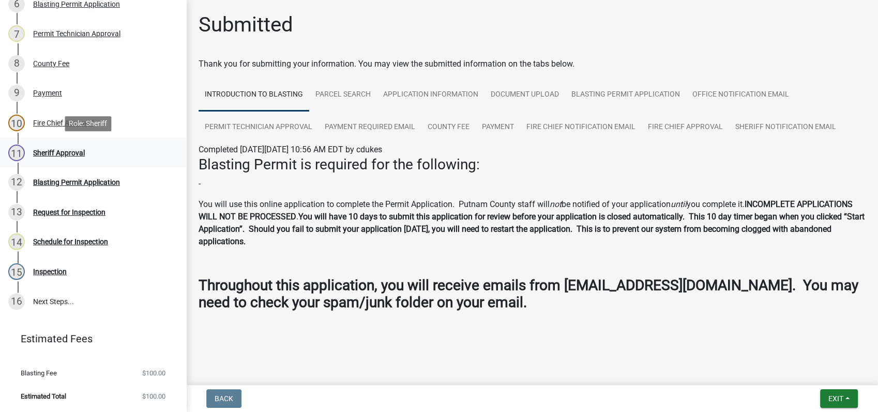
click at [81, 151] on div "Sheriff Approval" at bounding box center [59, 152] width 52 height 7
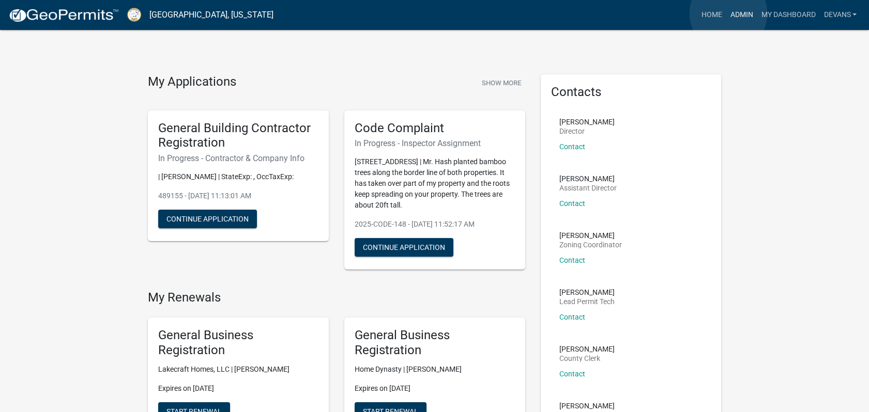
click at [728, 13] on link "Admin" at bounding box center [741, 15] width 31 height 20
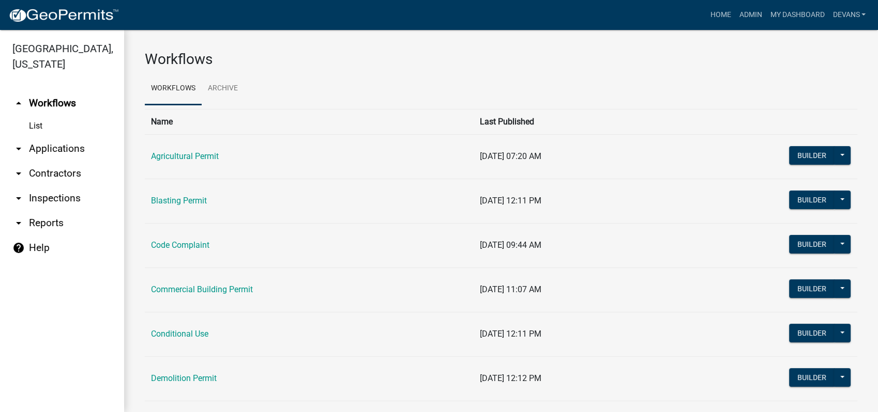
click at [49, 202] on link "arrow_drop_down Inspections" at bounding box center [62, 198] width 124 height 25
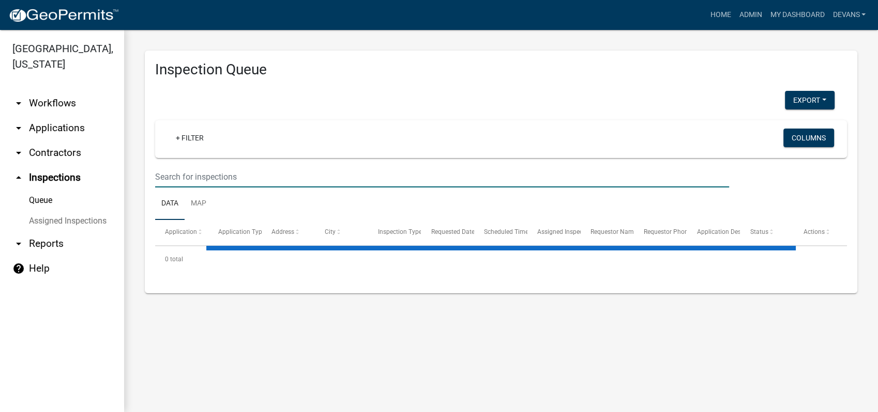
click at [178, 180] on input "text" at bounding box center [442, 176] width 574 height 21
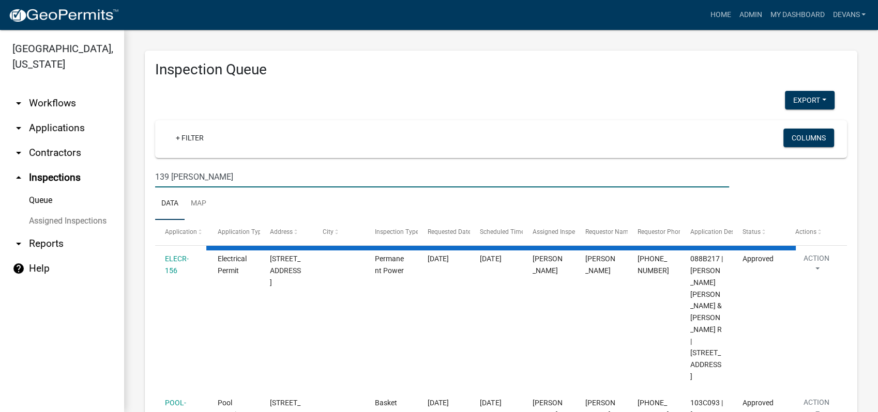
type input "139 gregory ln"
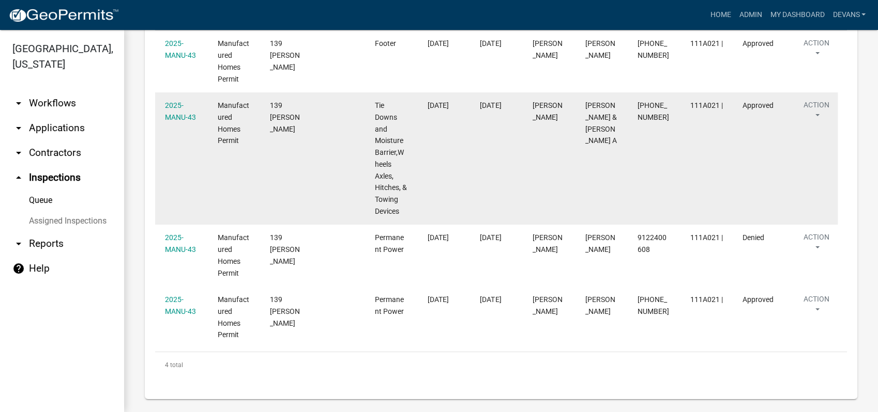
scroll to position [223, 0]
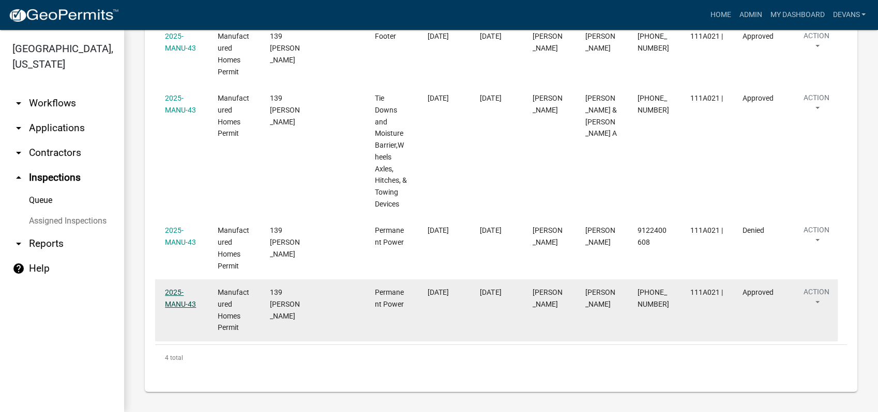
click at [174, 301] on link "2025-MANU-43" at bounding box center [180, 298] width 31 height 20
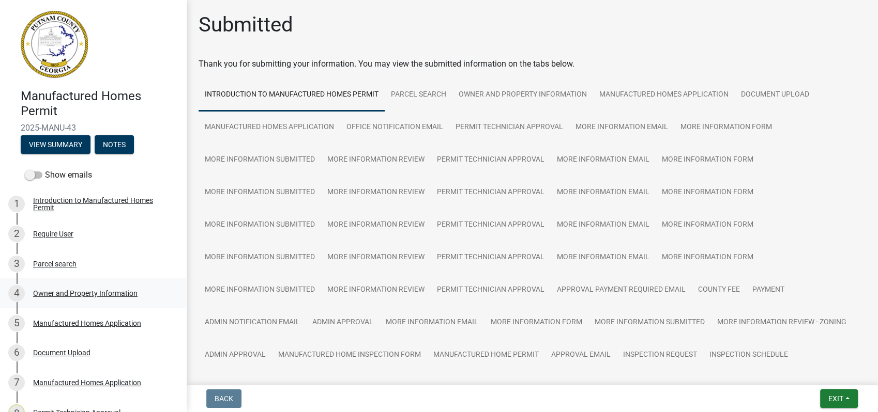
click at [54, 294] on div "Owner and Property Information" at bounding box center [85, 293] width 104 height 7
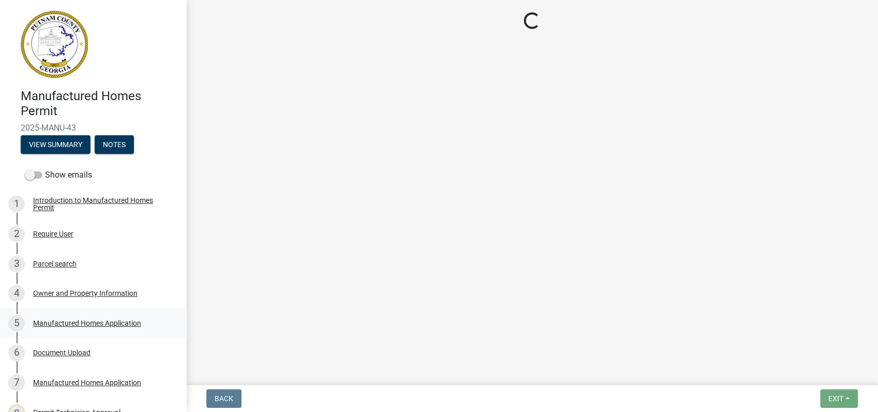
select select "78bfdc44-73ff-456e-a557-d4c99b9c08be"
select select "83394b22-4a11-496c-8e5c-75ade2e72faf"
select select "469c5908-2854-42d5-89ed-bee7fc26529e"
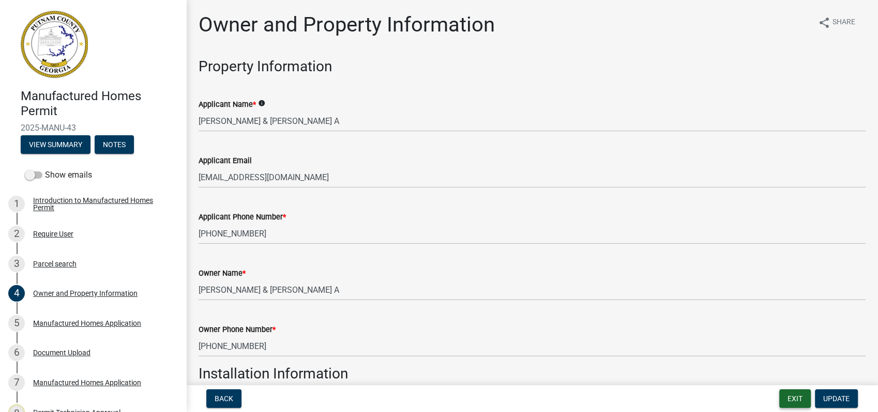
click at [796, 398] on button "Exit" at bounding box center [795, 399] width 32 height 19
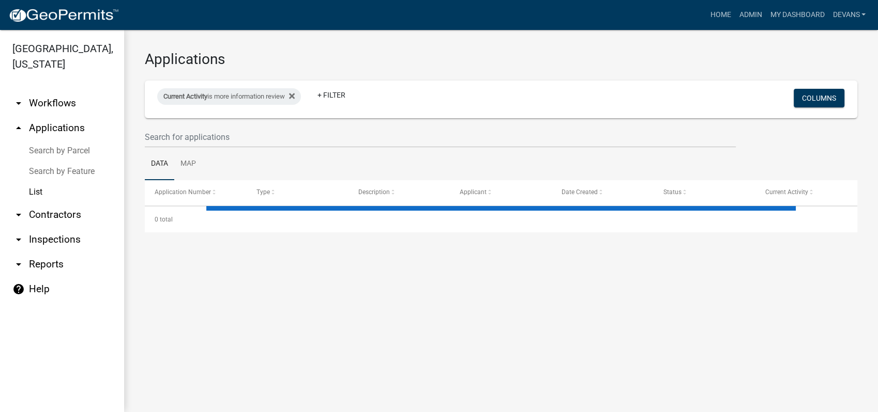
select select "1: 25"
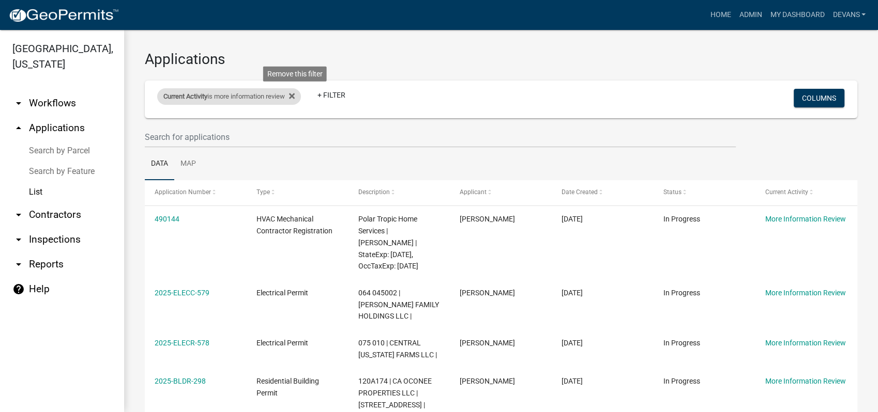
click at [289, 91] on div "Current Activity is more information review Remove this filter" at bounding box center [229, 96] width 144 height 17
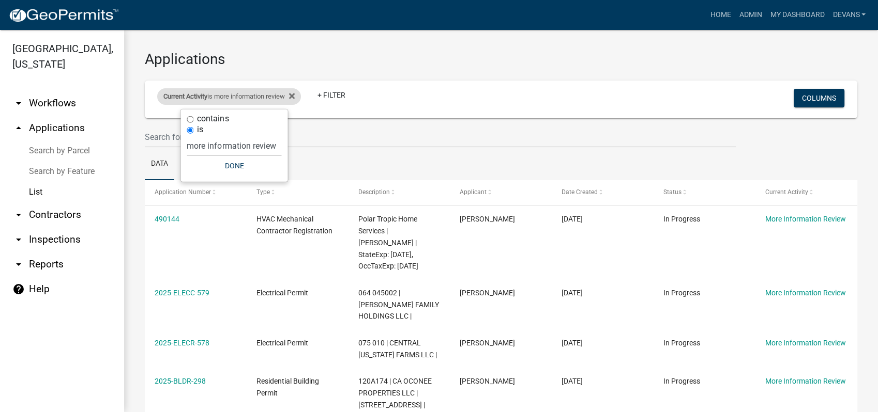
click at [301, 96] on div "Current Activity is more information review" at bounding box center [229, 96] width 144 height 17
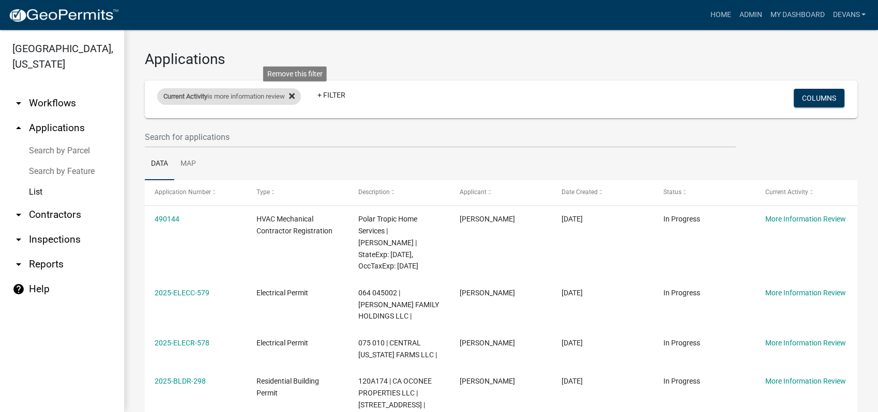
click at [295, 95] on icon at bounding box center [292, 96] width 6 height 6
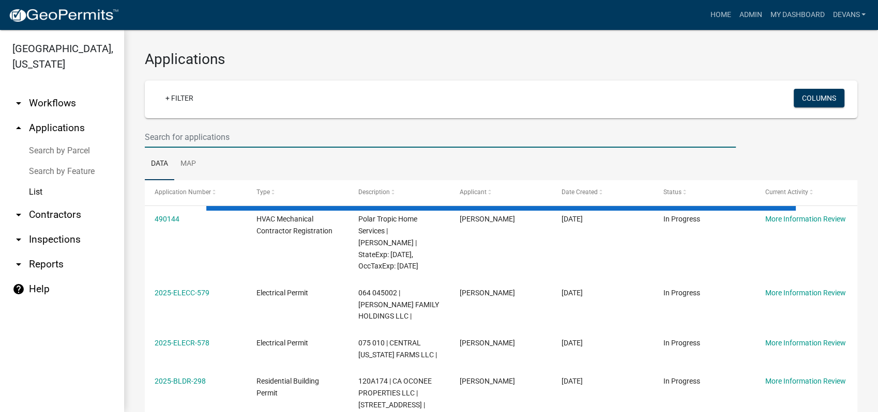
click at [176, 129] on input "text" at bounding box center [440, 137] width 591 height 21
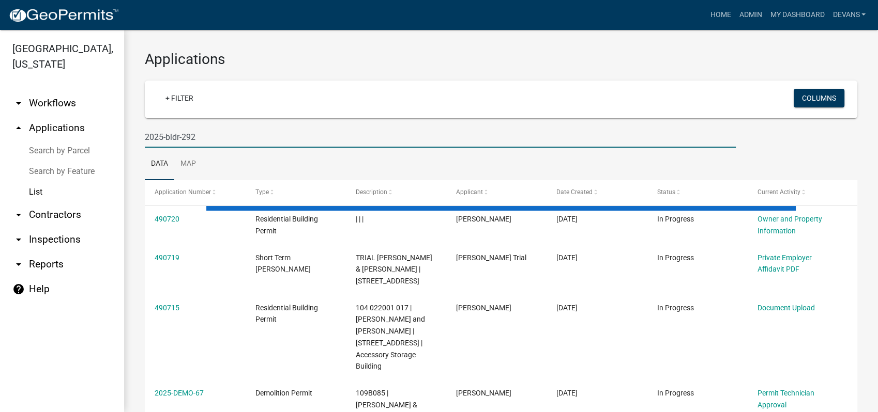
type input "2025-bldr-292"
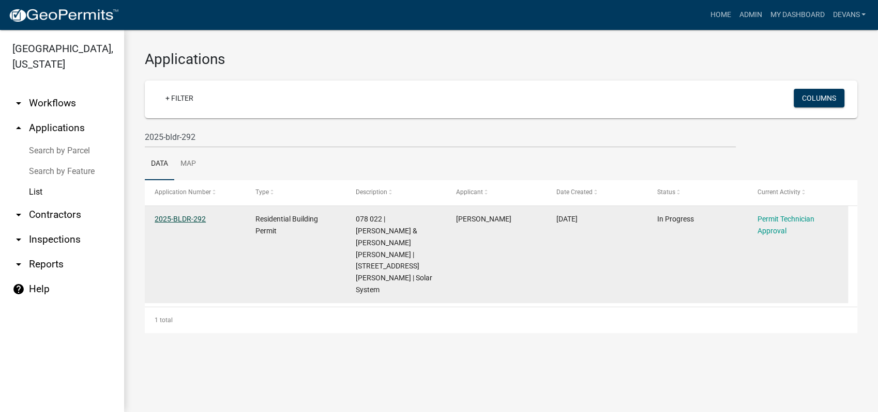
click at [186, 219] on link "2025-BLDR-292" at bounding box center [180, 219] width 51 height 8
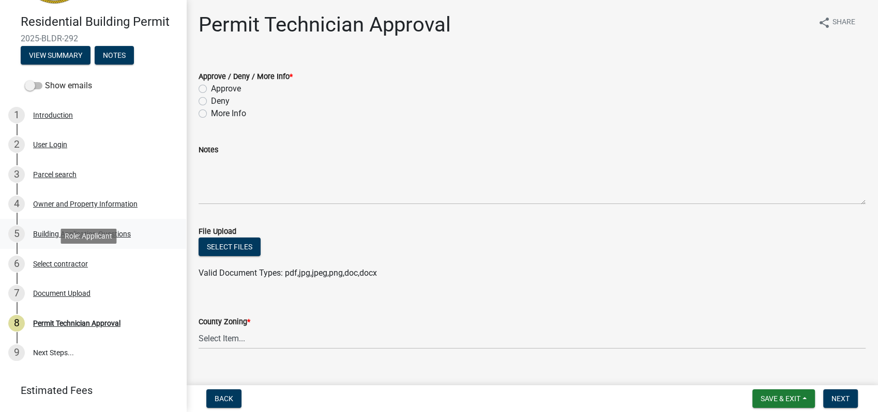
scroll to position [103, 0]
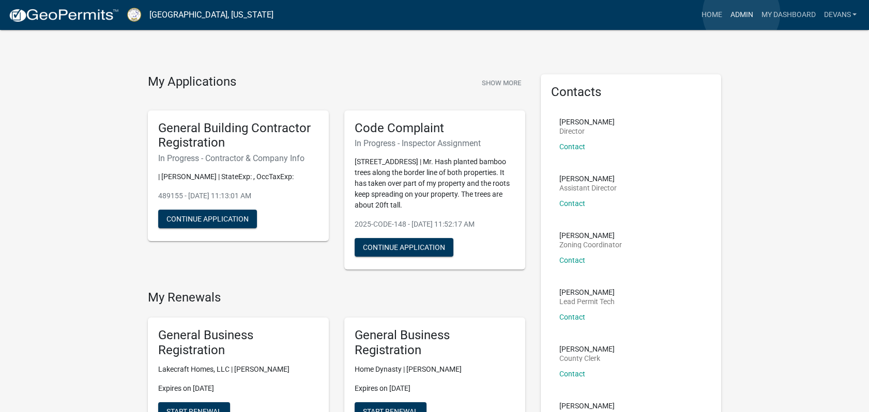
click at [741, 13] on link "Admin" at bounding box center [741, 15] width 31 height 20
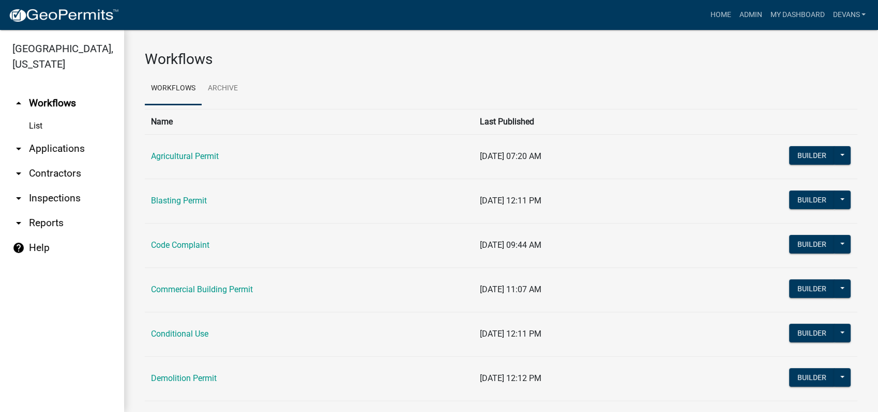
click at [36, 146] on link "arrow_drop_down Applications" at bounding box center [62, 148] width 124 height 25
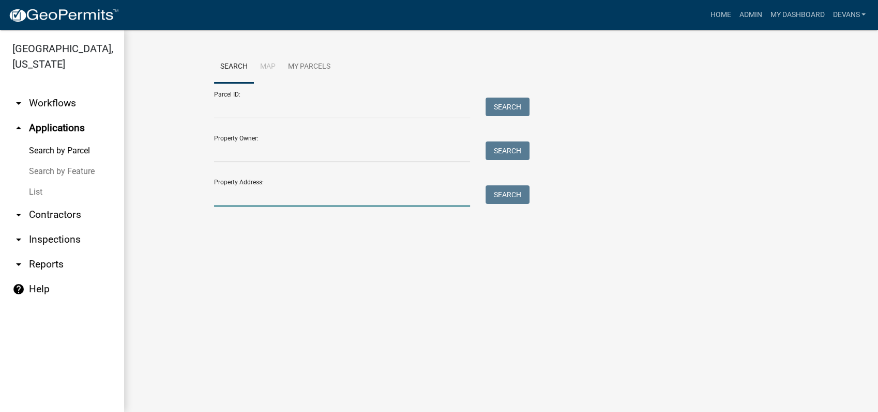
click at [301, 197] on input "Property Address:" at bounding box center [342, 196] width 256 height 21
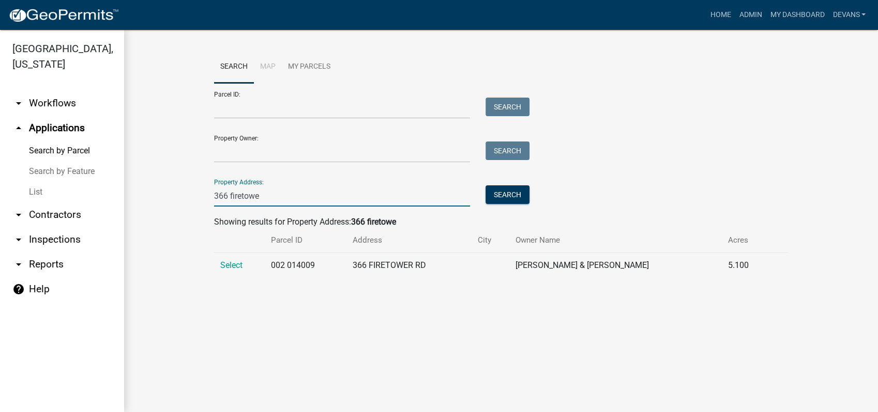
type input "366 firetowe"
drag, startPoint x: 79, startPoint y: 350, endPoint x: 103, endPoint y: 314, distance: 43.9
click at [79, 349] on ul "arrow_drop_down Workflows List arrow_drop_up Applications Search by Parcel Sear…" at bounding box center [62, 248] width 124 height 330
click at [229, 263] on span "Select" at bounding box center [231, 265] width 22 height 10
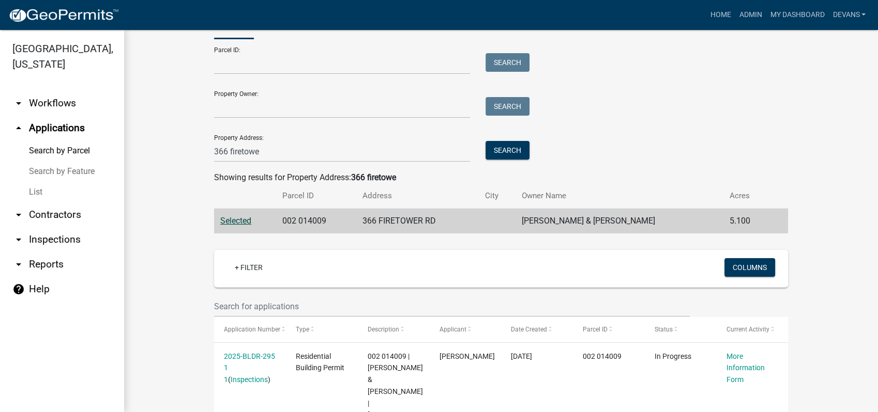
scroll to position [122, 0]
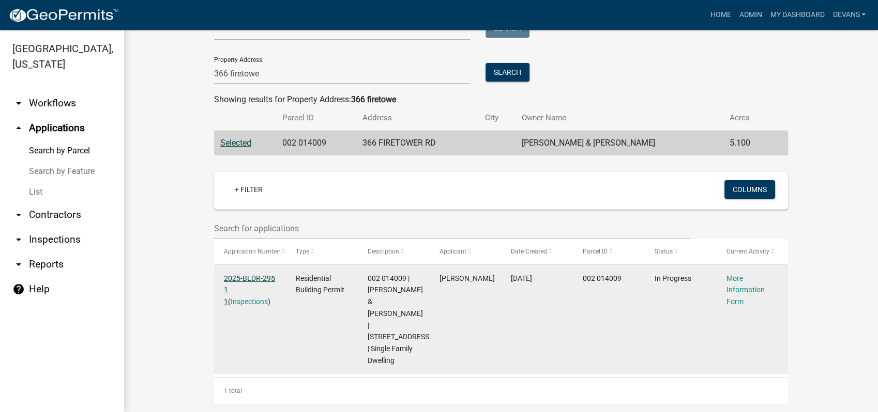
click at [248, 277] on link "2025-BLDR-295 1 1" at bounding box center [249, 290] width 51 height 32
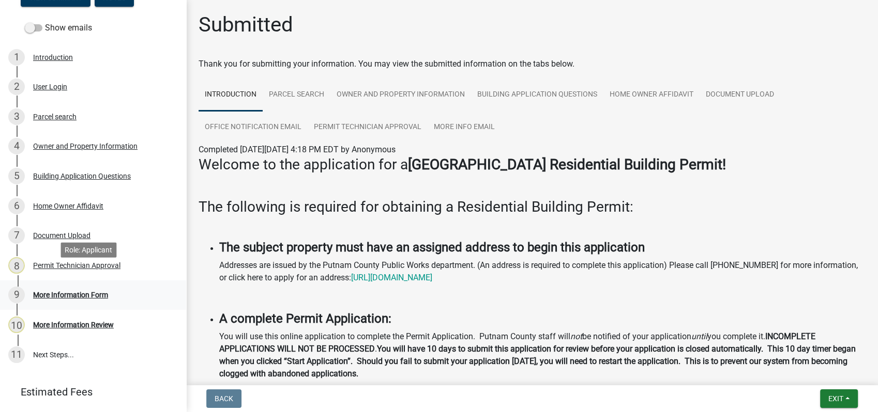
scroll to position [162, 0]
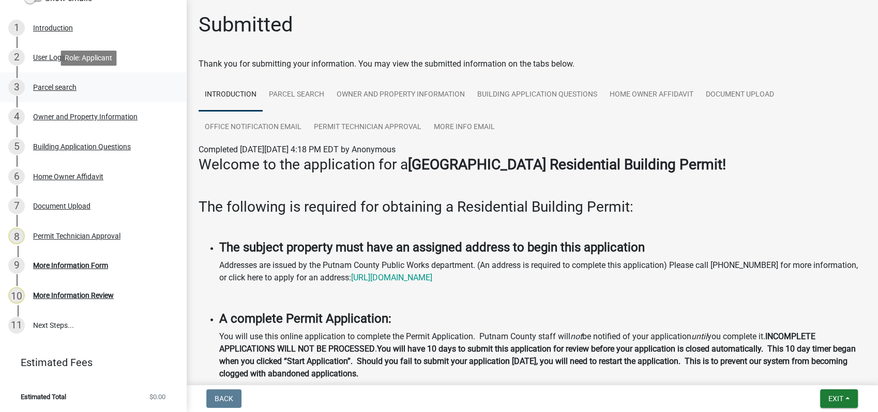
click at [89, 79] on div "3 Parcel search" at bounding box center [88, 87] width 161 height 17
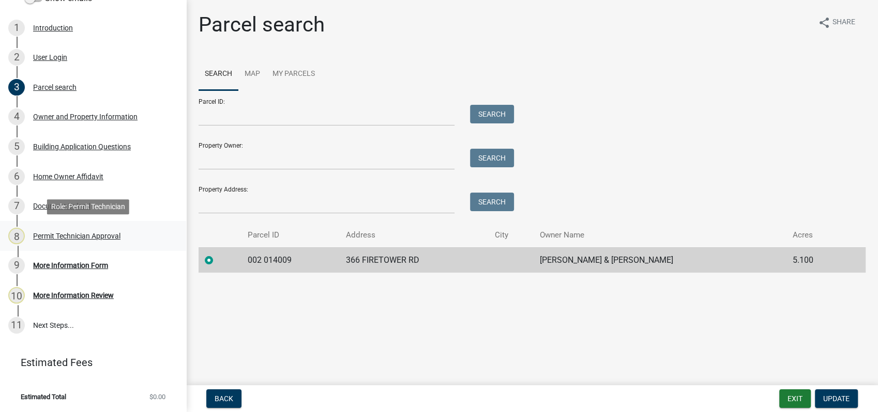
drag, startPoint x: 76, startPoint y: 235, endPoint x: 77, endPoint y: 225, distance: 9.8
click at [76, 235] on div "Permit Technician Approval" at bounding box center [76, 236] width 87 height 7
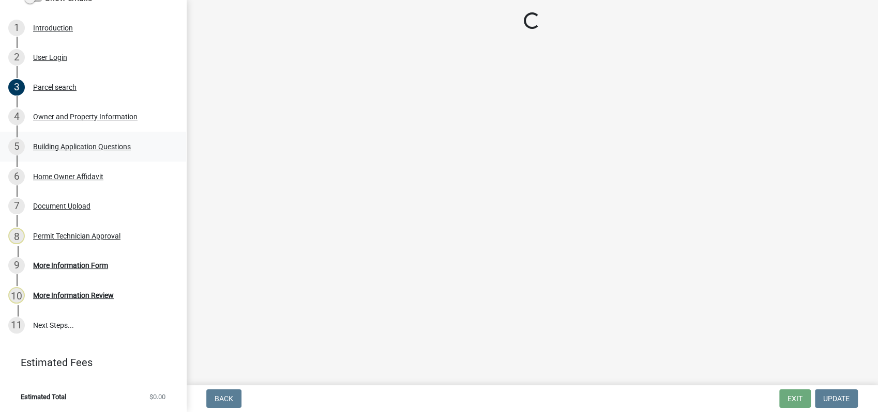
select select "a4366e26-0f82-401b-a682-956e4112ff86"
select select "83394b22-4a11-496c-8e5c-75ade2e72faf"
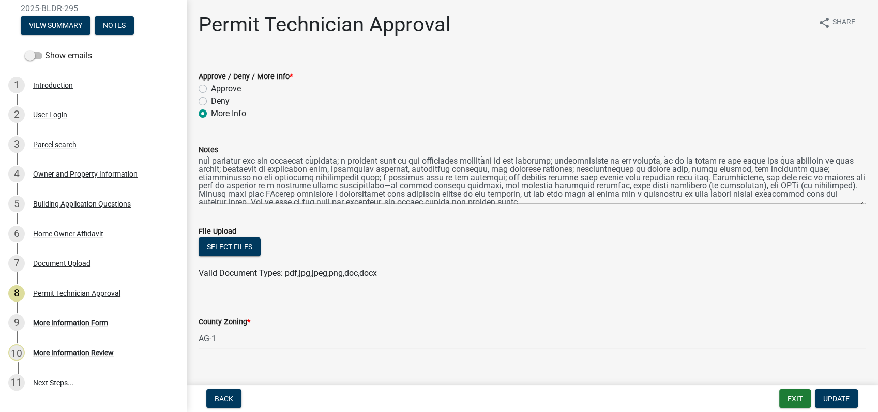
scroll to position [17, 0]
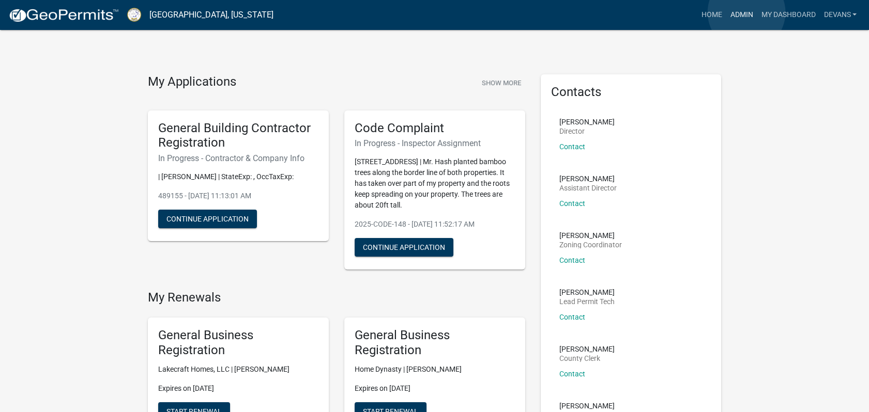
click at [746, 12] on link "Admin" at bounding box center [741, 15] width 31 height 20
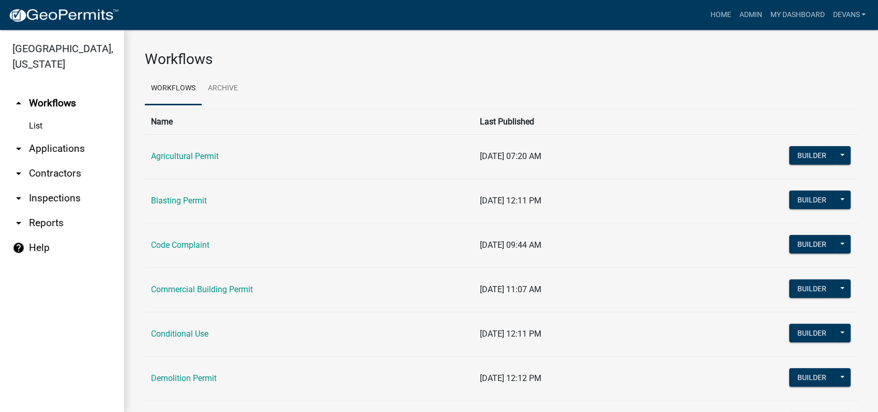
click at [42, 137] on link "arrow_drop_down Applications" at bounding box center [62, 148] width 124 height 25
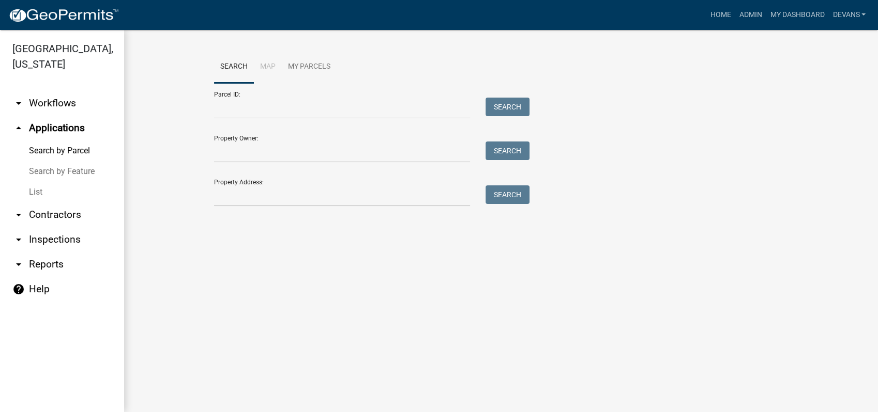
drag, startPoint x: 33, startPoint y: 187, endPoint x: 83, endPoint y: 194, distance: 50.2
click at [34, 187] on link "List" at bounding box center [62, 192] width 124 height 21
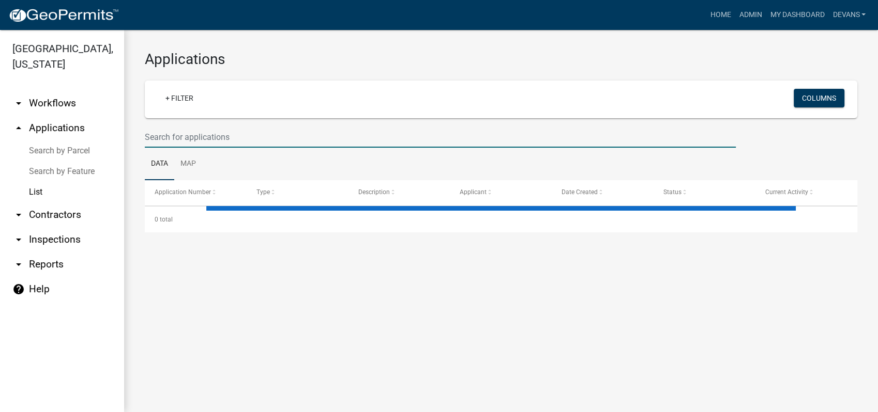
click at [181, 144] on input "text" at bounding box center [440, 137] width 591 height 21
type input "20"
select select "1: 25"
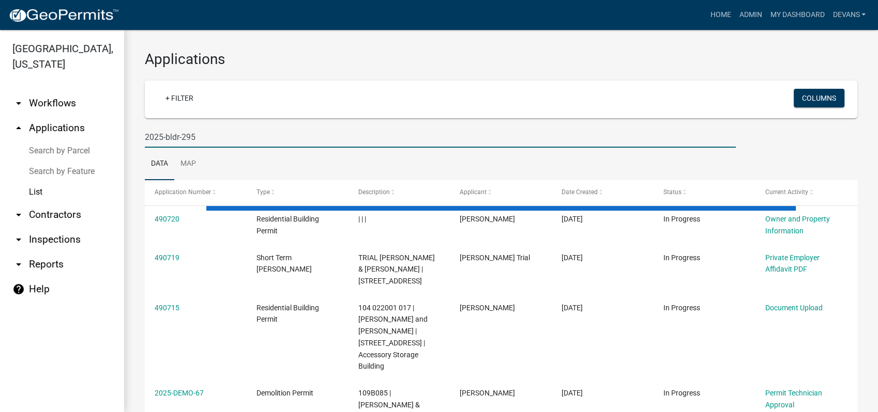
type input "2025-bldr-295"
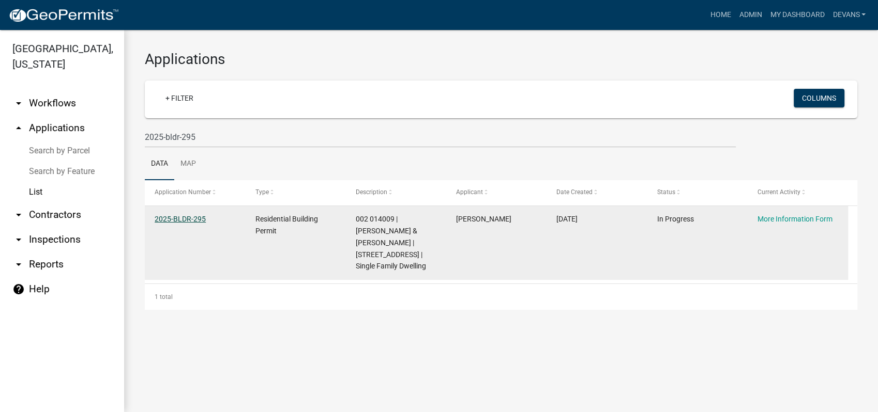
click at [171, 221] on link "2025-BLDR-295" at bounding box center [180, 219] width 51 height 8
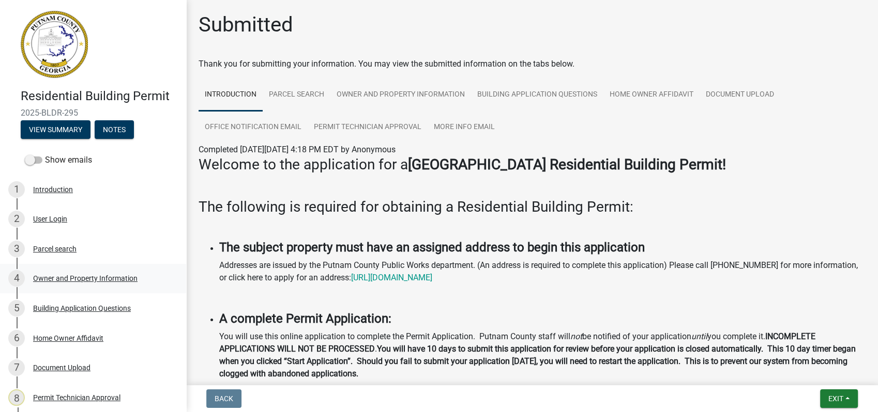
click at [65, 276] on div "Owner and Property Information" at bounding box center [85, 278] width 104 height 7
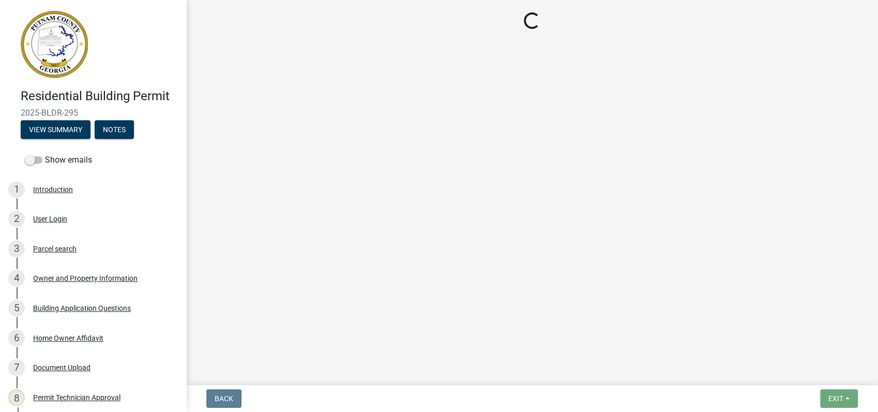
select select "a4366e26-0f82-401b-a682-956e4112ff86"
select select "83394b22-4a11-496c-8e5c-75ade2e72faf"
select select "ece5c1a9-df30-4702-9587-5deee23533b7"
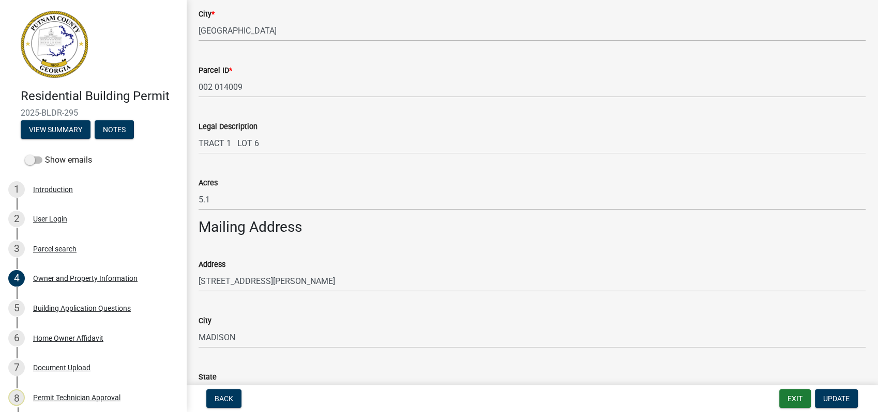
scroll to position [315, 0]
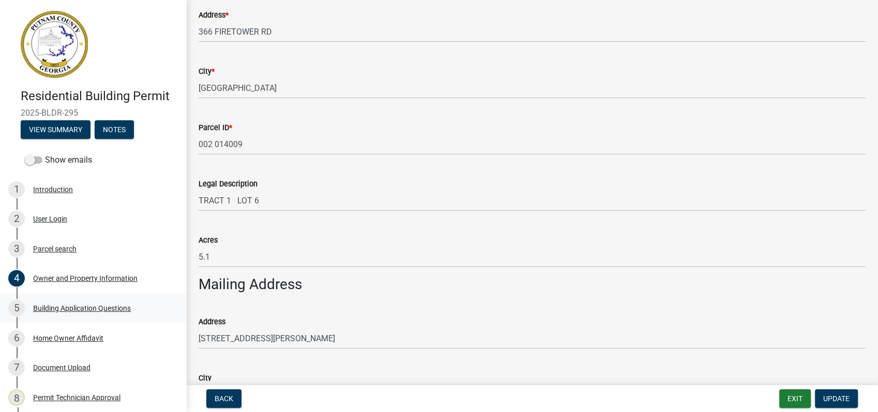
click at [74, 308] on div "Building Application Questions" at bounding box center [82, 308] width 98 height 7
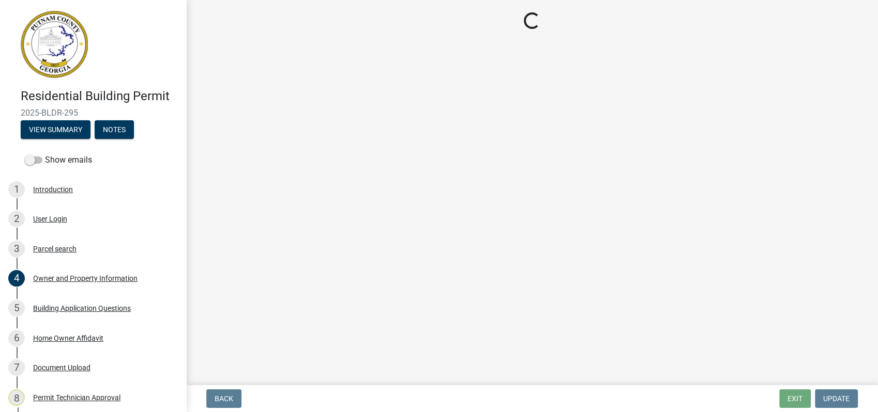
select select "2ec94193-6885-4dbb-8fbc-a6ee81e417fe"
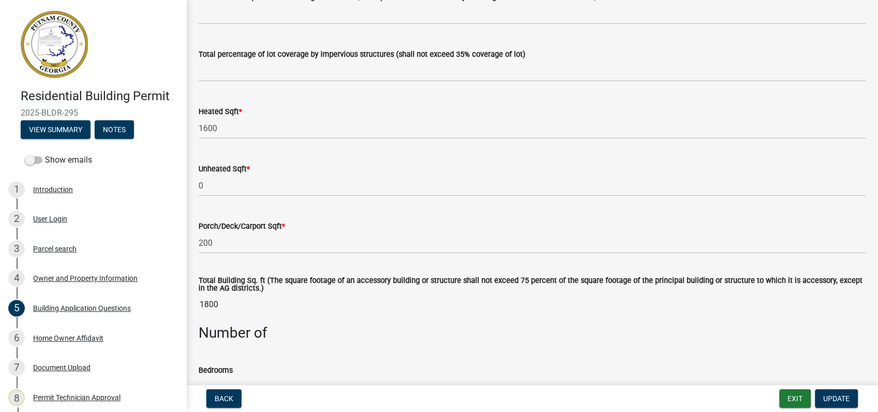
scroll to position [632, 0]
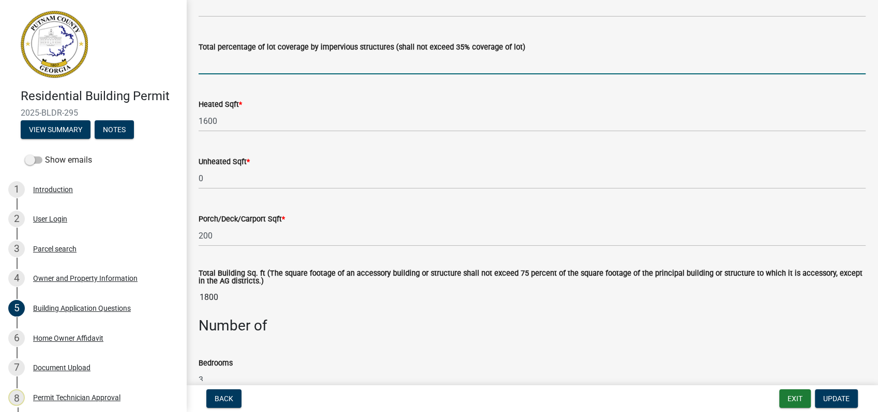
click at [209, 71] on input "text" at bounding box center [531, 63] width 667 height 21
type input "2"
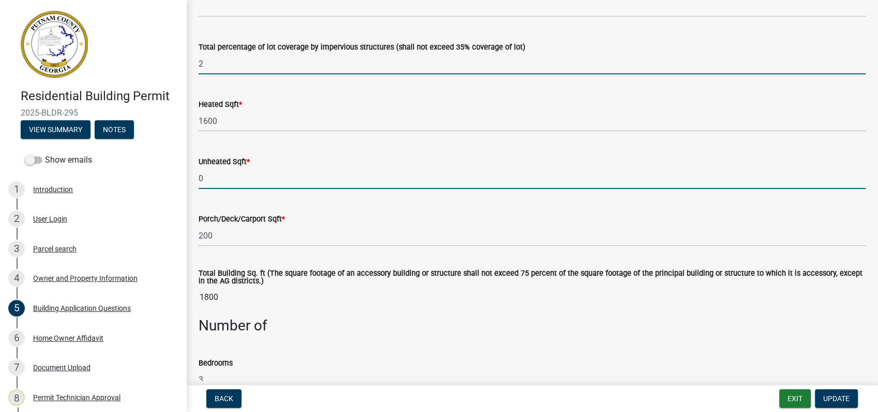
click at [624, 176] on input "0" at bounding box center [531, 178] width 667 height 21
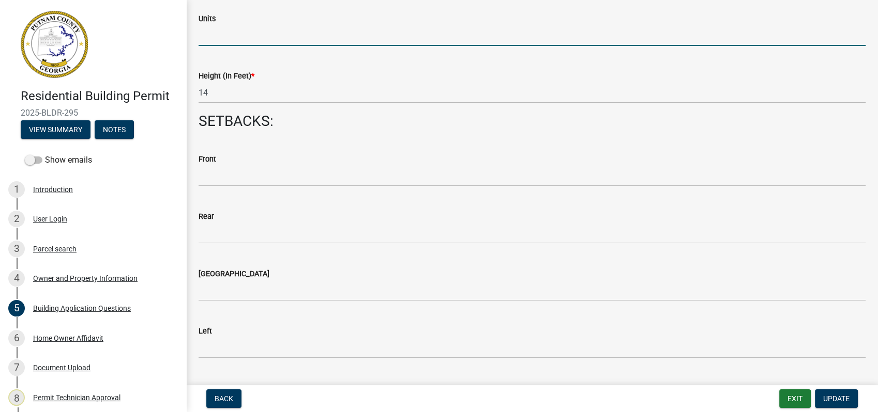
scroll to position [1334, 0]
click at [212, 40] on input "text" at bounding box center [531, 35] width 667 height 21
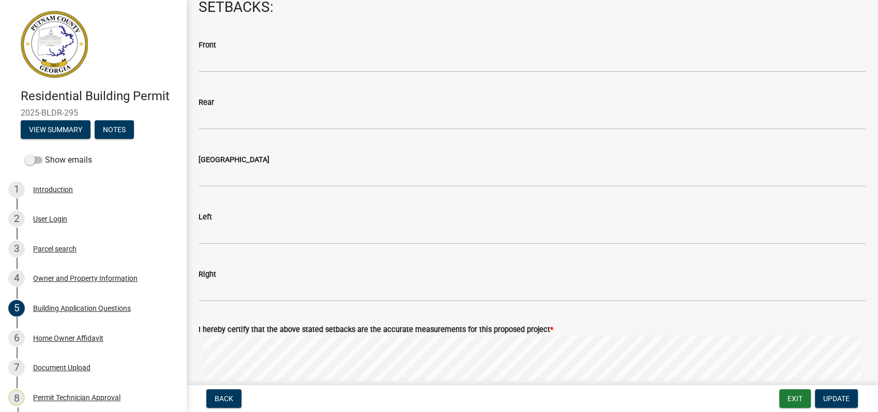
scroll to position [1493, 0]
type input "1"
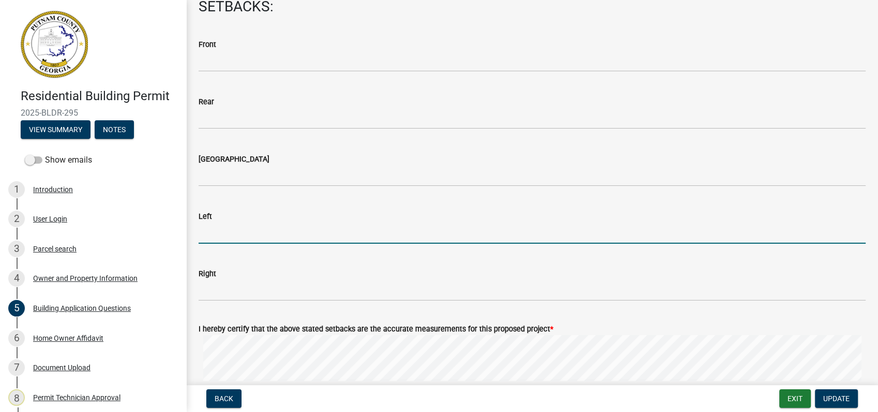
click at [242, 230] on input "text" at bounding box center [531, 233] width 667 height 21
type input "100"
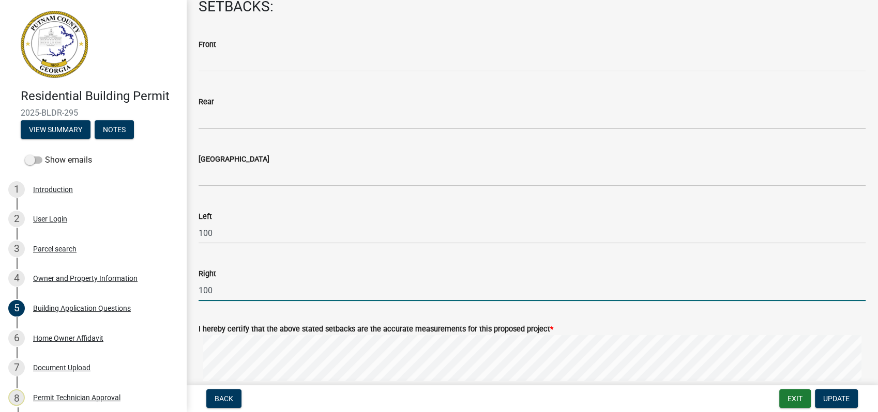
type input "100"
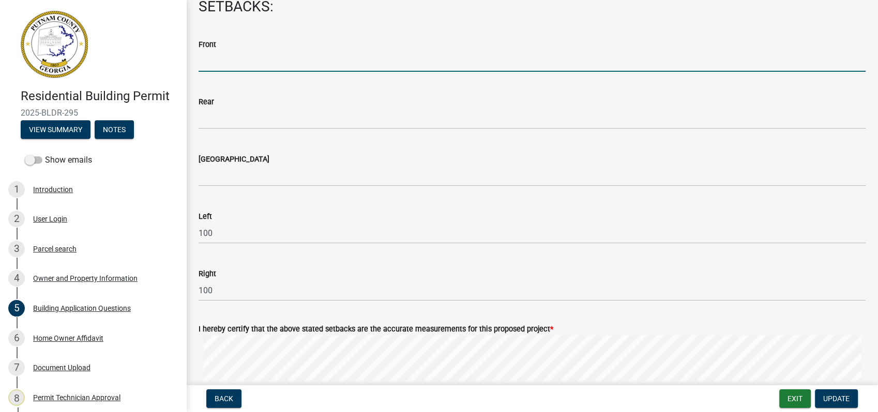
drag, startPoint x: 243, startPoint y: 229, endPoint x: 219, endPoint y: 62, distance: 169.7
click at [219, 62] on input "text" at bounding box center [531, 61] width 667 height 21
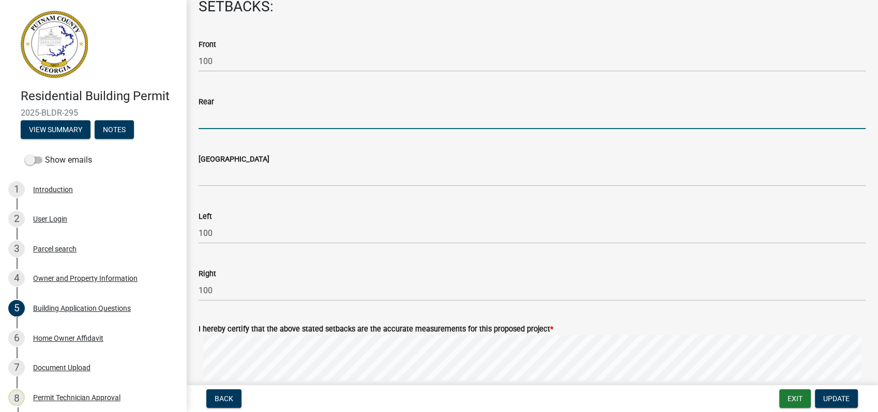
click at [213, 118] on input "text" at bounding box center [531, 118] width 667 height 21
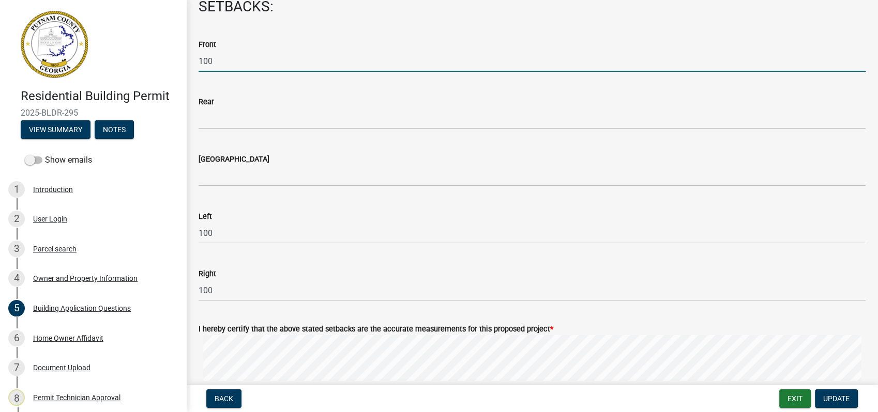
drag, startPoint x: 223, startPoint y: 68, endPoint x: 188, endPoint y: 68, distance: 35.1
type input "200"
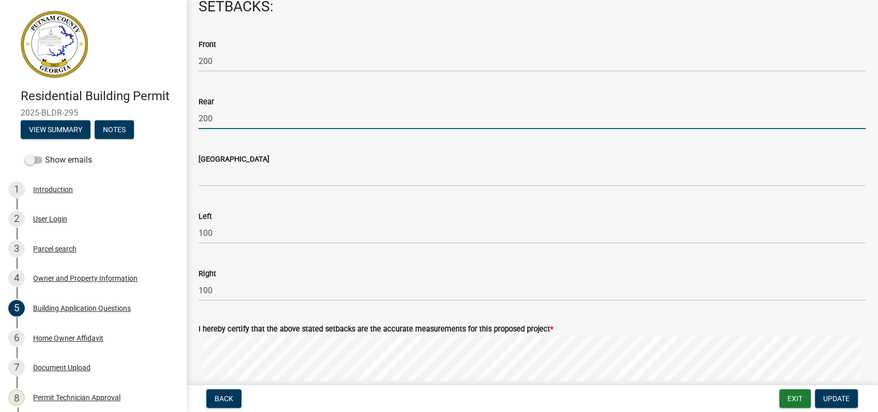
type input "200"
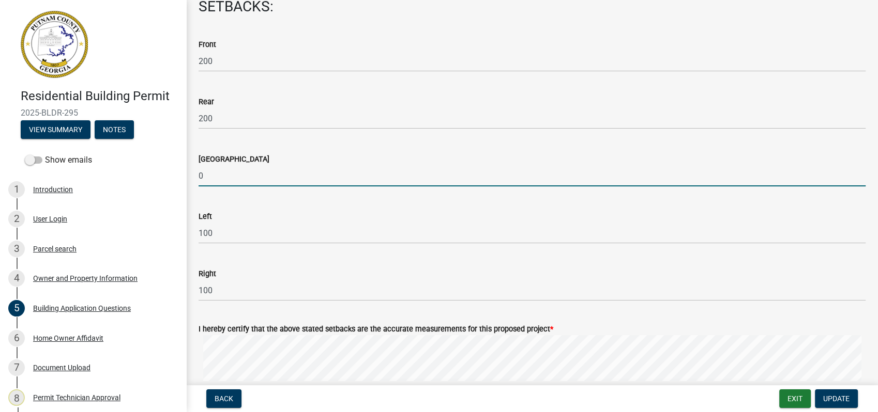
type input "0"
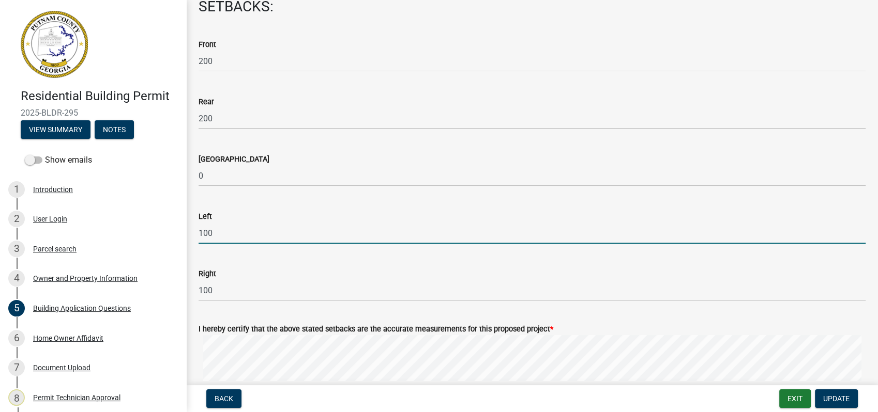
click at [544, 240] on input "100" at bounding box center [531, 233] width 667 height 21
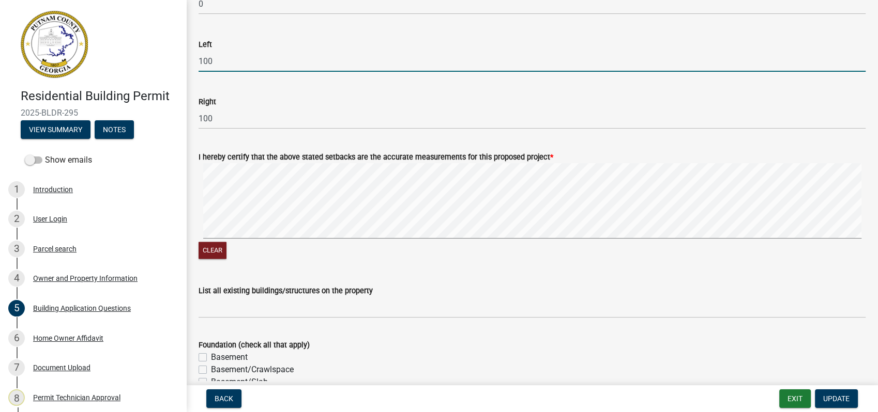
scroll to position [1837, 0]
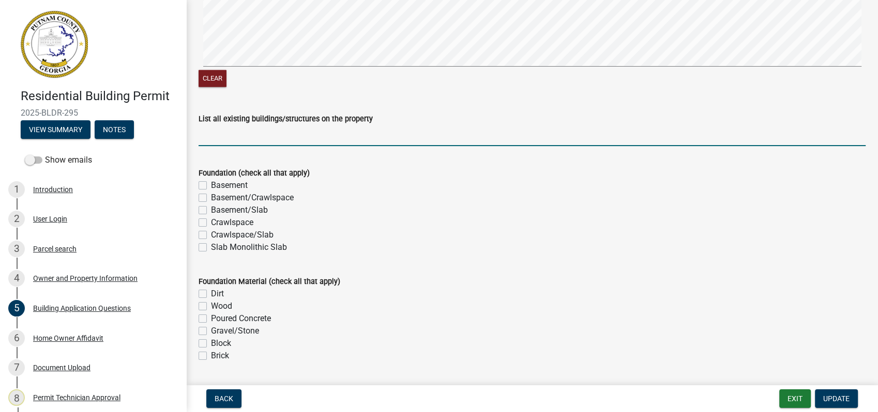
click at [248, 137] on input "List all existing buildings/structures on the property" at bounding box center [531, 135] width 667 height 21
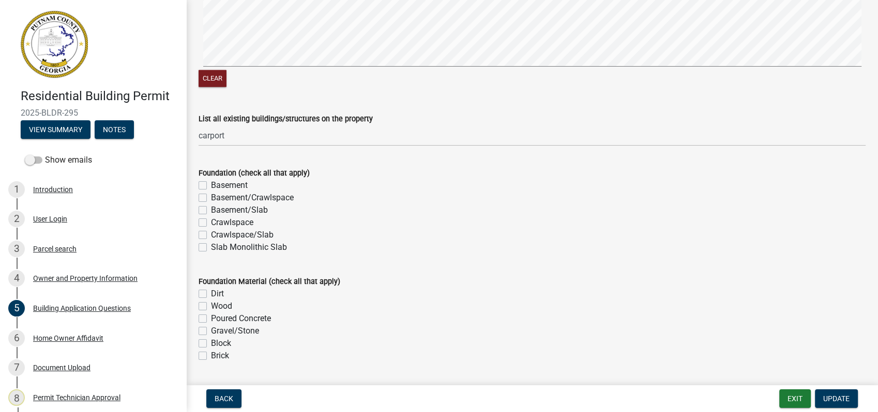
click at [542, 277] on div "Foundation Material (check all that apply)" at bounding box center [531, 281] width 667 height 12
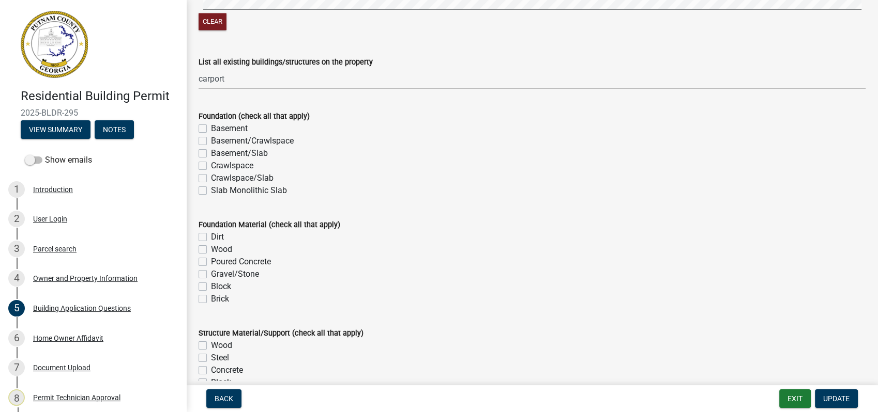
scroll to position [1894, 0]
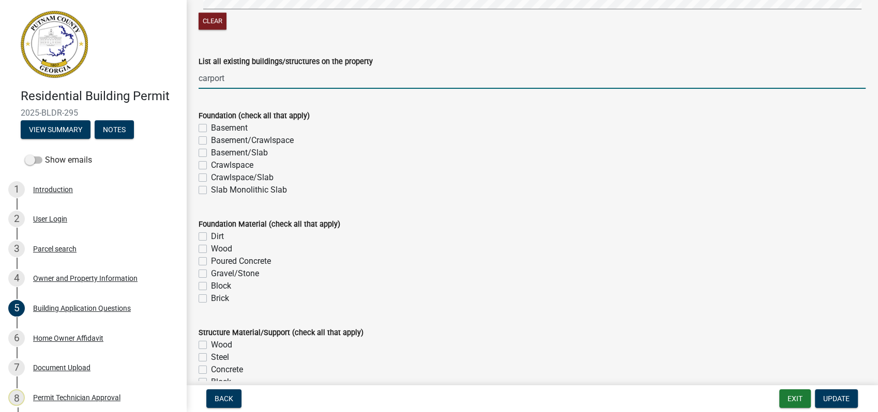
click at [259, 81] on input "carport" at bounding box center [531, 78] width 667 height 21
type input "carport /8X10 storage"
click at [211, 190] on label "Slab Monolithic Slab" at bounding box center [249, 190] width 76 height 12
click at [211, 190] on input "Slab Monolithic Slab" at bounding box center [214, 187] width 7 height 7
checkbox input "true"
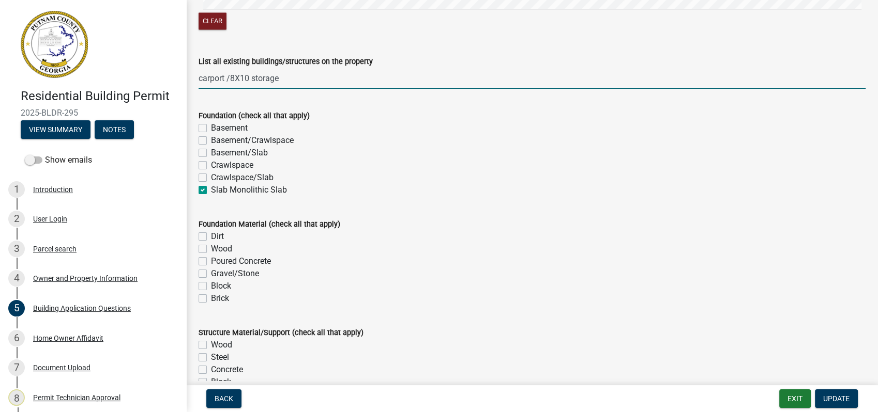
checkbox input "false"
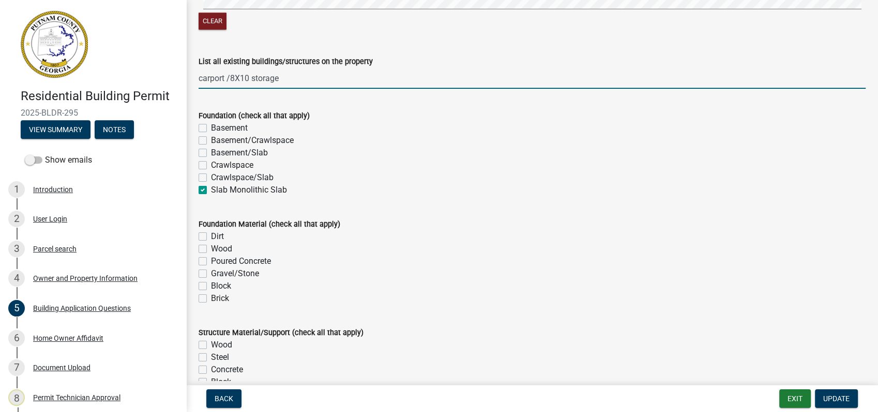
checkbox input "true"
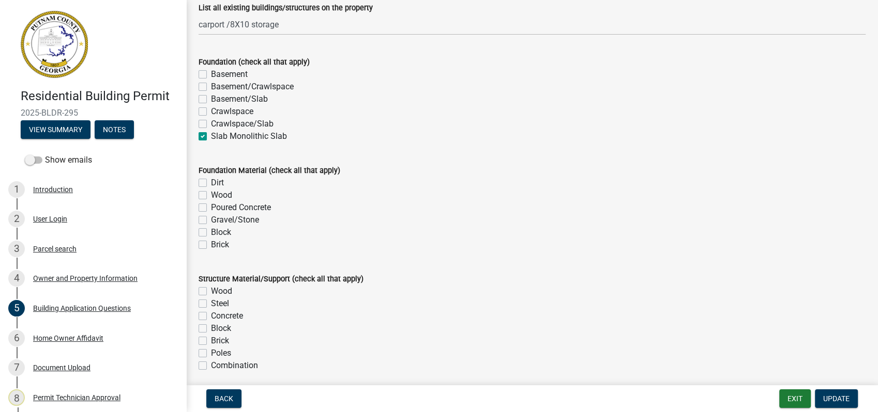
scroll to position [2009, 0]
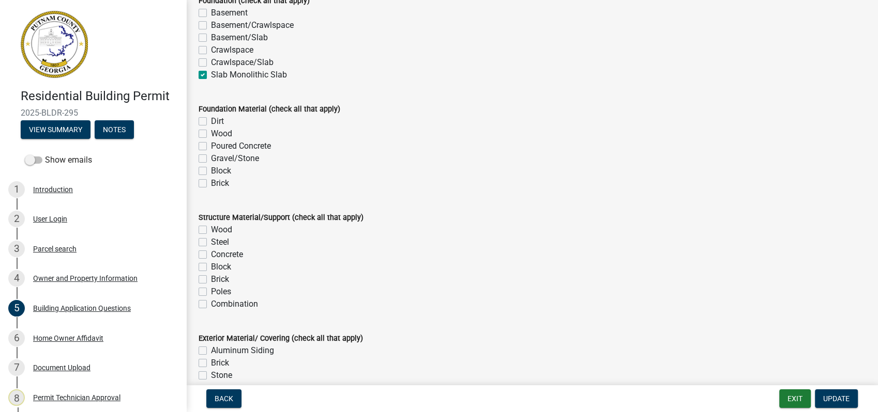
click at [211, 145] on label "Poured Concrete" at bounding box center [241, 146] width 60 height 12
click at [211, 145] on input "Poured Concrete" at bounding box center [214, 143] width 7 height 7
checkbox input "true"
checkbox input "false"
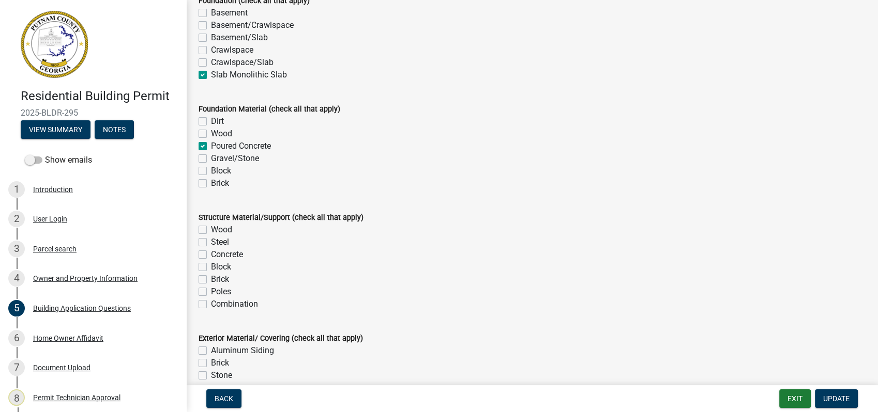
checkbox input "true"
checkbox input "false"
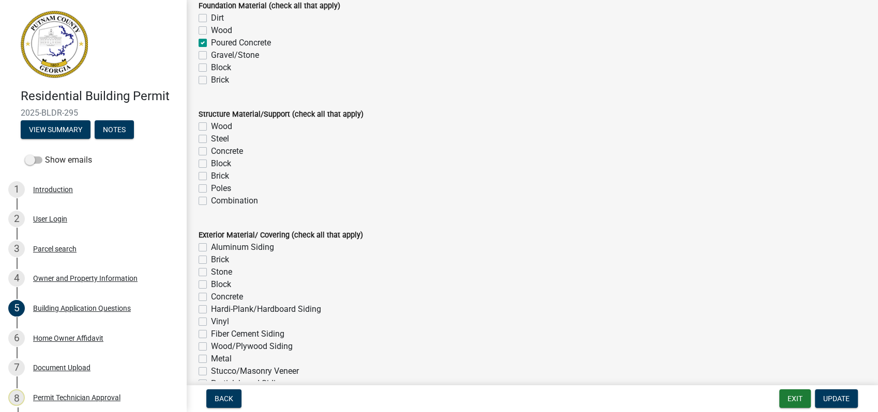
scroll to position [2124, 0]
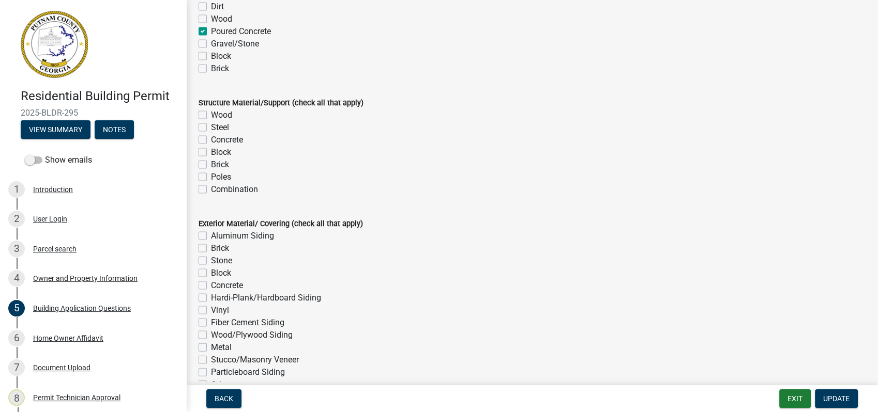
click at [211, 130] on label "Steel" at bounding box center [220, 127] width 18 height 12
click at [211, 128] on input "Steel" at bounding box center [214, 124] width 7 height 7
checkbox input "true"
checkbox input "false"
checkbox input "true"
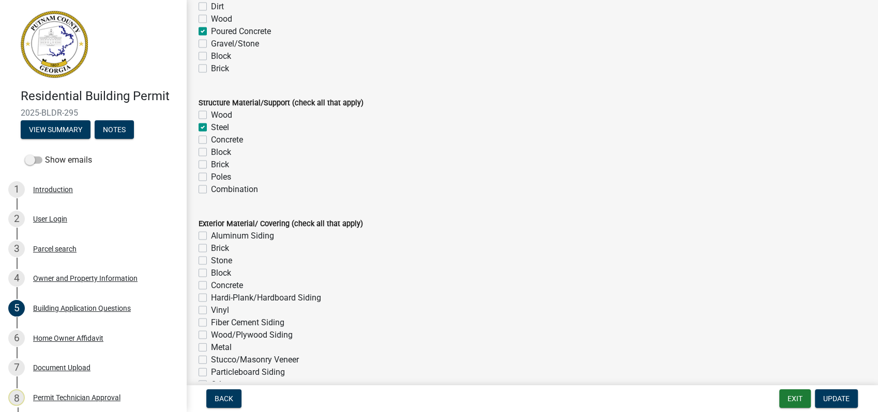
checkbox input "false"
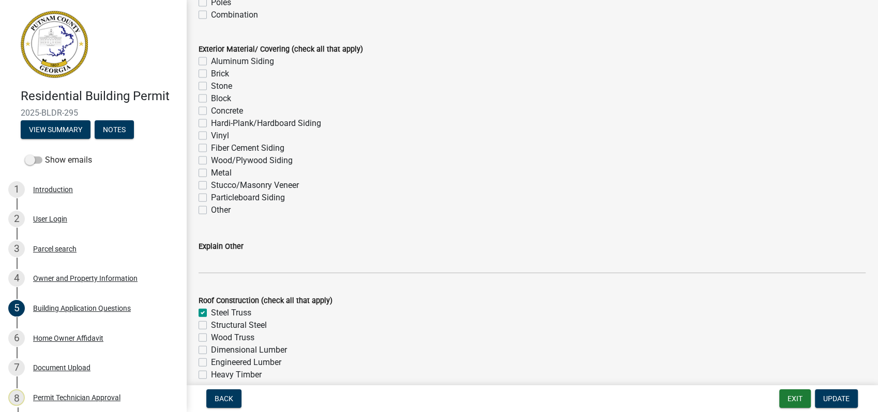
scroll to position [2296, 0]
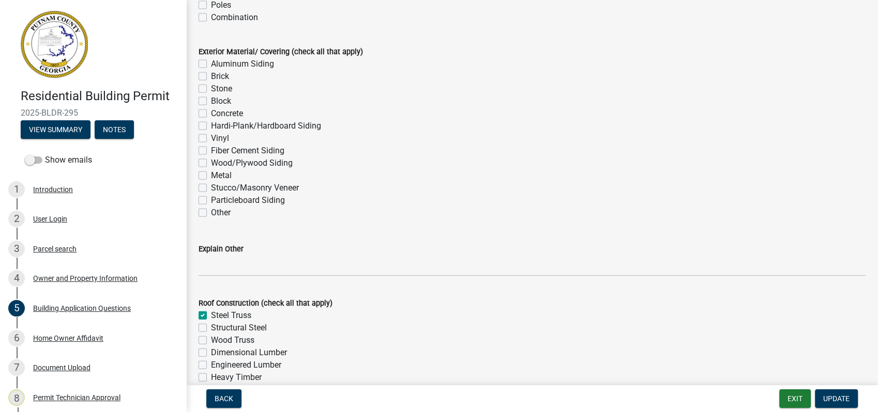
click at [211, 175] on label "Metal" at bounding box center [221, 176] width 21 height 12
click at [211, 175] on input "Metal" at bounding box center [214, 173] width 7 height 7
checkbox input "true"
checkbox input "false"
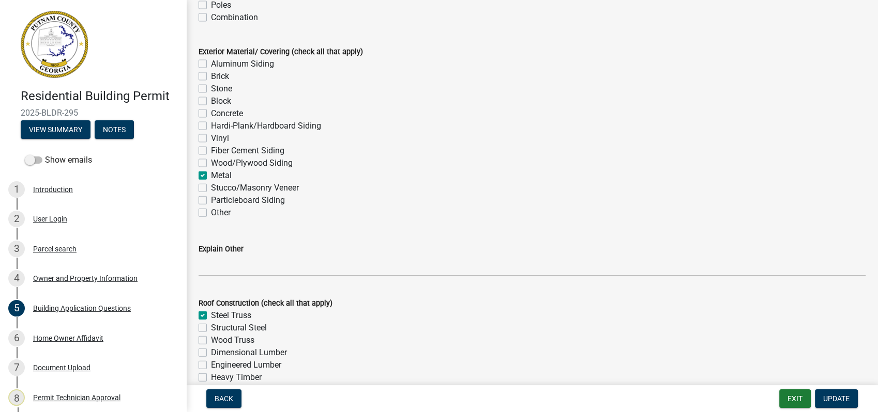
checkbox input "false"
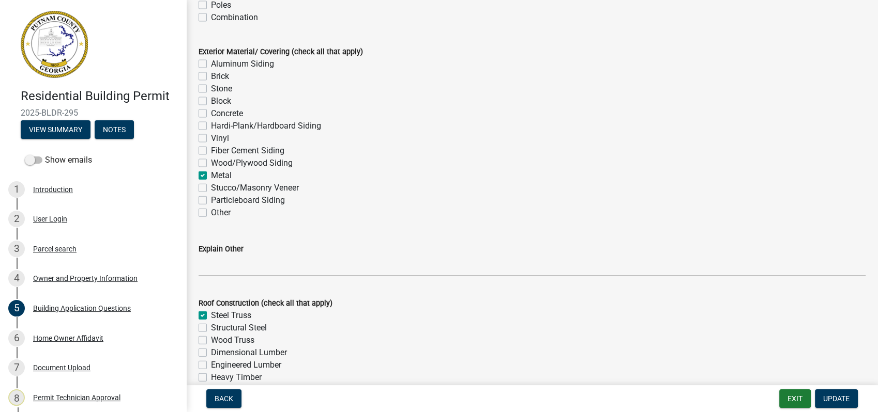
checkbox input "false"
checkbox input "true"
checkbox input "false"
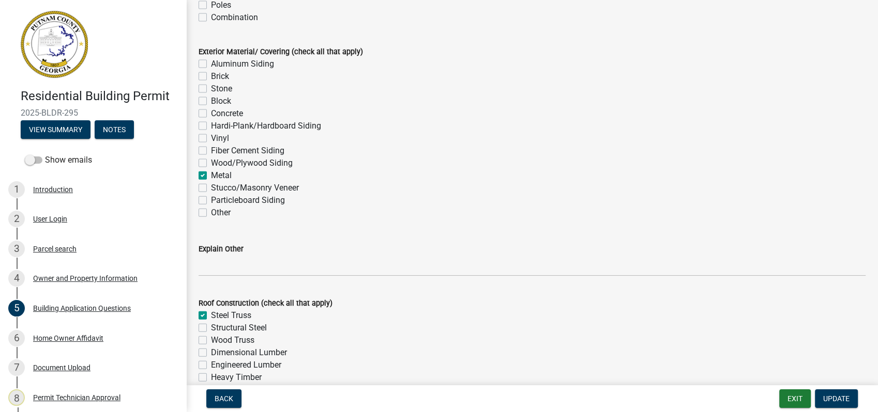
checkbox input "false"
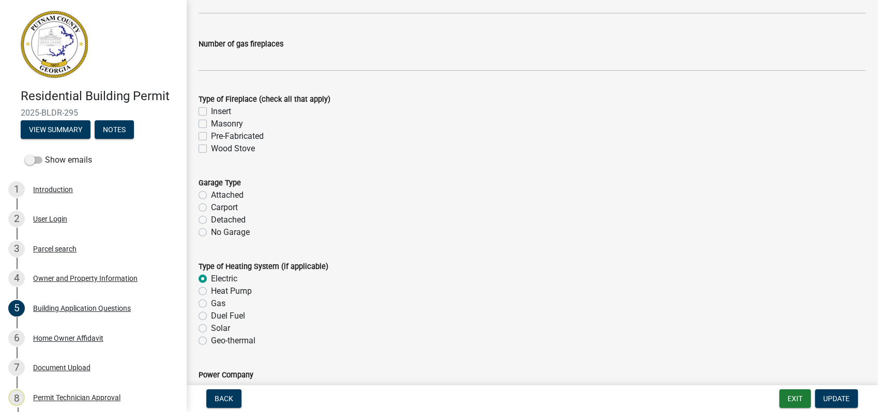
scroll to position [3043, 0]
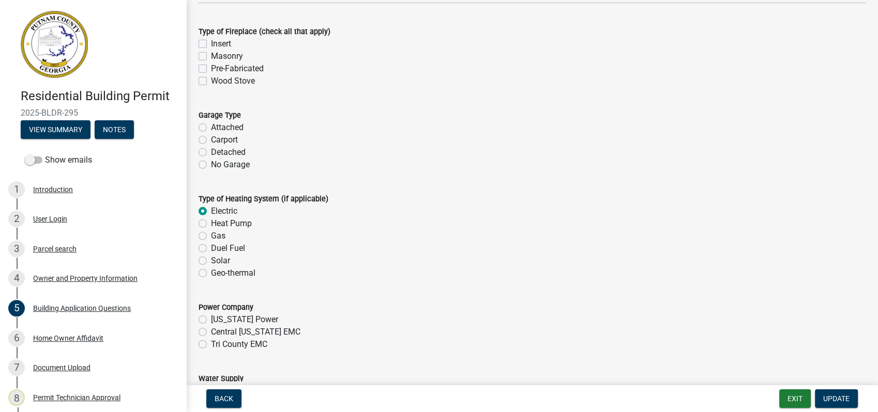
click at [211, 167] on label "No Garage" at bounding box center [230, 165] width 39 height 12
click at [211, 165] on input "No Garage" at bounding box center [214, 162] width 7 height 7
radio input "true"
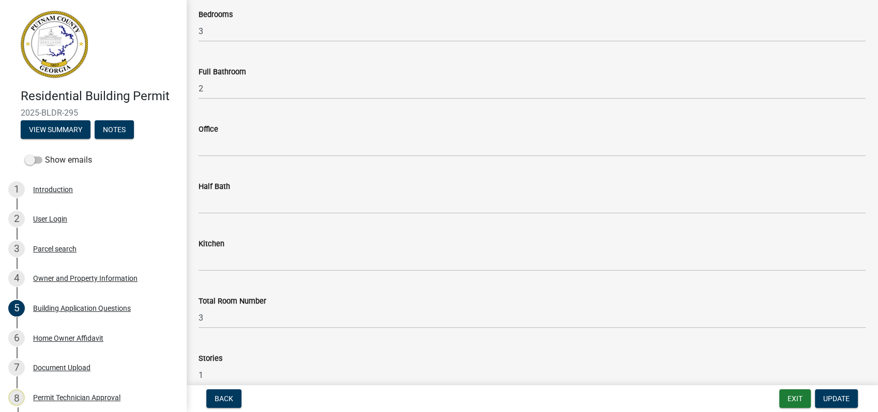
scroll to position [976, 0]
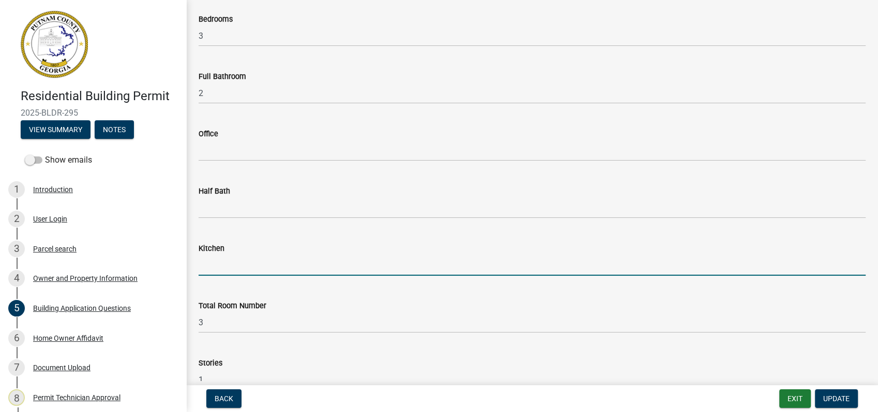
click at [223, 259] on input "text" at bounding box center [531, 265] width 667 height 21
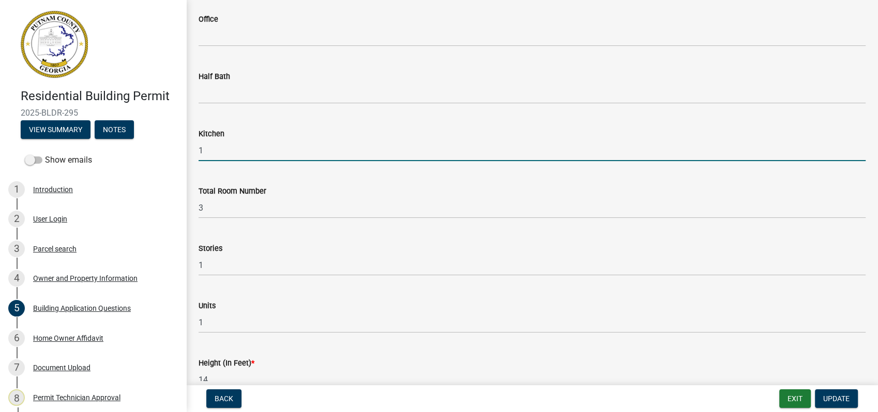
type input "1"
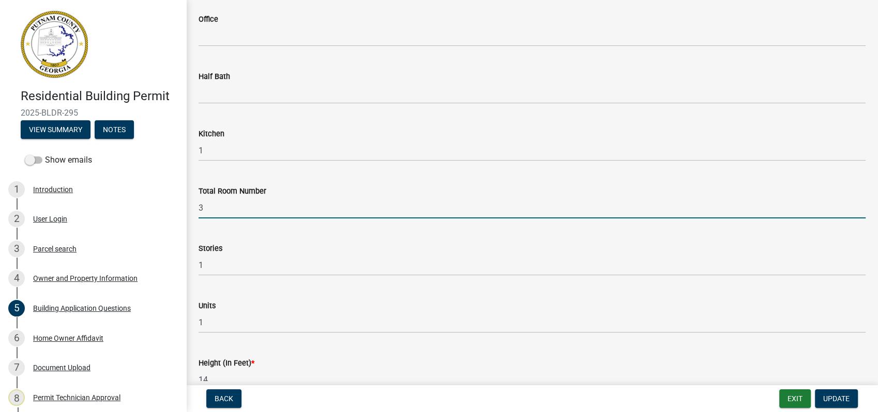
drag, startPoint x: 203, startPoint y: 209, endPoint x: 193, endPoint y: 209, distance: 9.8
click at [193, 209] on div "Total Room Number 3" at bounding box center [532, 195] width 682 height 48
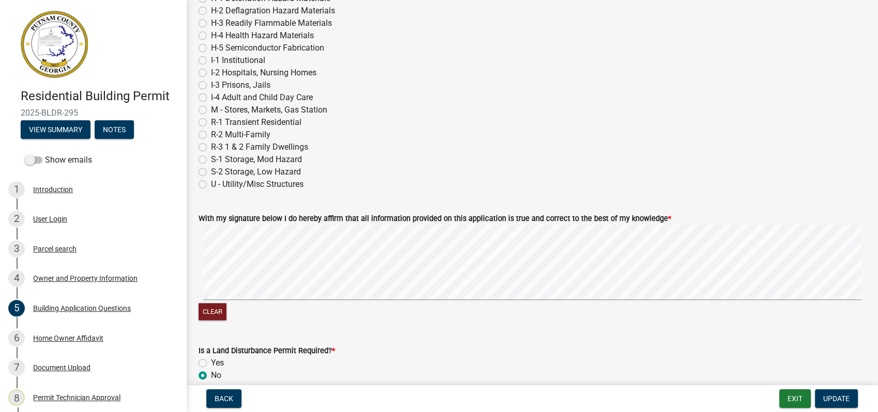
scroll to position [4306, 0]
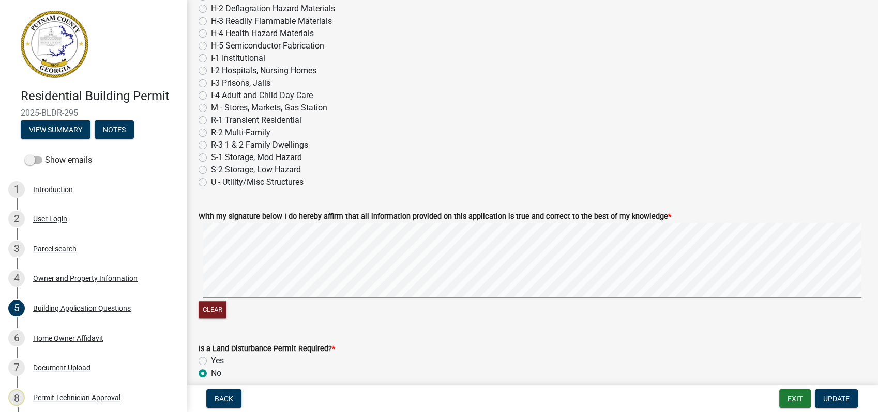
type input "7"
click at [211, 145] on label "R-3 1 & 2 Family Dwellings" at bounding box center [259, 145] width 97 height 12
click at [211, 145] on input "R-3 1 & 2 Family Dwellings" at bounding box center [214, 142] width 7 height 7
radio input "true"
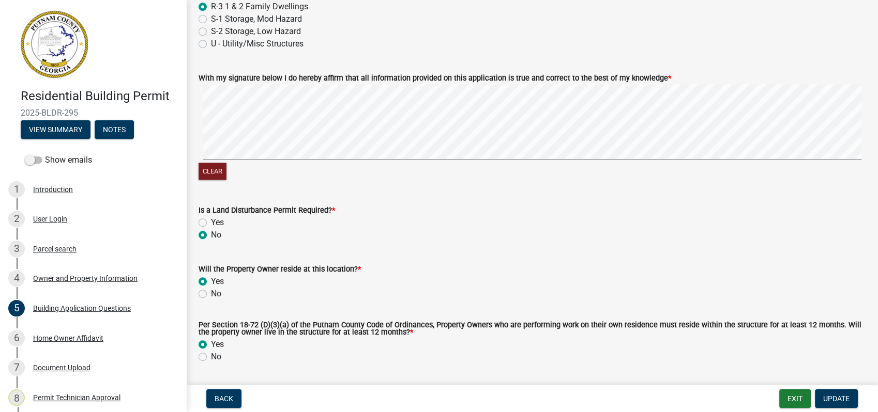
scroll to position [4477, 0]
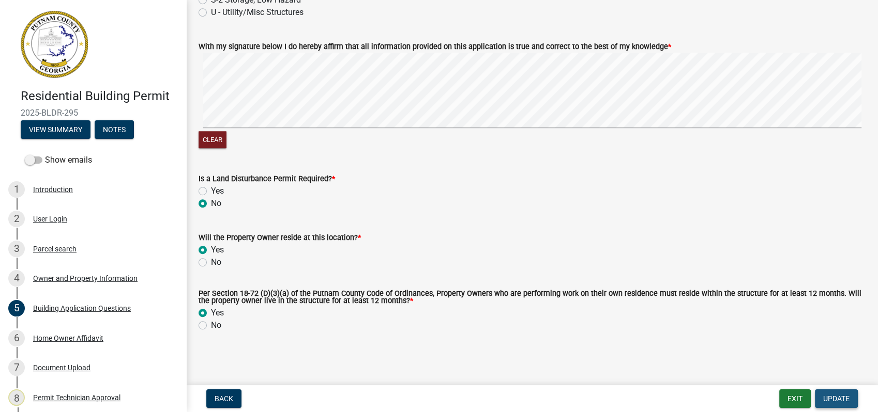
click at [831, 400] on span "Update" at bounding box center [836, 399] width 26 height 8
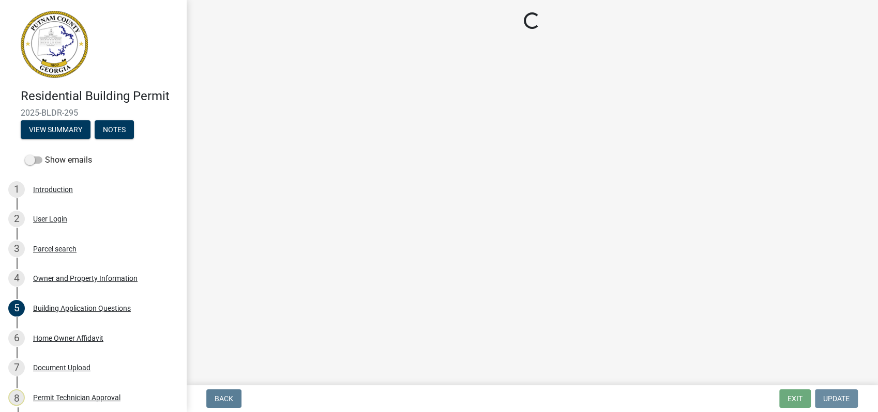
scroll to position [0, 0]
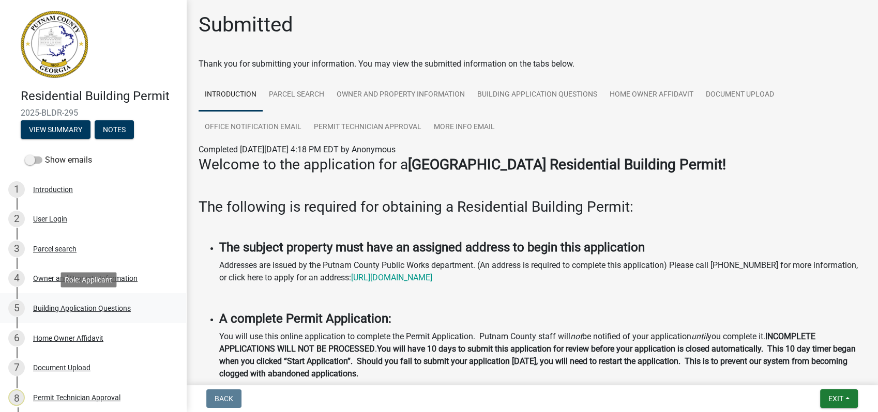
click at [66, 307] on div "Building Application Questions" at bounding box center [82, 308] width 98 height 7
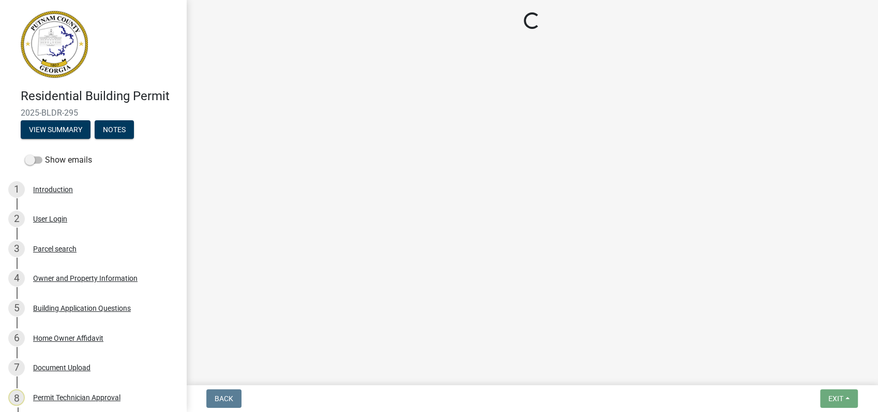
select select "2ec94193-6885-4dbb-8fbc-a6ee81e417fe"
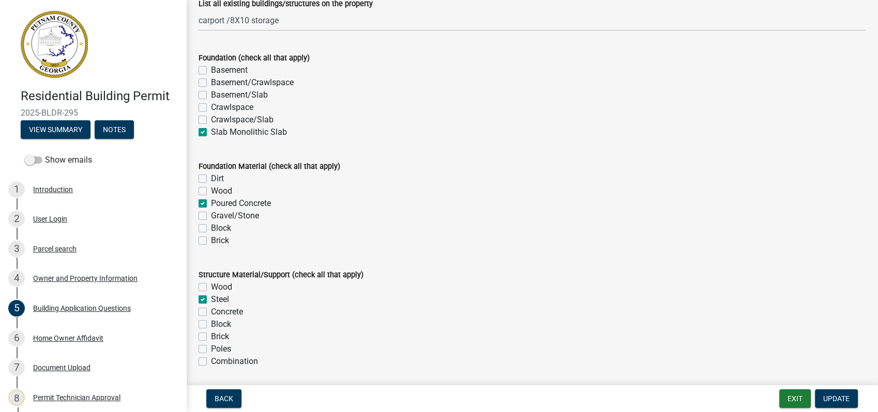
scroll to position [2067, 0]
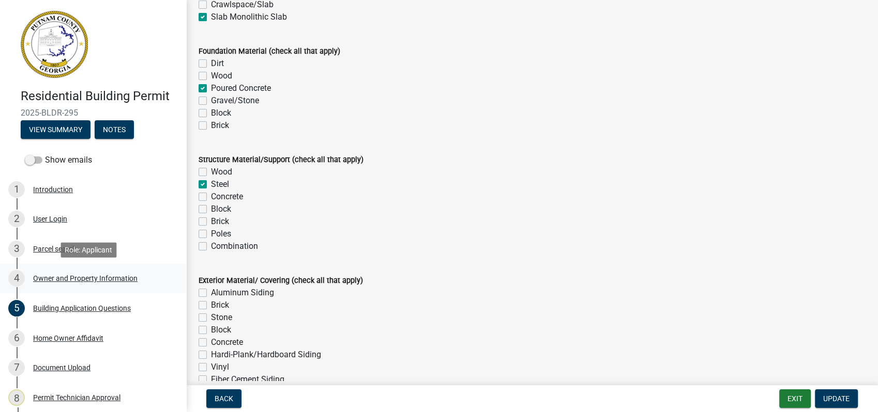
click at [112, 279] on div "Owner and Property Information" at bounding box center [85, 278] width 104 height 7
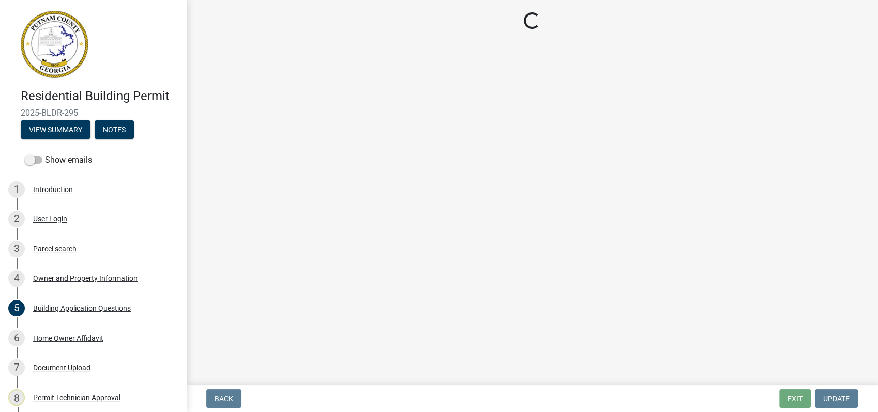
select select "a4366e26-0f82-401b-a682-956e4112ff86"
select select "83394b22-4a11-496c-8e5c-75ade2e72faf"
select select "ece5c1a9-df30-4702-9587-5deee23533b7"
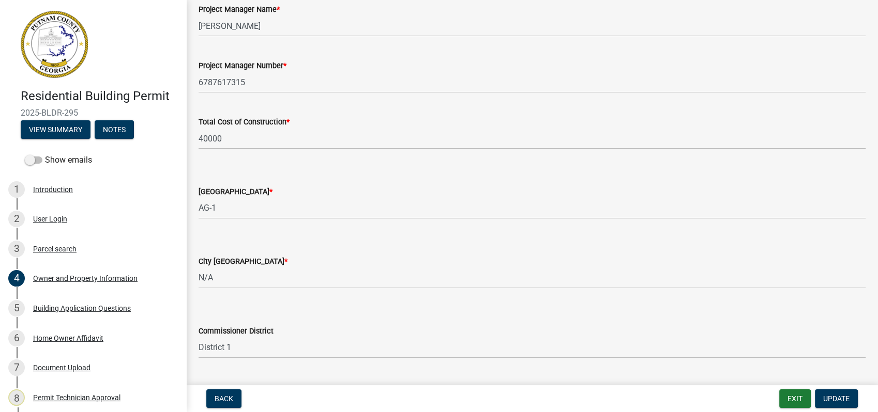
scroll to position [1665, 0]
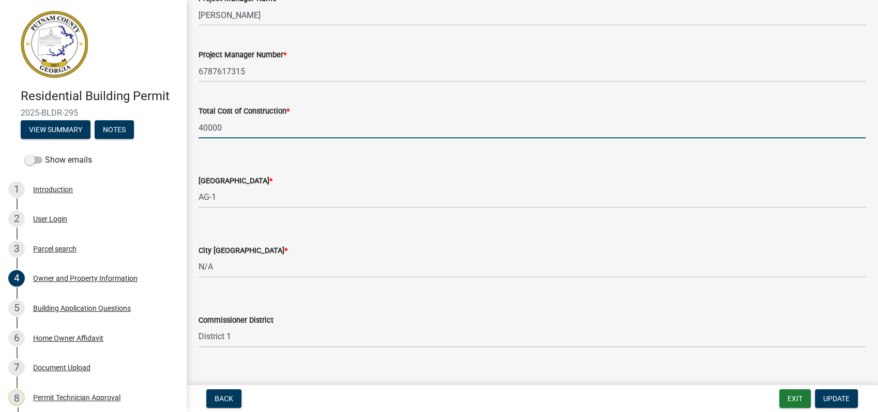
drag, startPoint x: 234, startPoint y: 132, endPoint x: 184, endPoint y: 120, distance: 51.0
click at [184, 121] on div "Residential Building Permit 2025-BLDR-295 View Summary Notes Show emails 1 Intr…" at bounding box center [439, 206] width 878 height 412
type input "67000"
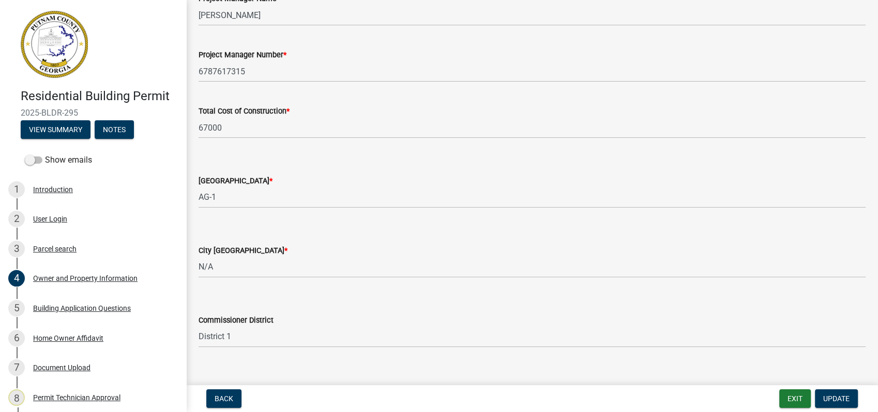
click at [329, 176] on div "County Zoning District *" at bounding box center [531, 181] width 667 height 12
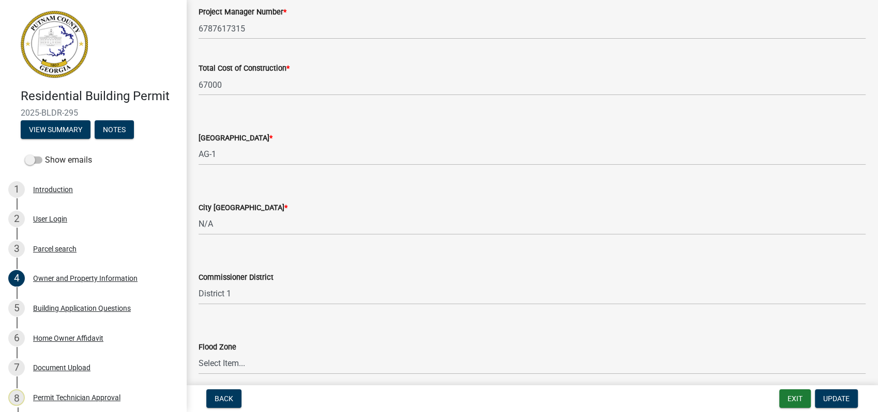
scroll to position [1751, 0]
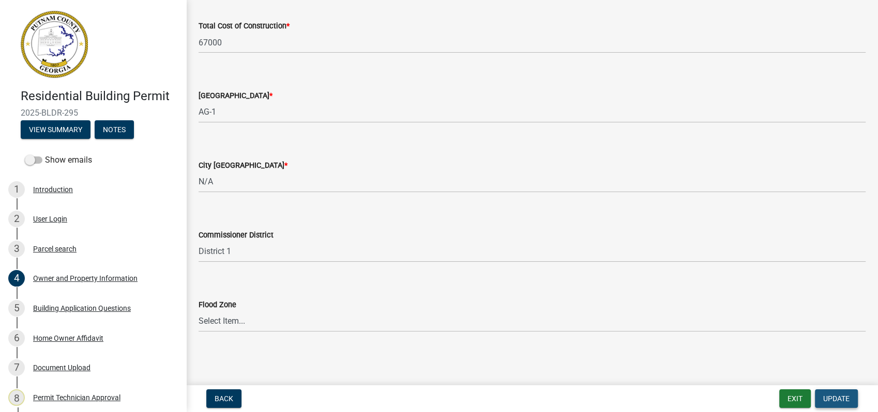
click at [830, 393] on button "Update" at bounding box center [836, 399] width 43 height 19
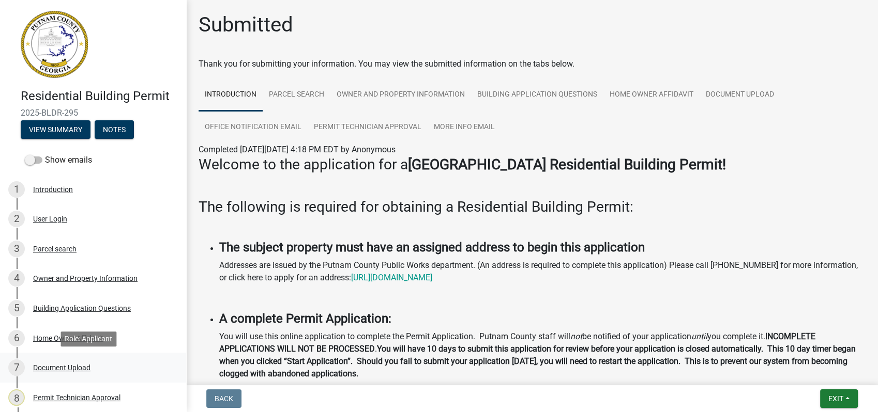
click at [63, 371] on div "Document Upload" at bounding box center [61, 367] width 57 height 7
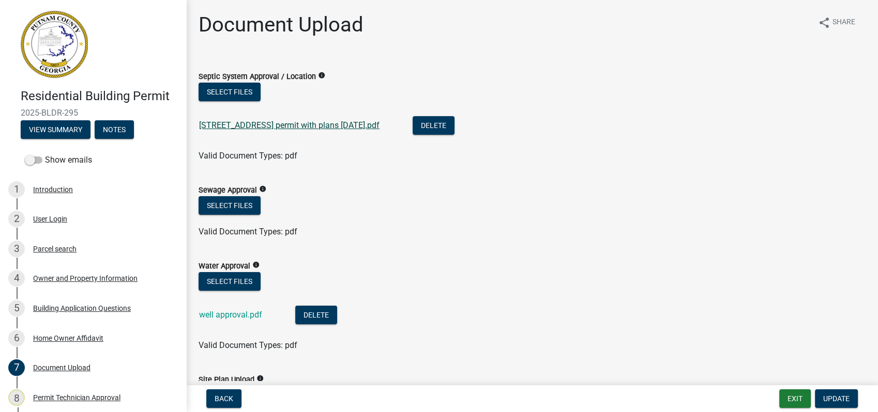
click at [264, 122] on link "[STREET_ADDRESS] permit with plans [DATE].pdf" at bounding box center [289, 125] width 180 height 10
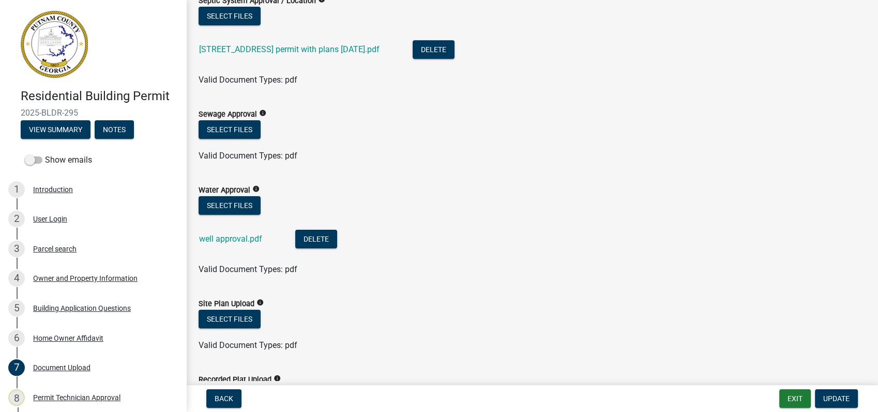
scroll to position [115, 0]
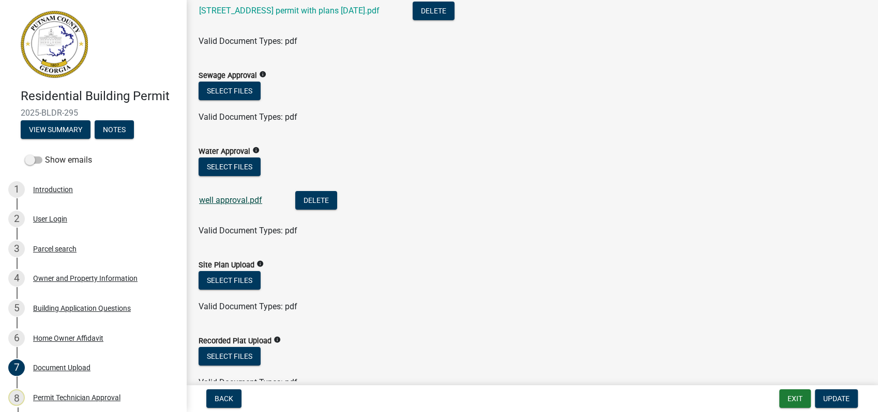
click at [239, 201] on link "well approval.pdf" at bounding box center [230, 200] width 63 height 10
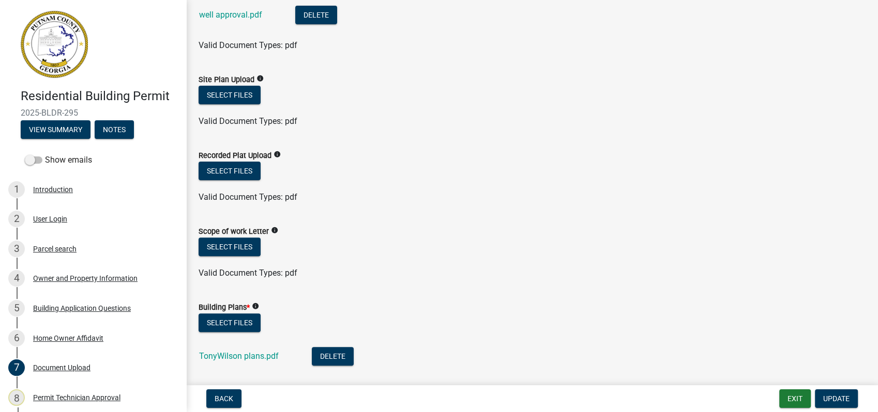
scroll to position [344, 0]
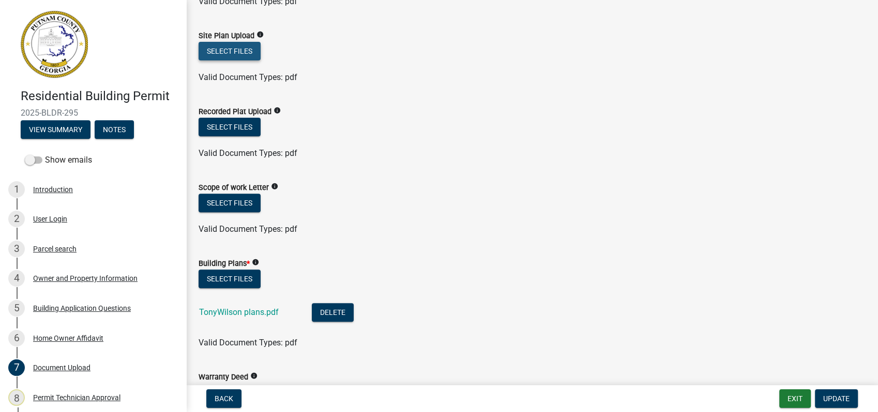
click at [249, 48] on button "Select files" at bounding box center [229, 51] width 62 height 19
click at [233, 313] on link "TonyWilson plans.pdf" at bounding box center [239, 313] width 80 height 10
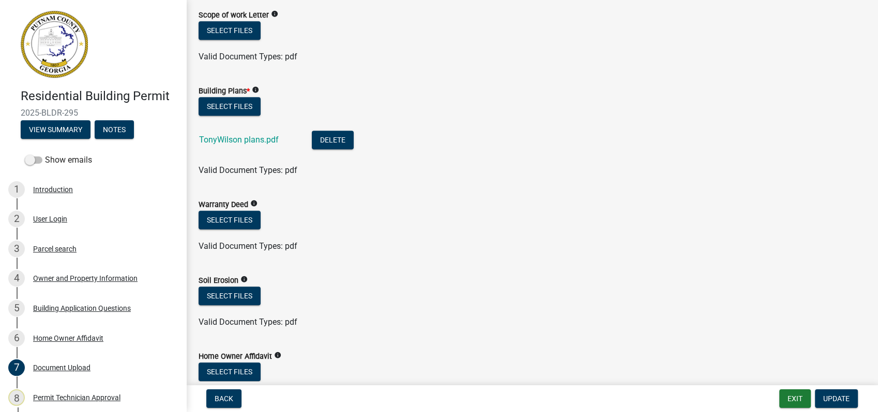
scroll to position [632, 0]
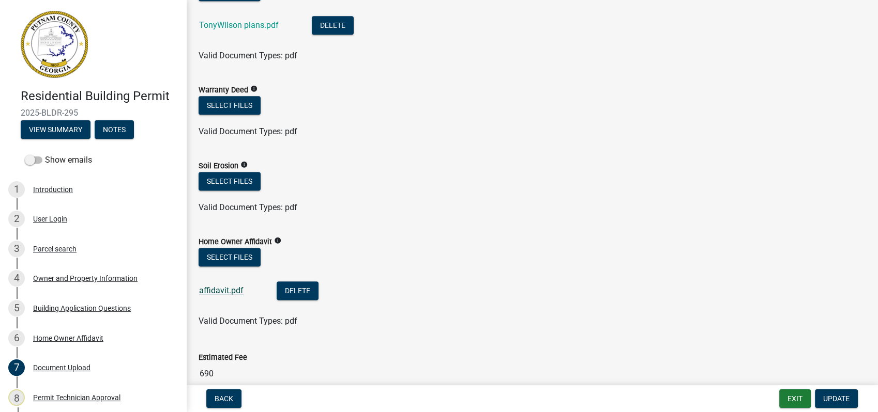
click at [213, 289] on link "affidavit.pdf" at bounding box center [221, 291] width 44 height 10
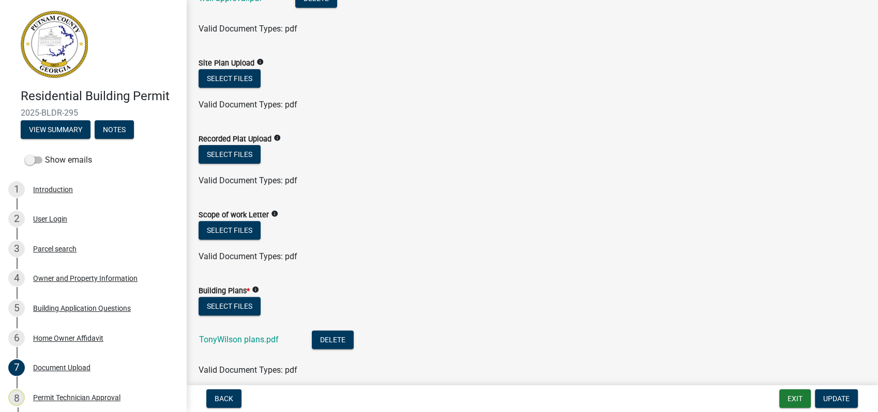
scroll to position [307, 0]
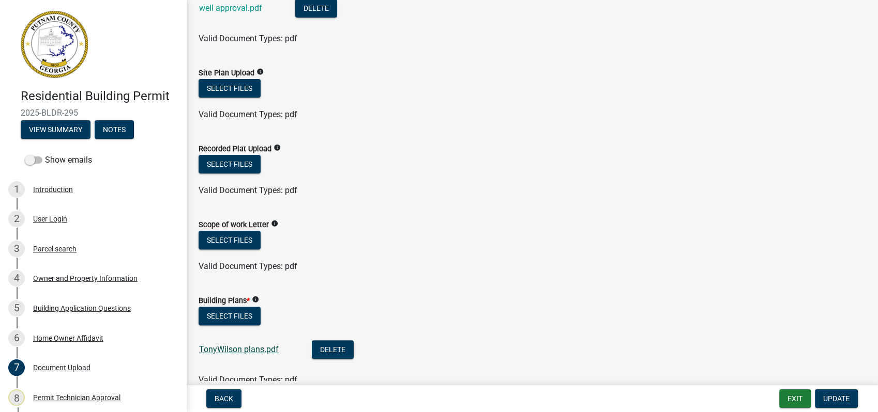
click at [225, 349] on link "TonyWilson plans.pdf" at bounding box center [239, 350] width 80 height 10
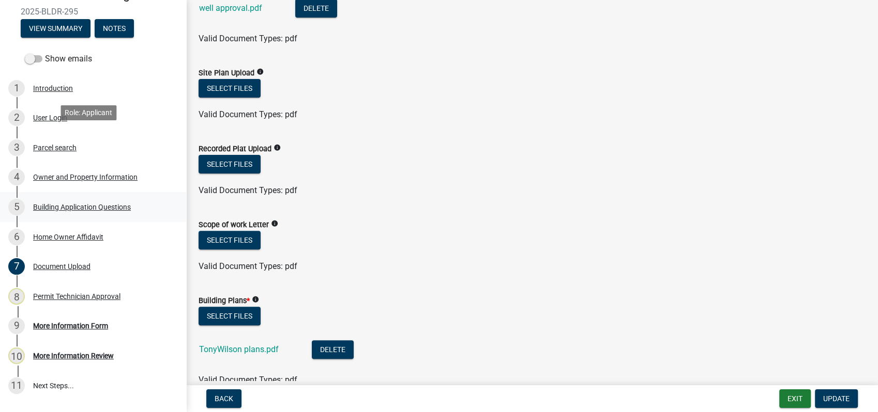
scroll to position [162, 0]
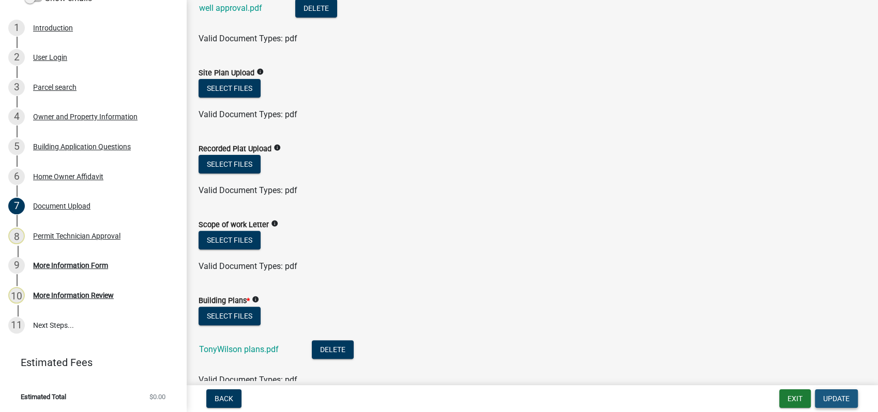
click at [832, 402] on span "Update" at bounding box center [836, 399] width 26 height 8
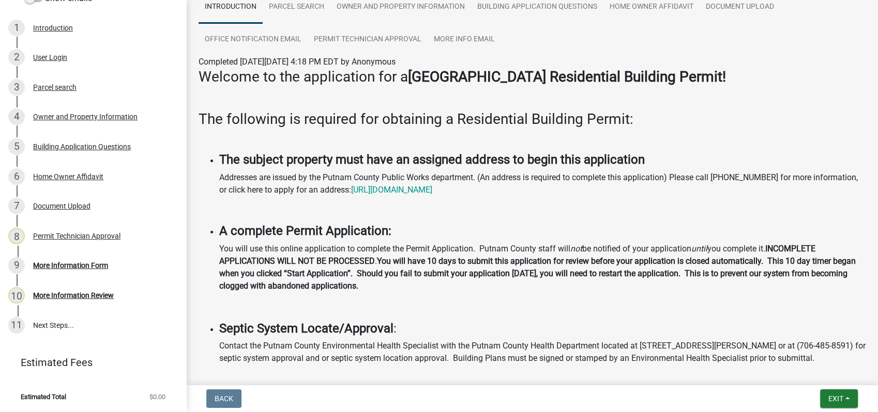
scroll to position [0, 0]
